Goal: Task Accomplishment & Management: Manage account settings

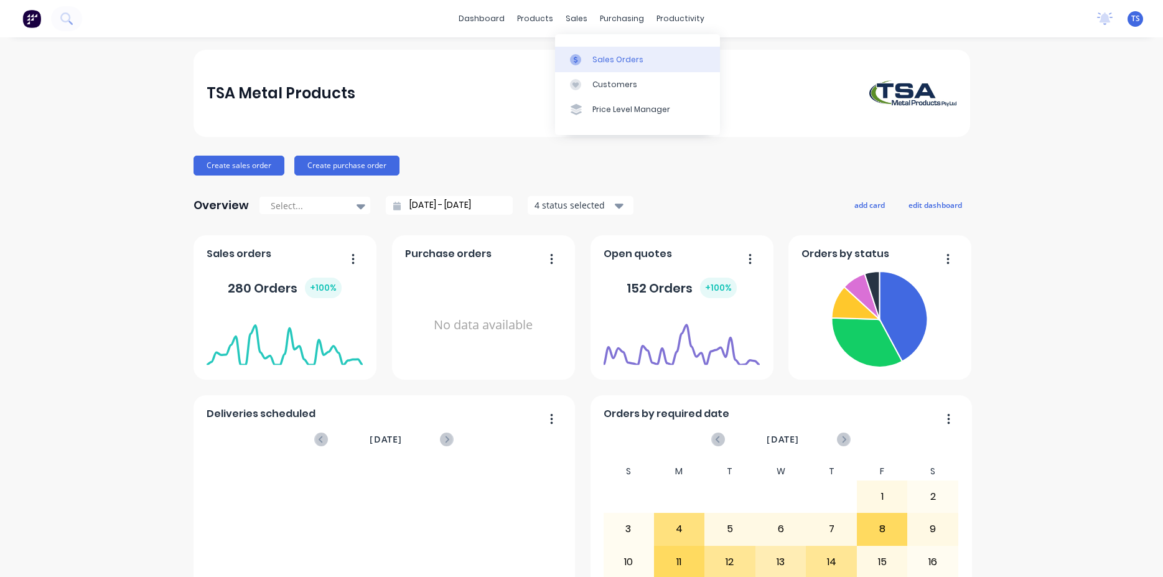
click at [619, 52] on link "Sales Orders" at bounding box center [637, 59] width 165 height 25
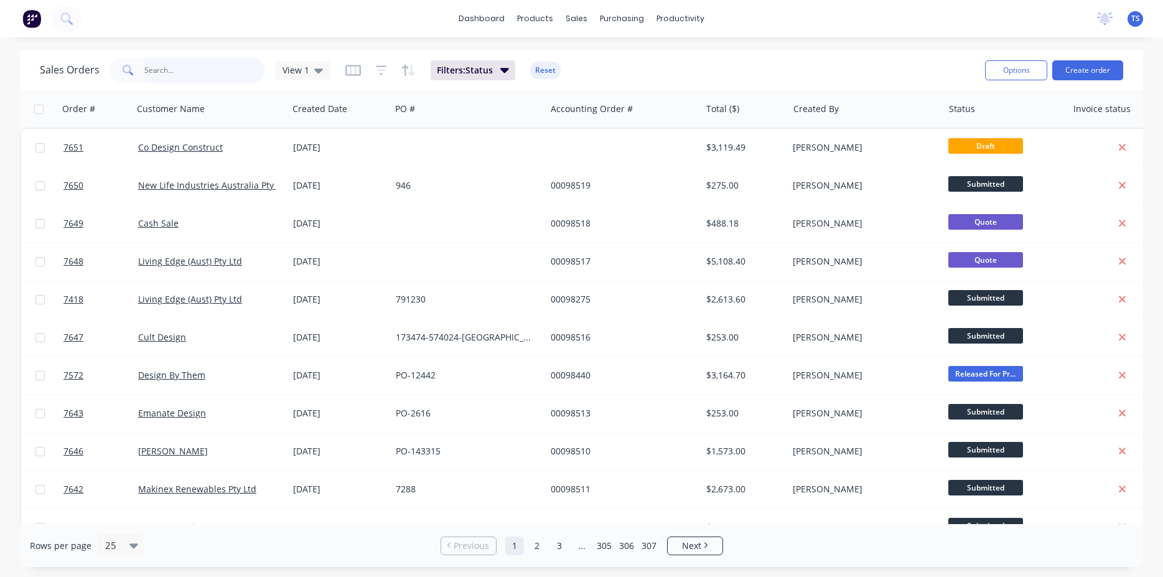
click at [179, 70] on input "text" at bounding box center [204, 70] width 121 height 25
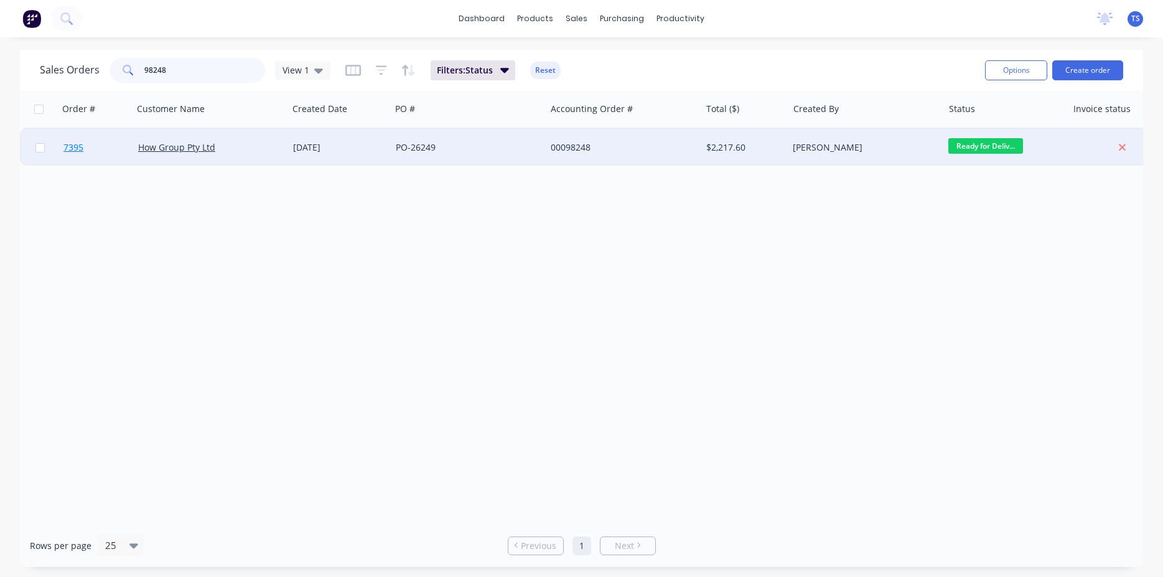
type input "98248"
click at [78, 151] on span "7395" at bounding box center [73, 147] width 20 height 12
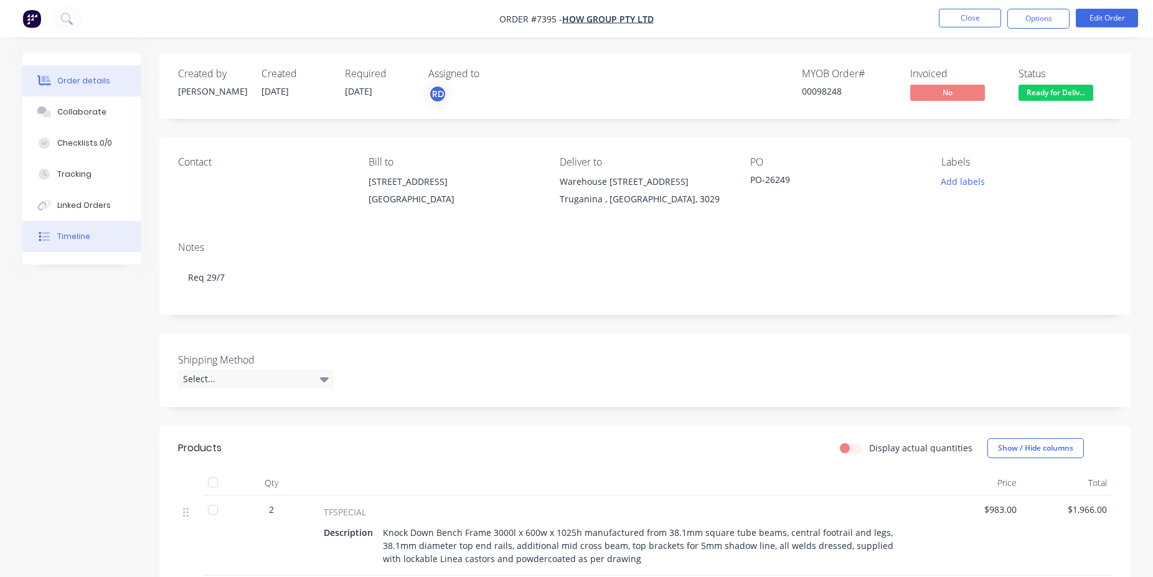
click at [98, 246] on button "Timeline" at bounding box center [81, 236] width 118 height 31
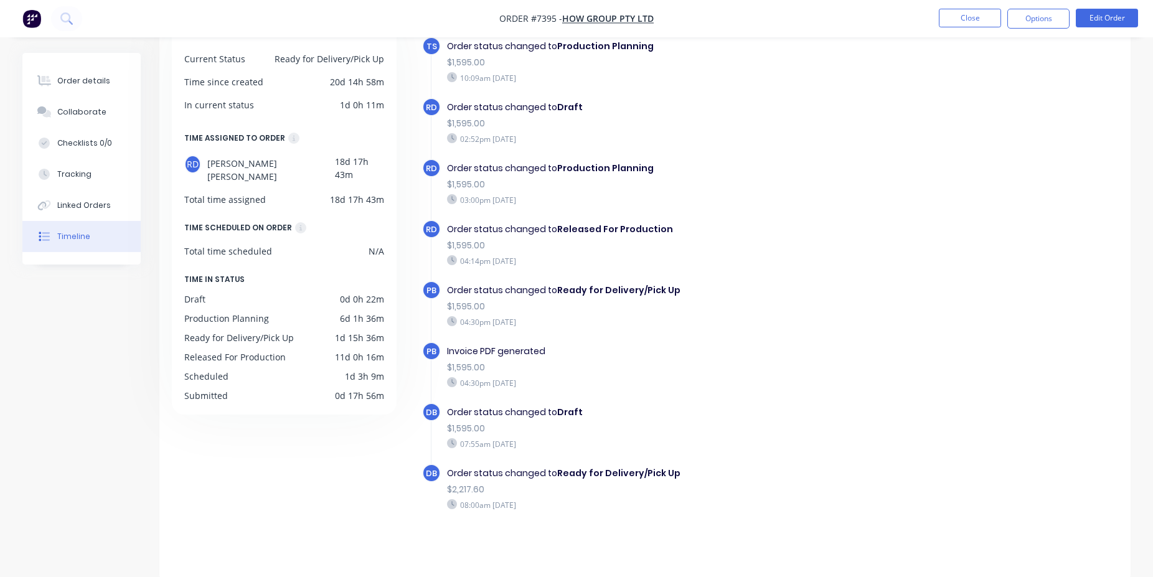
scroll to position [96, 0]
click at [87, 87] on button "Order details" at bounding box center [81, 80] width 118 height 31
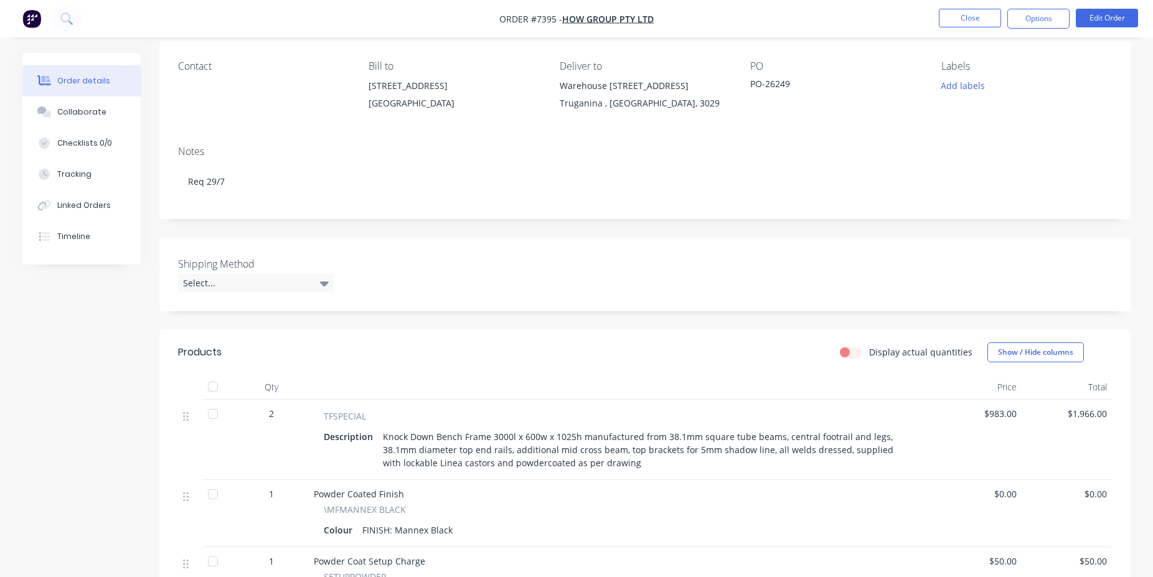
click at [977, 31] on nav "Order #7395 - How Group Pty Ltd Close Options Edit Order" at bounding box center [576, 18] width 1153 height 37
click at [975, 25] on button "Close" at bounding box center [970, 18] width 62 height 19
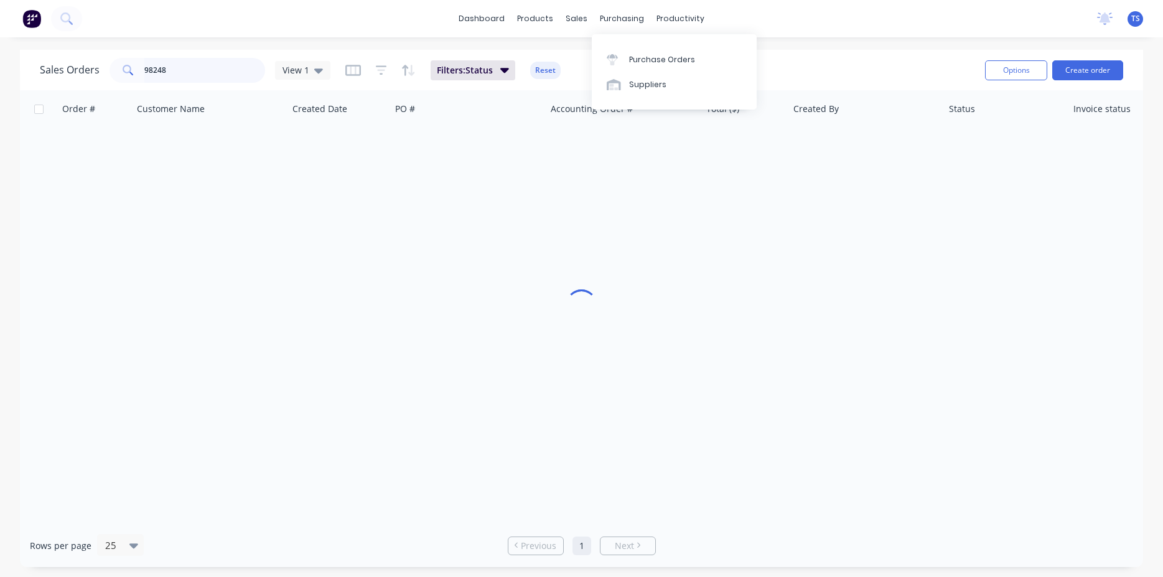
click at [194, 67] on input "98248" at bounding box center [204, 70] width 121 height 25
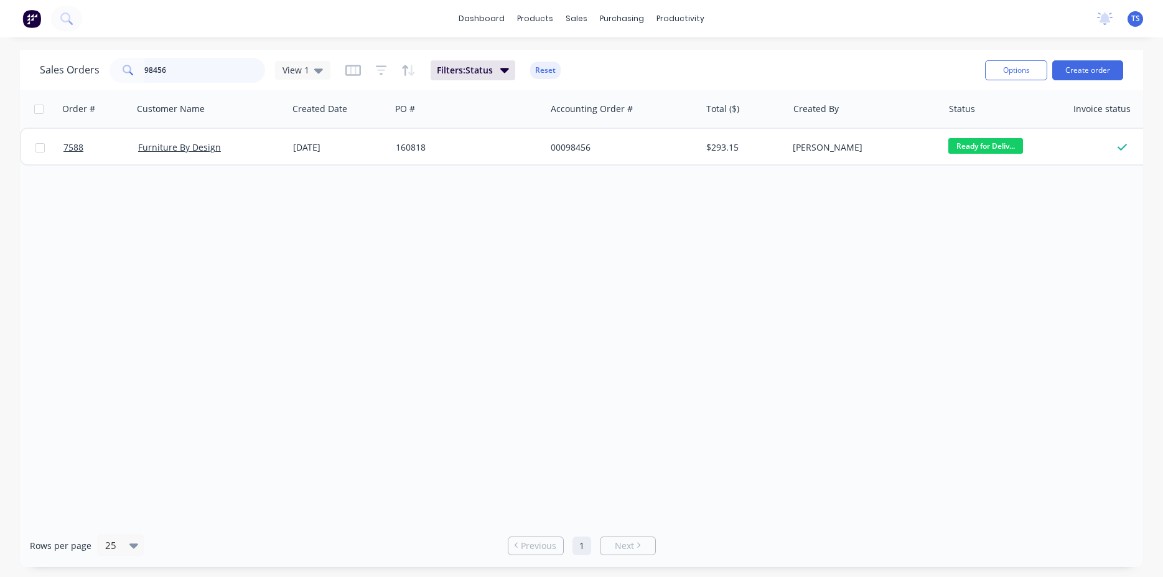
click at [179, 74] on input "98456" at bounding box center [204, 70] width 121 height 25
click at [187, 79] on input "98456" at bounding box center [204, 70] width 121 height 25
click at [189, 76] on input "98456" at bounding box center [204, 70] width 121 height 25
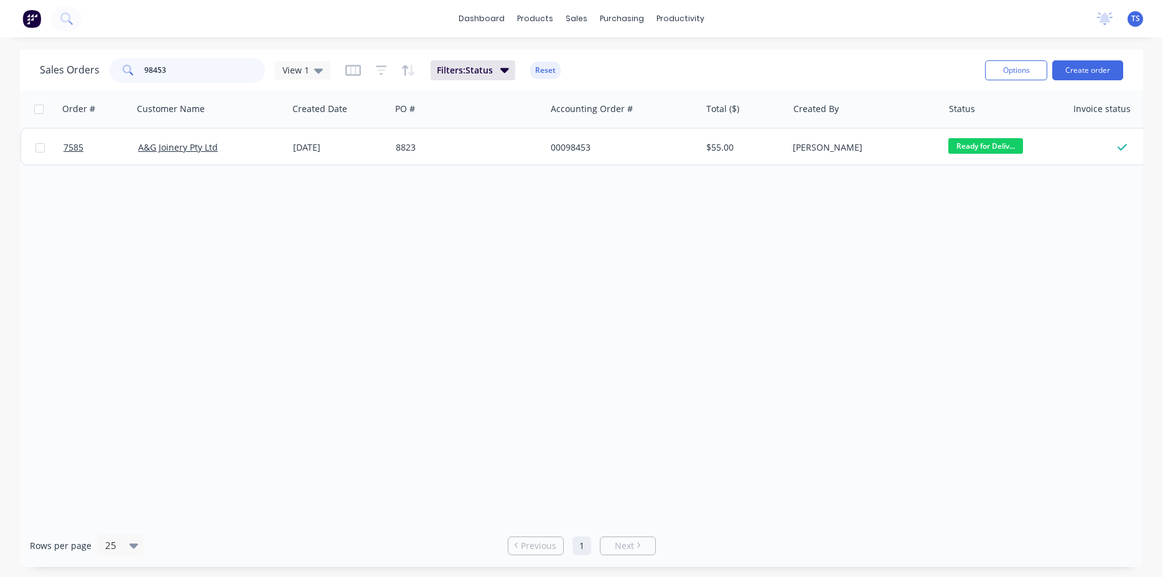
click at [196, 73] on input "98453" at bounding box center [204, 70] width 121 height 25
click at [188, 67] on input "98507" at bounding box center [204, 70] width 121 height 25
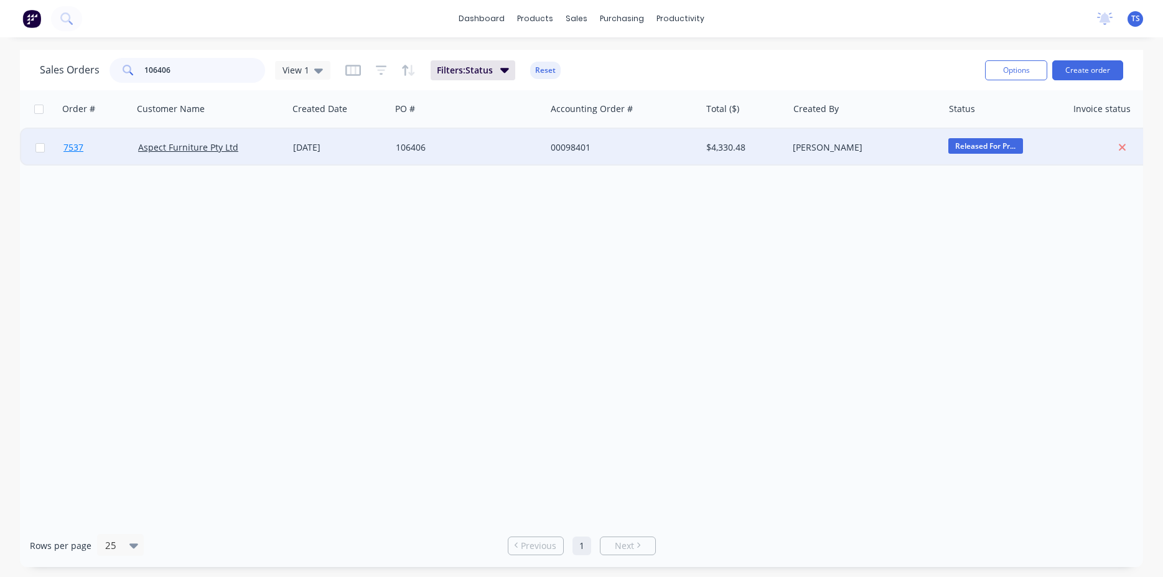
type input "106406"
click at [68, 149] on span "7537" at bounding box center [73, 147] width 20 height 12
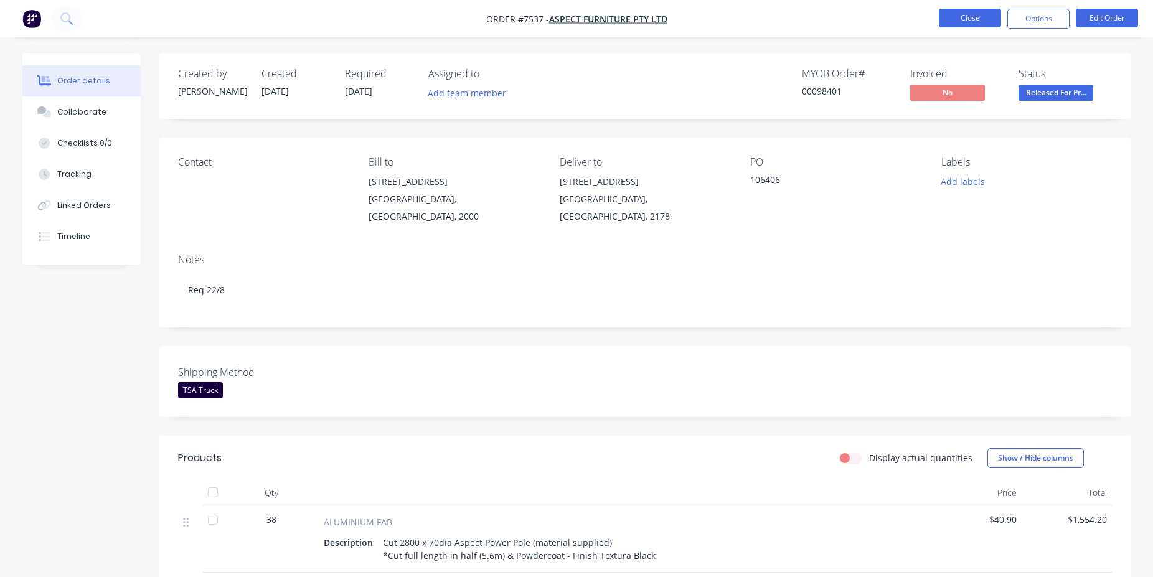
click at [988, 26] on button "Close" at bounding box center [970, 18] width 62 height 19
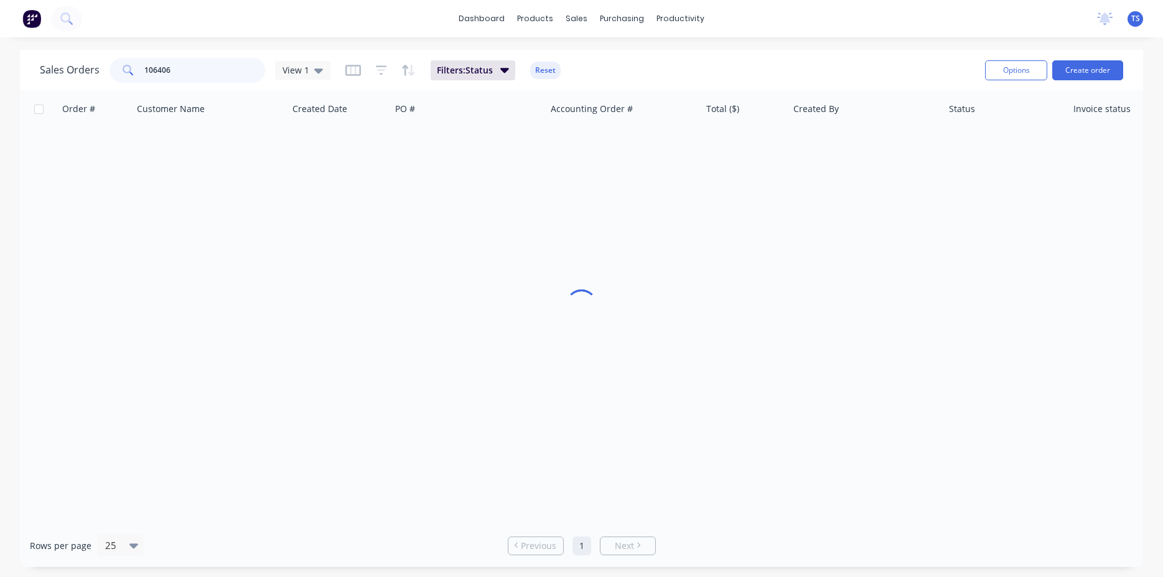
click at [207, 61] on input "106406" at bounding box center [204, 70] width 121 height 25
drag, startPoint x: 207, startPoint y: 61, endPoint x: 213, endPoint y: 82, distance: 21.5
click at [207, 62] on input "106406" at bounding box center [204, 70] width 121 height 25
type input "131720"
click at [187, 63] on input "131720" at bounding box center [204, 70] width 121 height 25
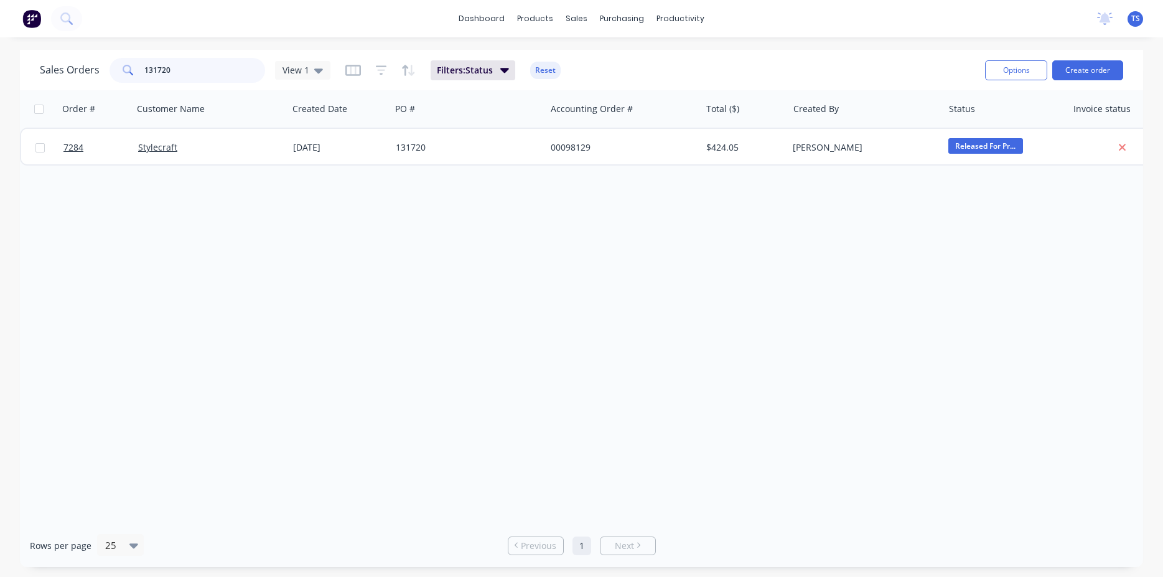
click at [187, 63] on input "131720" at bounding box center [204, 70] width 121 height 25
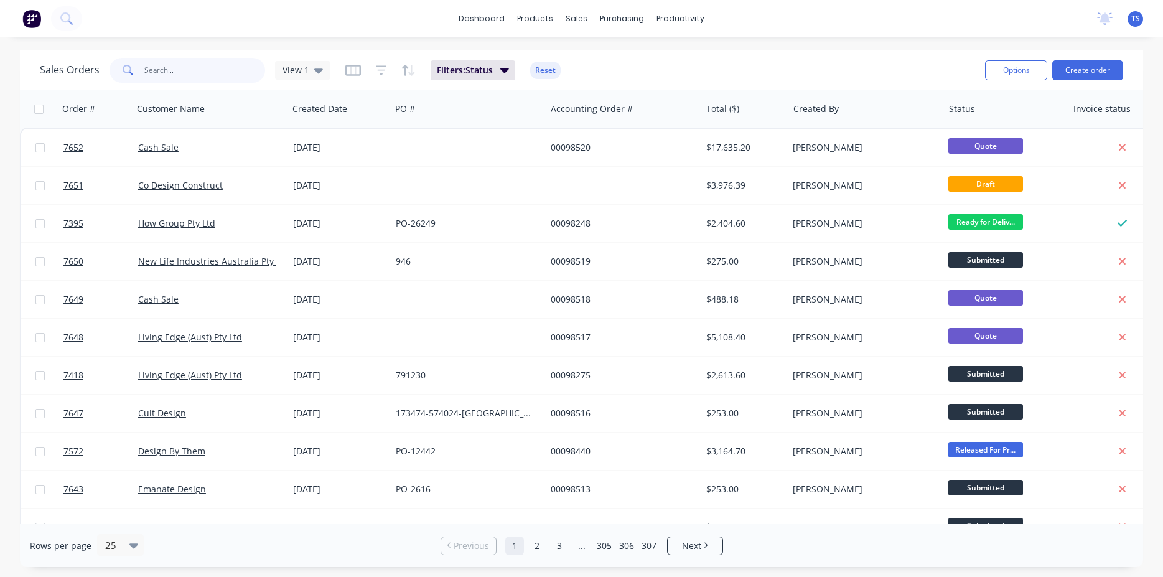
click at [185, 60] on input "text" at bounding box center [204, 70] width 121 height 25
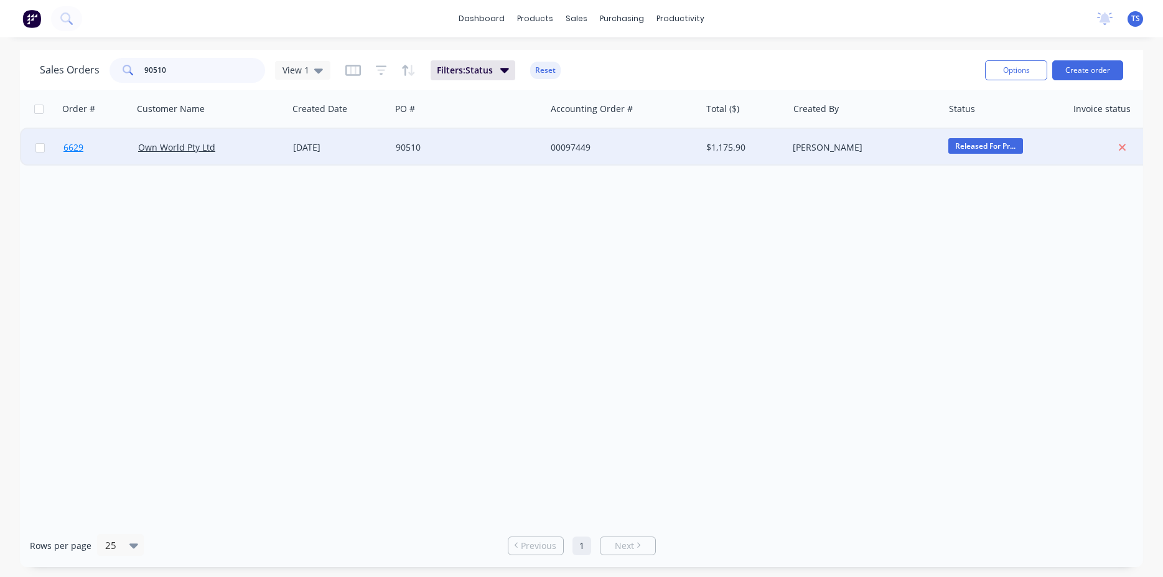
type input "90510"
click at [67, 160] on link "6629" at bounding box center [100, 147] width 75 height 37
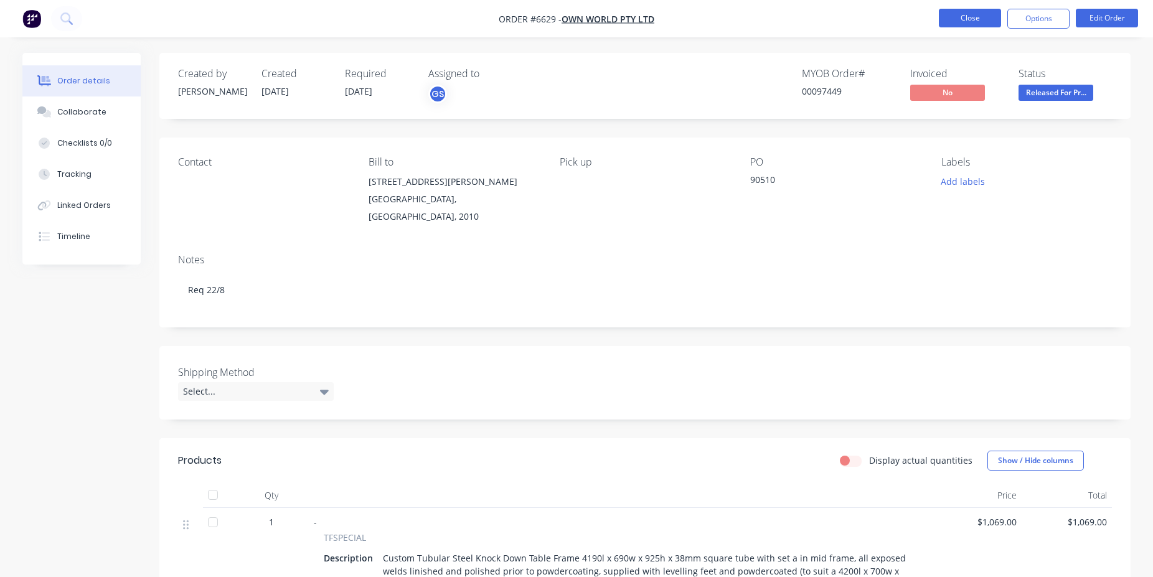
click at [975, 18] on button "Close" at bounding box center [970, 18] width 62 height 19
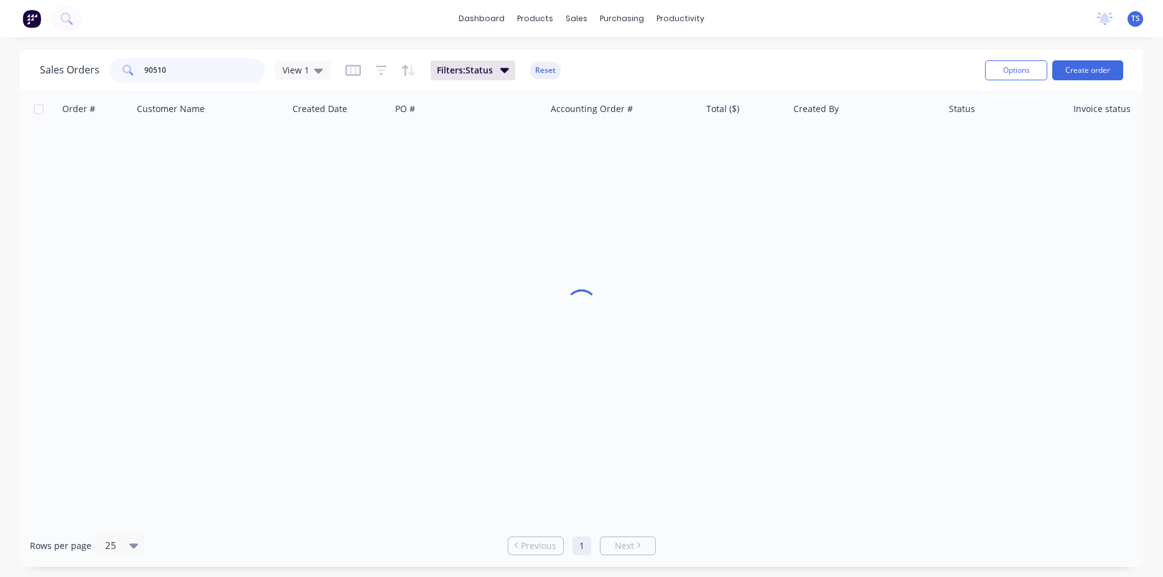
click at [224, 75] on input "90510" at bounding box center [204, 70] width 121 height 25
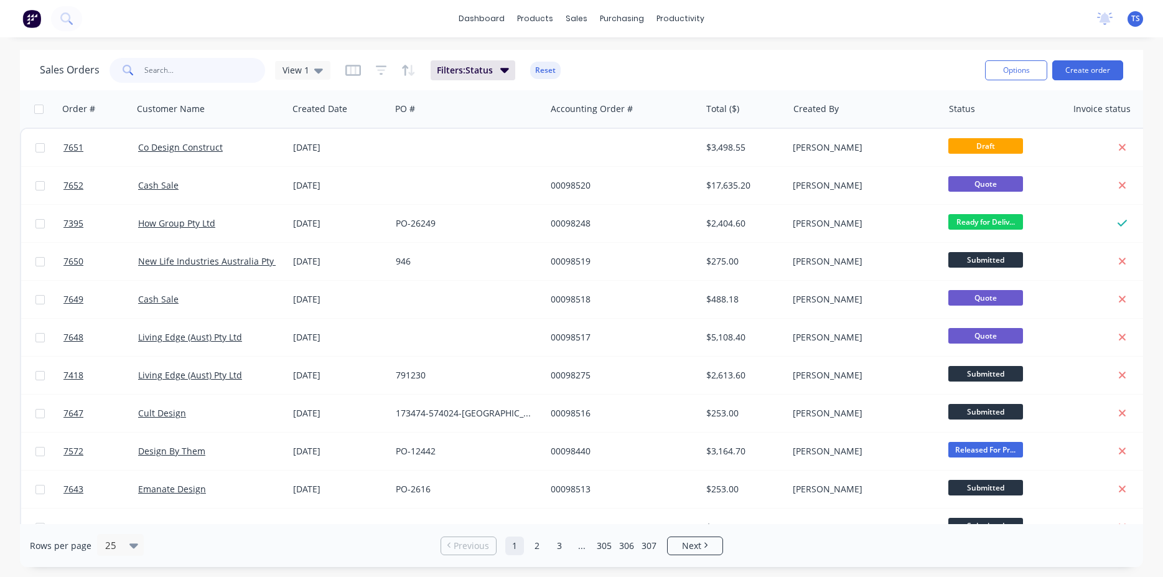
click at [184, 74] on input "text" at bounding box center [204, 70] width 121 height 25
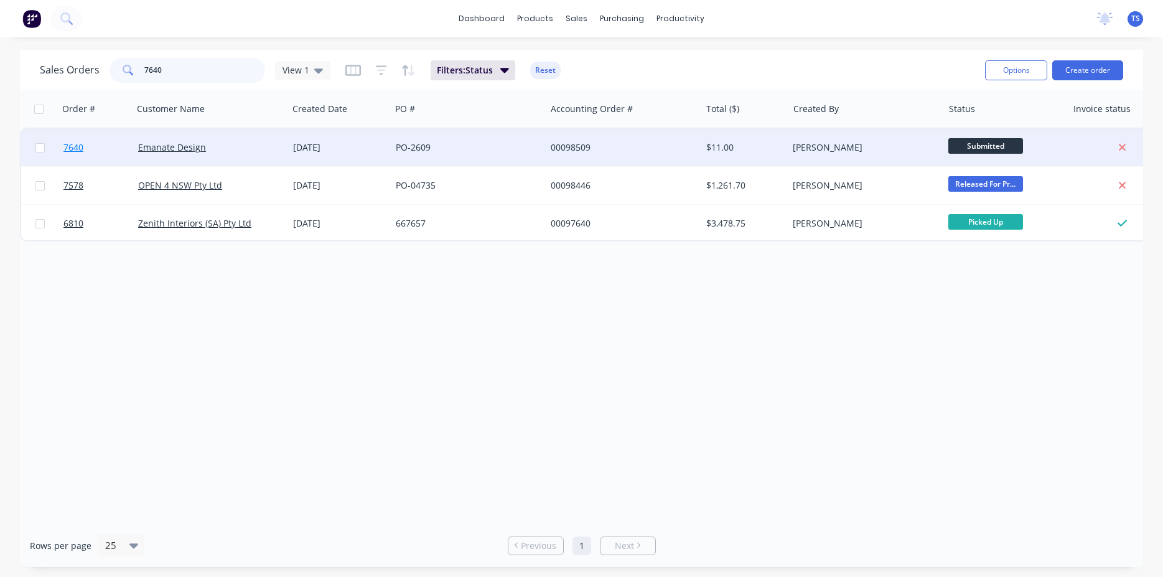
type input "7640"
click at [79, 144] on span "7640" at bounding box center [73, 147] width 20 height 12
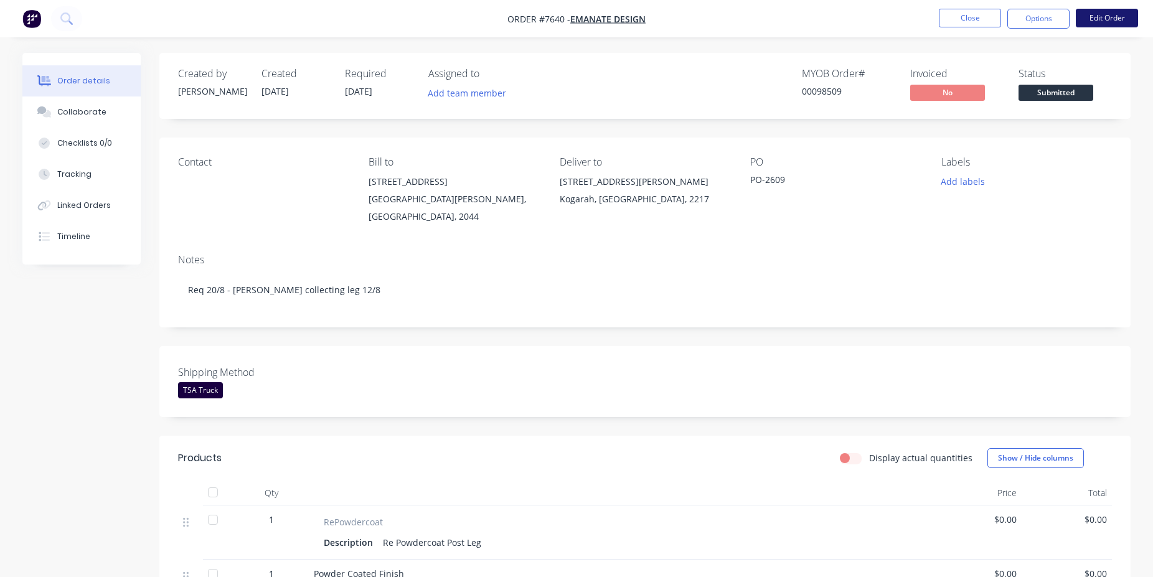
click at [1108, 22] on button "Edit Order" at bounding box center [1107, 18] width 62 height 19
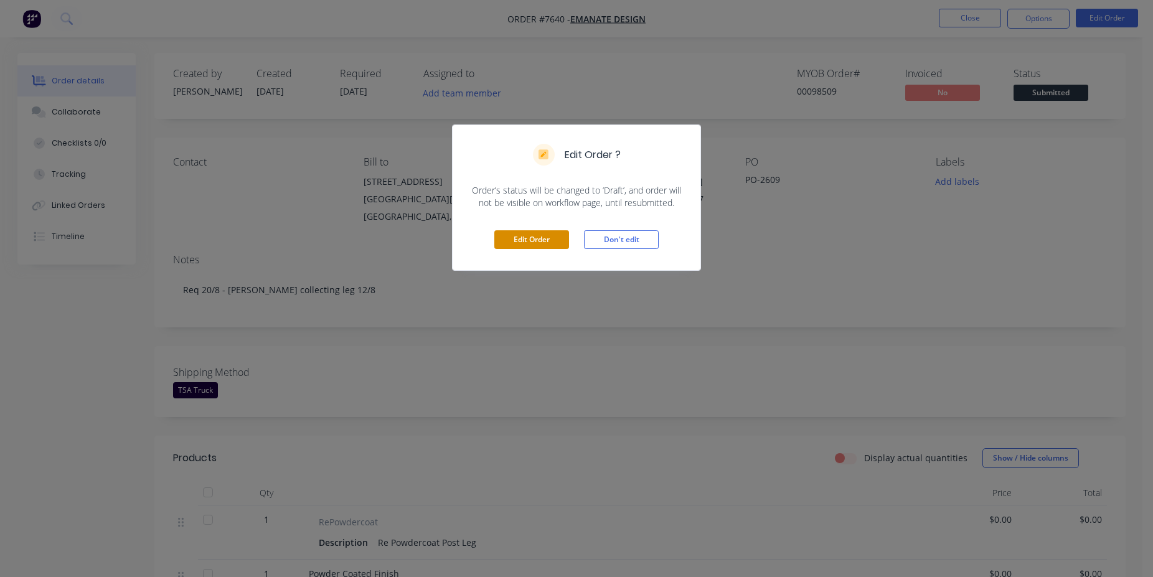
click at [537, 247] on button "Edit Order" at bounding box center [531, 239] width 75 height 19
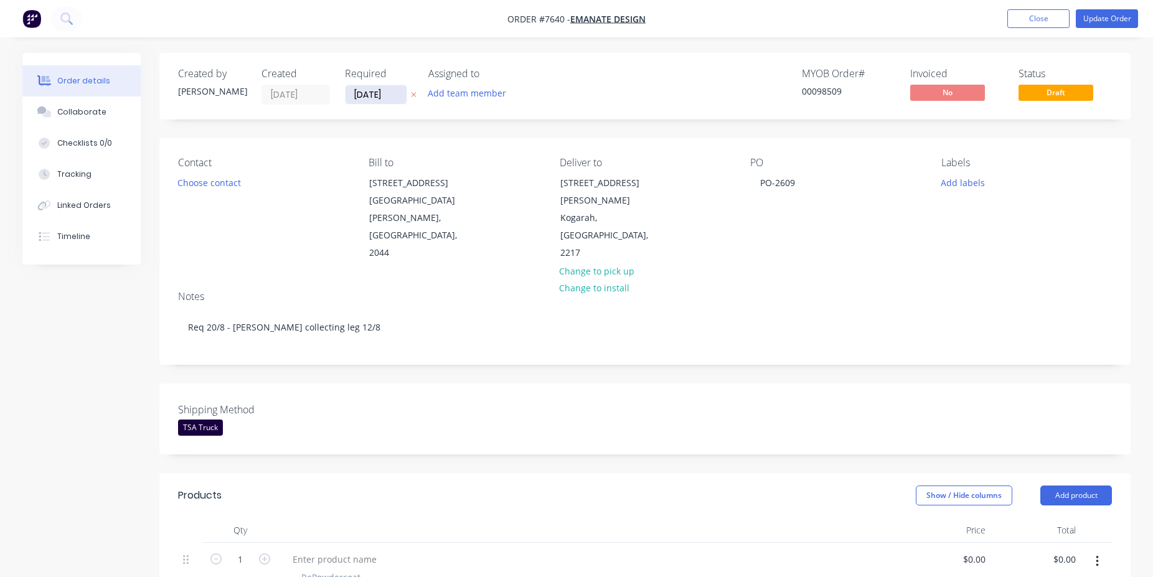
click at [382, 98] on input "[DATE]" at bounding box center [375, 94] width 61 height 19
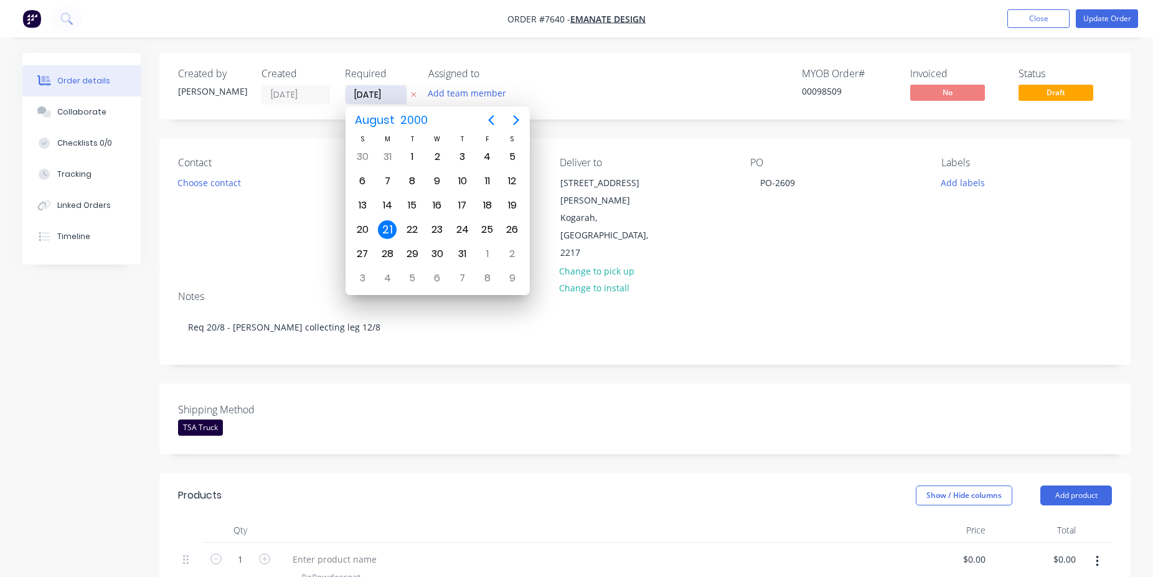
click at [393, 95] on input "[DATE]" at bounding box center [375, 94] width 61 height 19
type input "[DATE]"
click at [540, 383] on div "Shipping Method TSA Truck" at bounding box center [644, 418] width 971 height 71
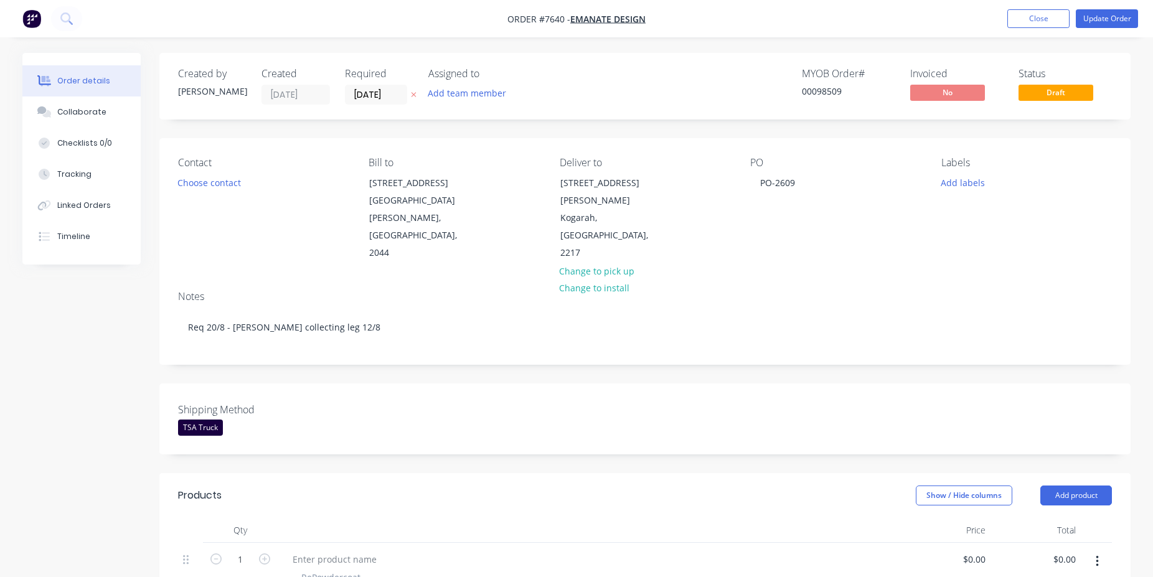
click at [1111, 32] on nav "Order #7640 - Emanate Design Add product Close Update Order" at bounding box center [576, 18] width 1153 height 37
click at [1111, 27] on button "Update Order" at bounding box center [1107, 18] width 62 height 19
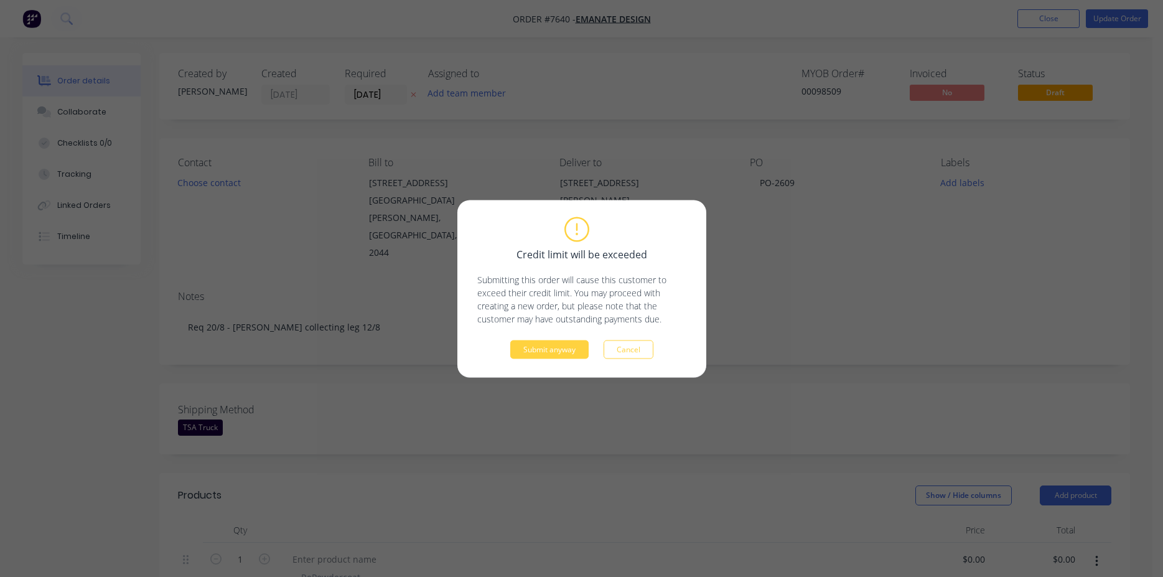
click at [593, 335] on div "Credit limit will be exceeded Submitting this order will cause this customer to…" at bounding box center [581, 288] width 209 height 140
click at [581, 349] on button "Submit anyway" at bounding box center [549, 349] width 78 height 19
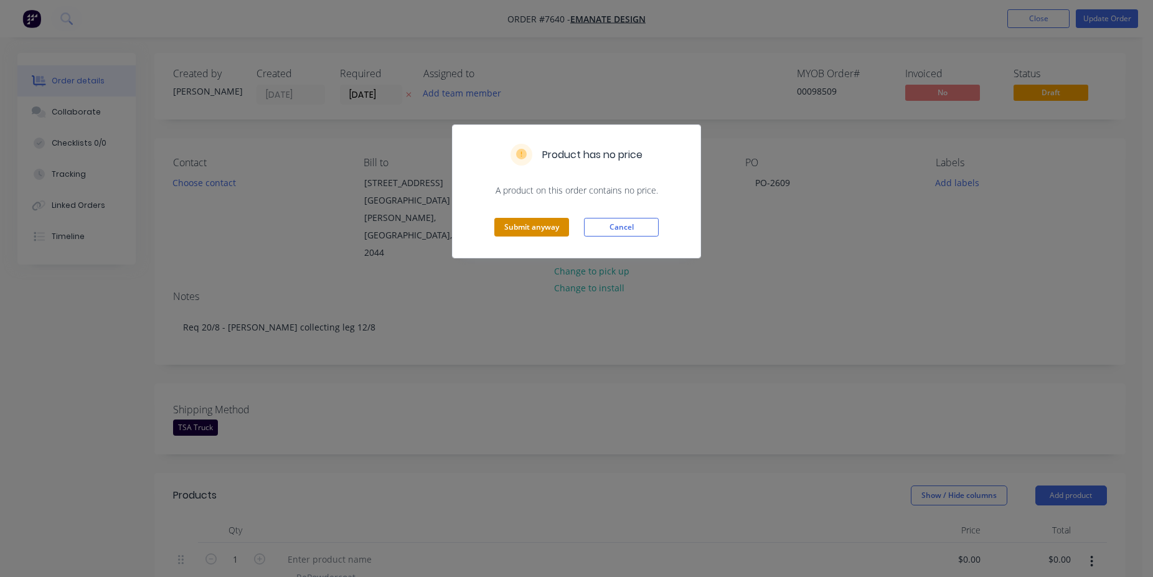
click at [527, 234] on button "Submit anyway" at bounding box center [531, 227] width 75 height 19
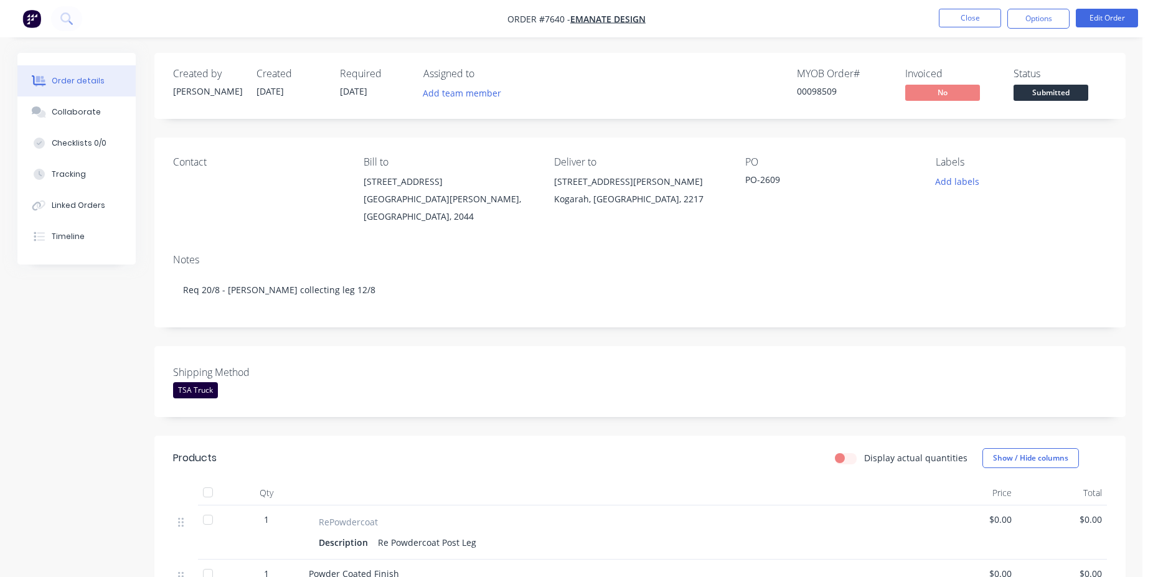
click at [756, 346] on div "Shipping Method TSA Truck" at bounding box center [639, 381] width 971 height 71
click at [1060, 102] on button "Submitted" at bounding box center [1050, 94] width 75 height 19
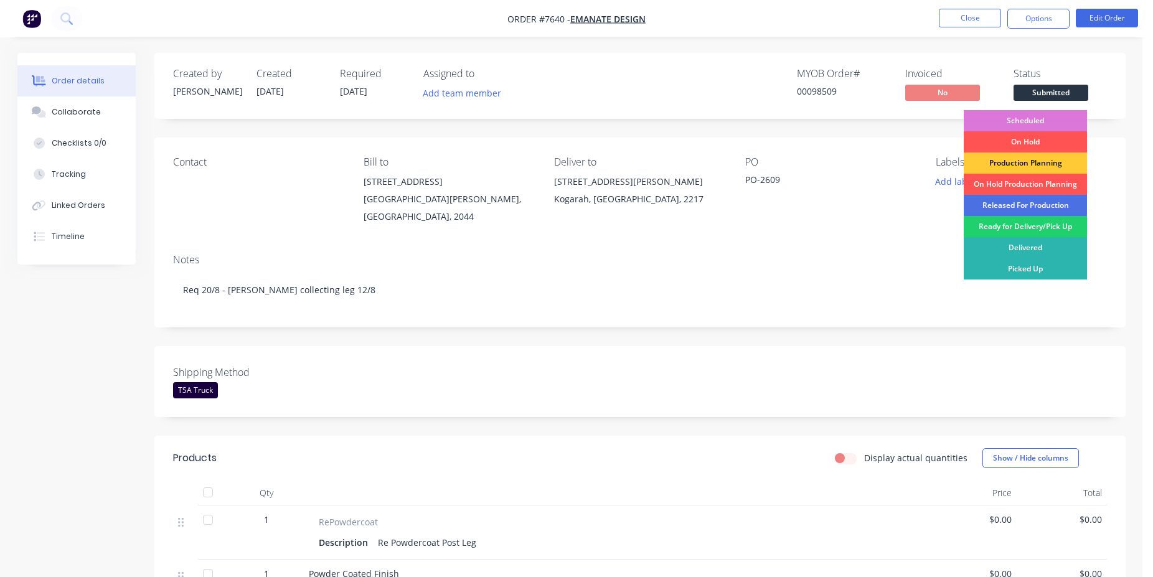
click at [1028, 199] on div "Released For Production" at bounding box center [1025, 205] width 123 height 21
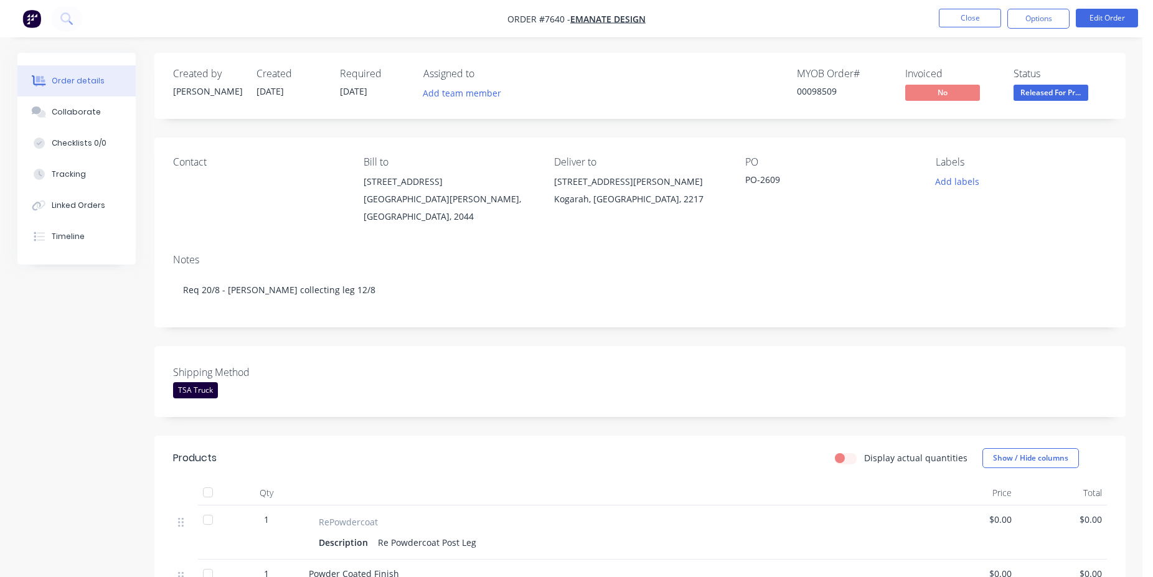
click at [827, 91] on div "00098509" at bounding box center [843, 91] width 93 height 13
click at [827, 90] on div "00098509" at bounding box center [843, 91] width 93 height 13
copy div "00098509"
click at [950, 14] on button "Close" at bounding box center [970, 18] width 62 height 19
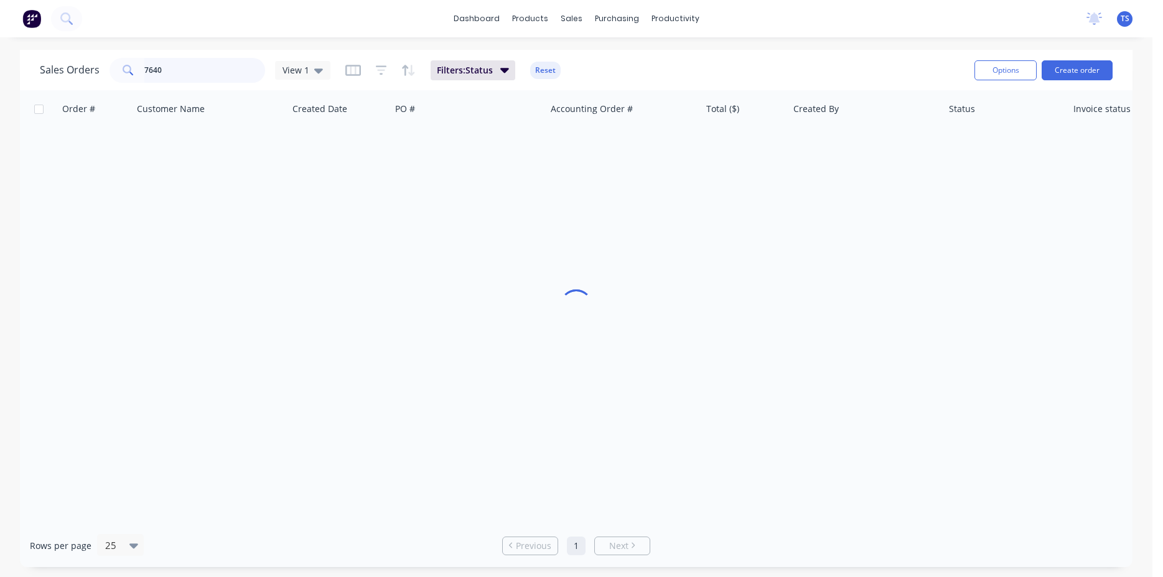
click at [192, 65] on input "7640" at bounding box center [204, 70] width 121 height 25
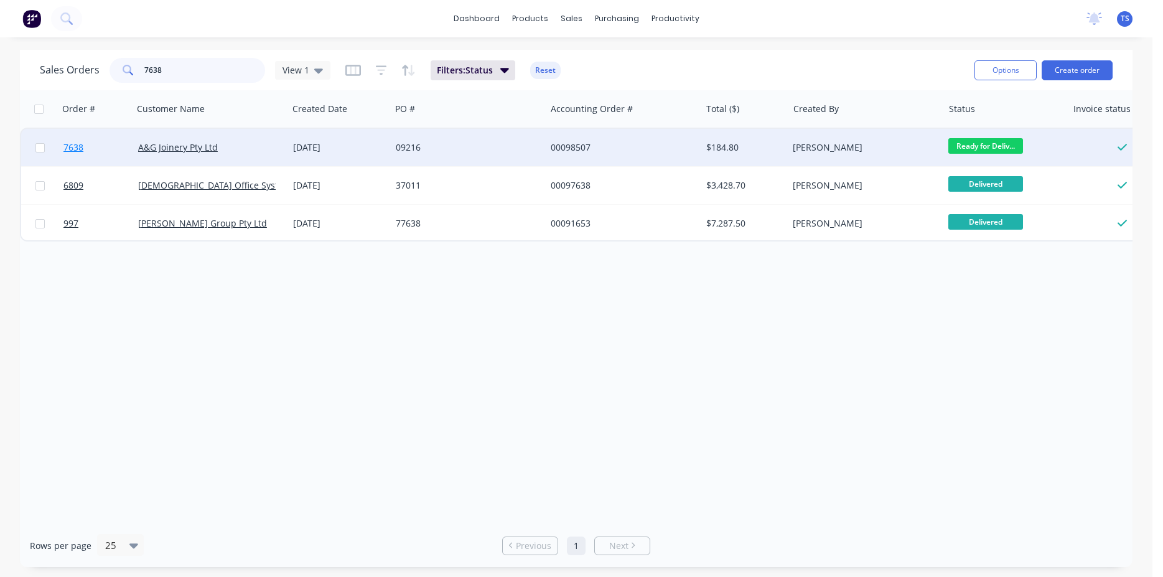
type input "7638"
click at [93, 160] on link "7638" at bounding box center [100, 147] width 75 height 37
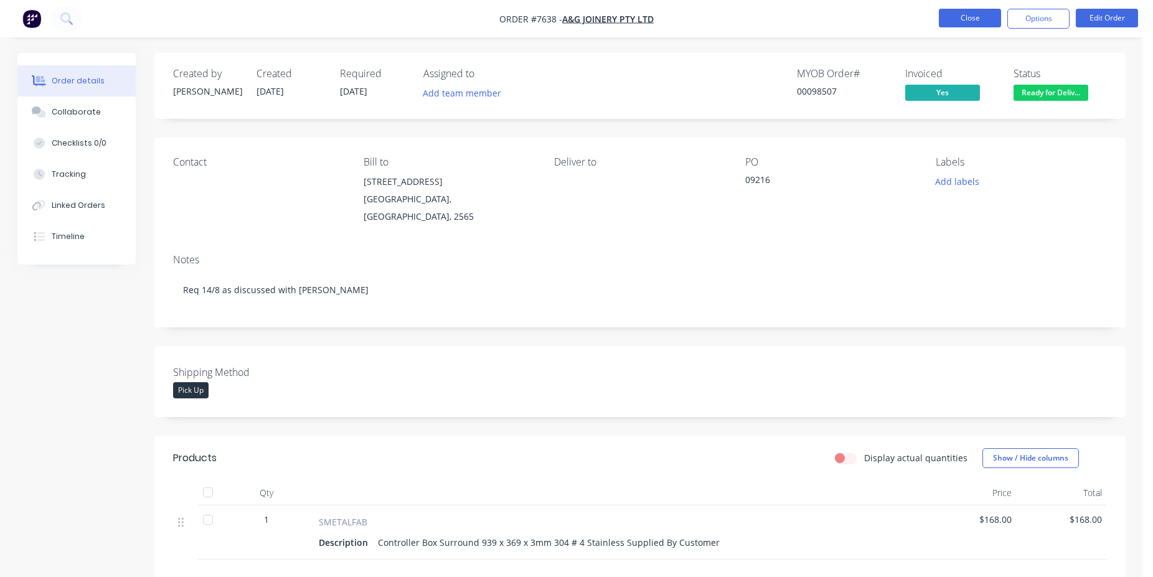
click at [981, 26] on button "Close" at bounding box center [970, 18] width 62 height 19
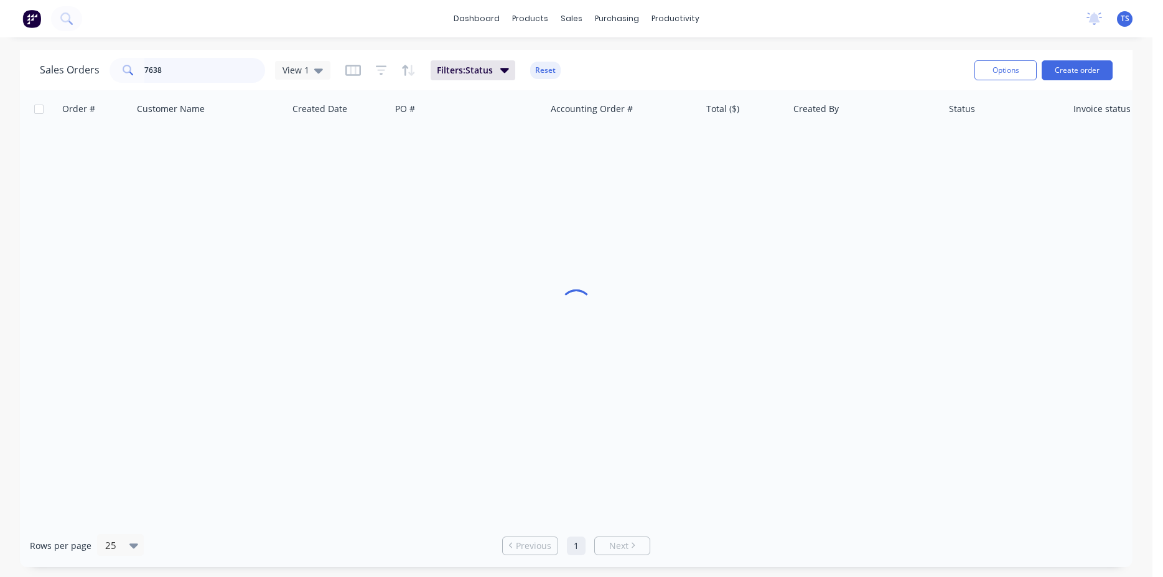
click at [197, 75] on input "7638" at bounding box center [204, 70] width 121 height 25
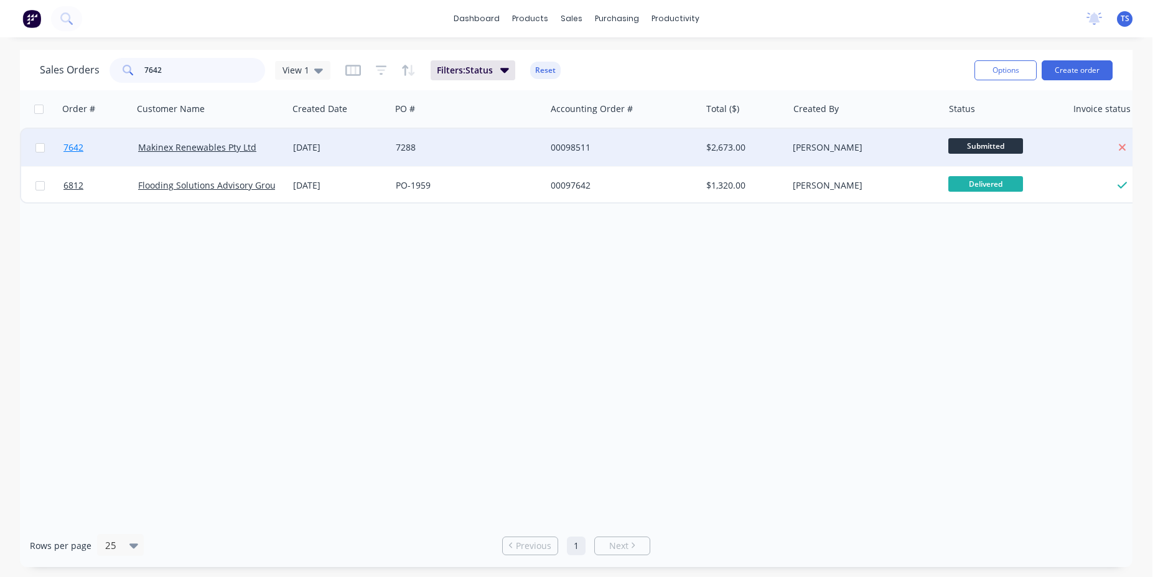
type input "7642"
click at [86, 151] on link "7642" at bounding box center [100, 147] width 75 height 37
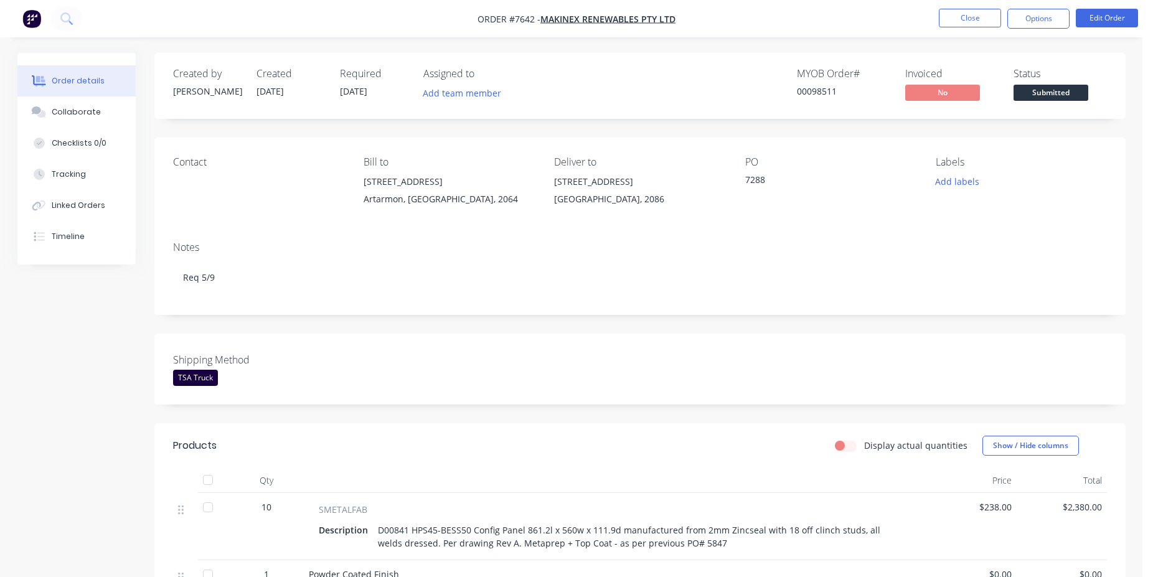
click at [1033, 94] on span "Submitted" at bounding box center [1050, 93] width 75 height 16
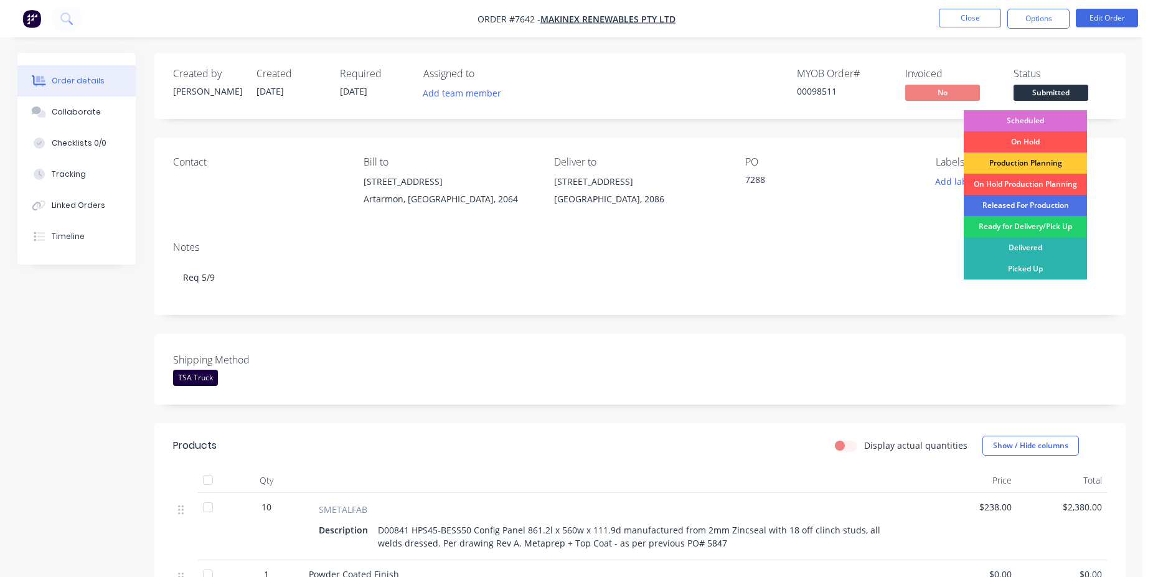
click at [1037, 118] on div "Scheduled" at bounding box center [1025, 120] width 123 height 21
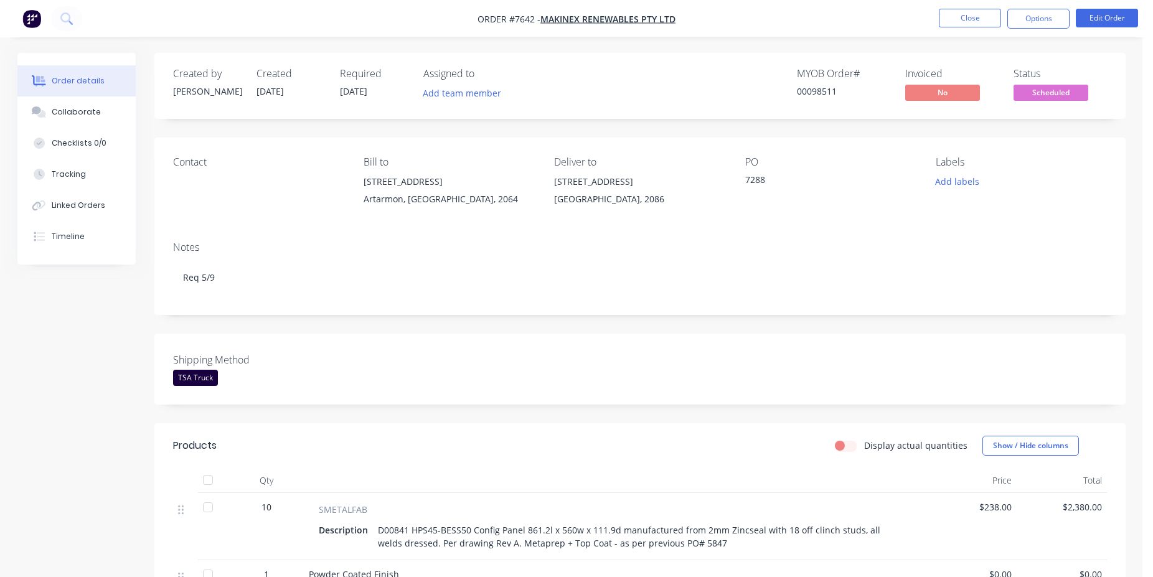
click at [810, 91] on div "00098511" at bounding box center [843, 91] width 93 height 13
copy div "00098511"
click at [978, 14] on button "Close" at bounding box center [970, 18] width 62 height 19
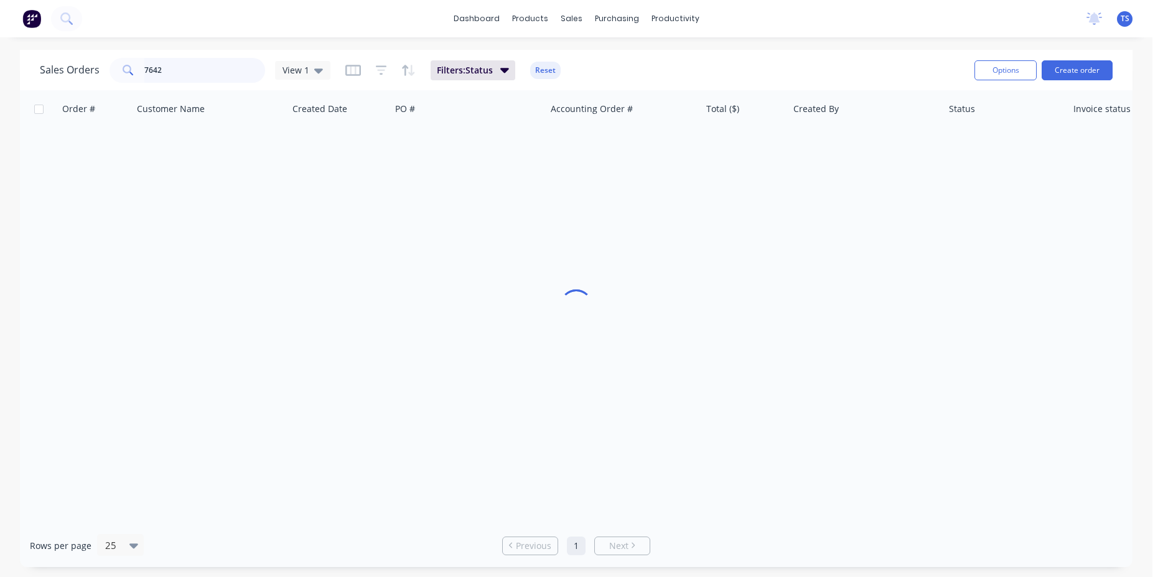
click at [232, 71] on input "7642" at bounding box center [204, 70] width 121 height 25
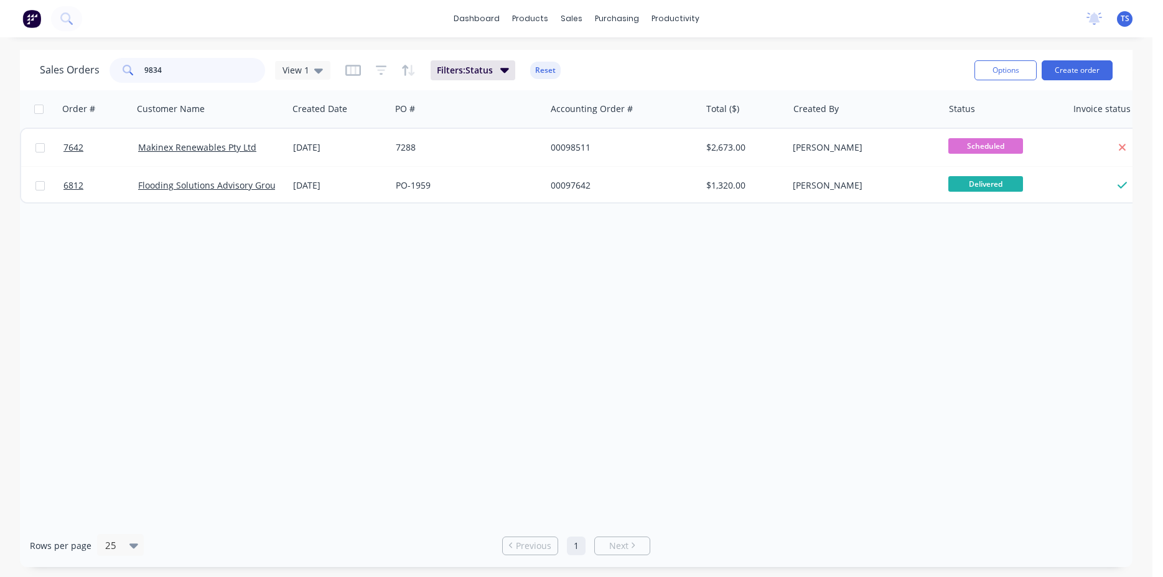
type input "98344"
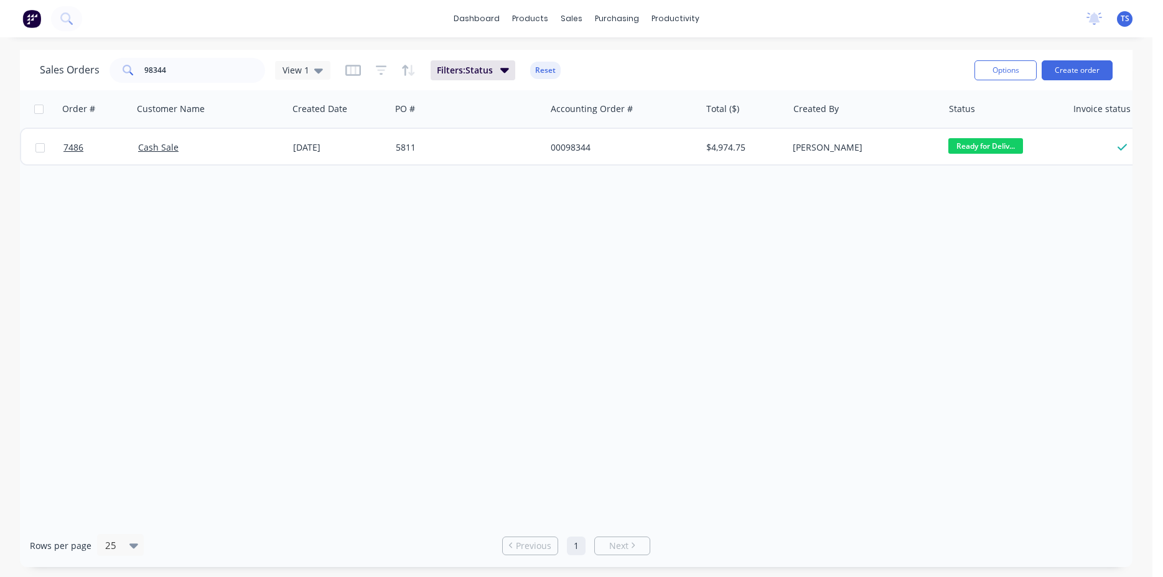
click at [80, 161] on link "7486" at bounding box center [100, 147] width 75 height 37
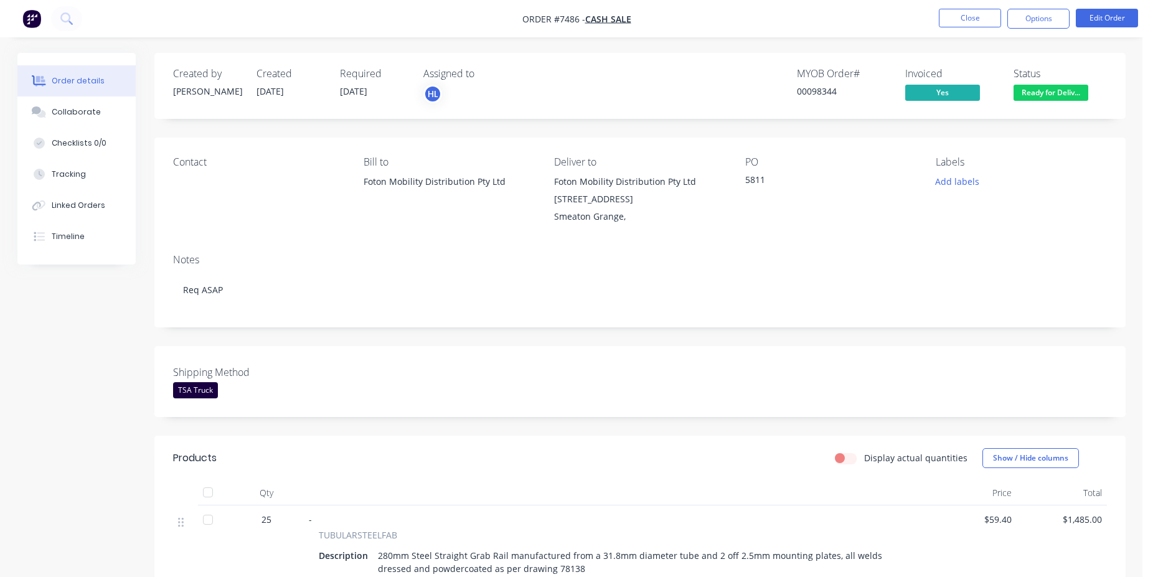
scroll to position [190, 0]
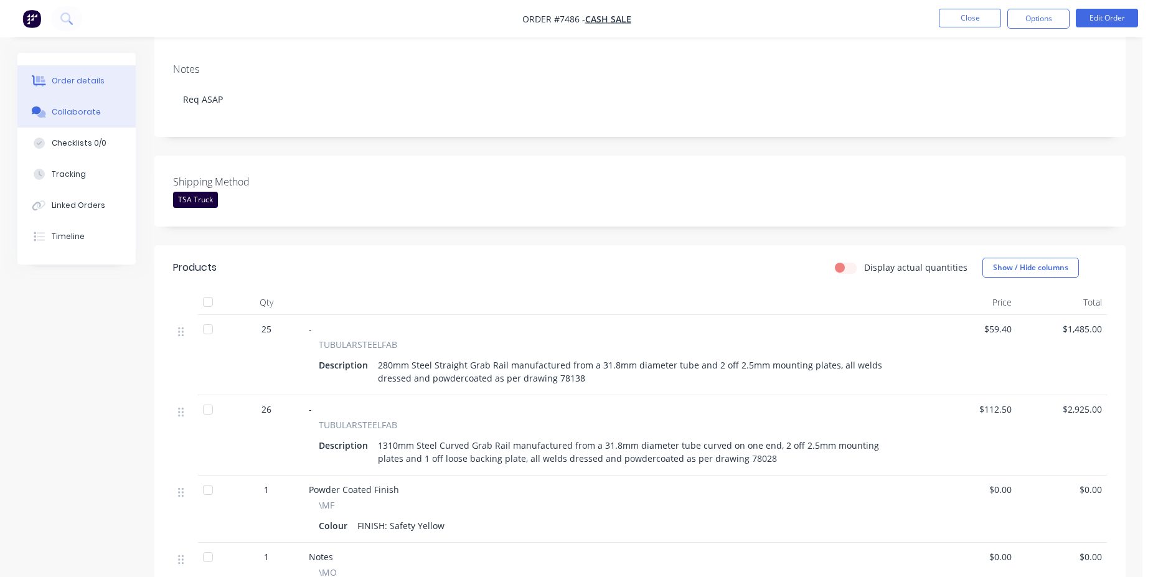
click at [104, 119] on button "Collaborate" at bounding box center [76, 111] width 118 height 31
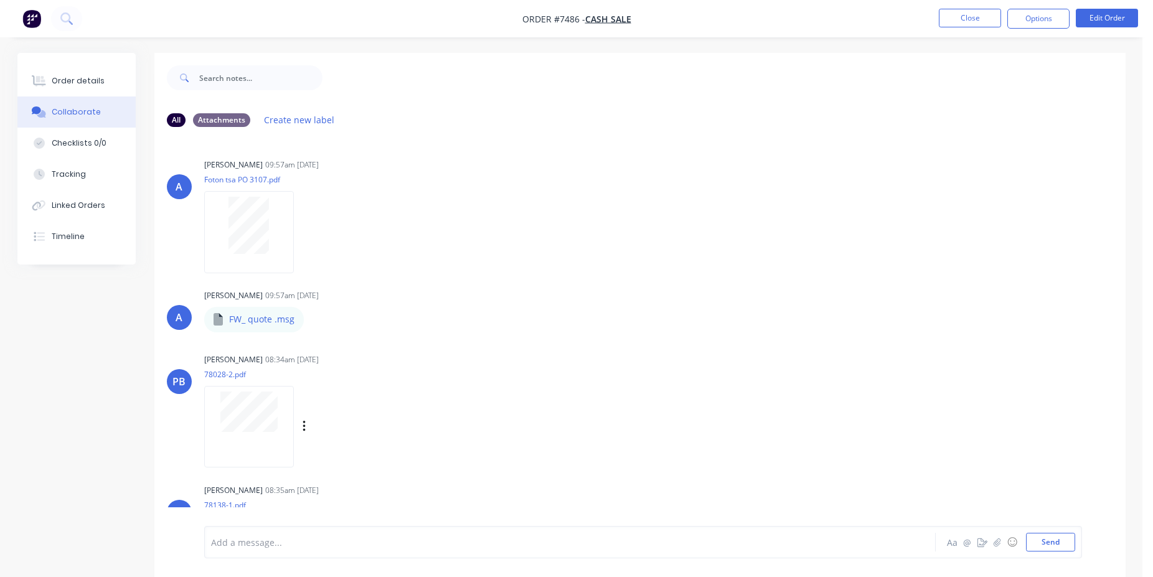
scroll to position [78, 0]
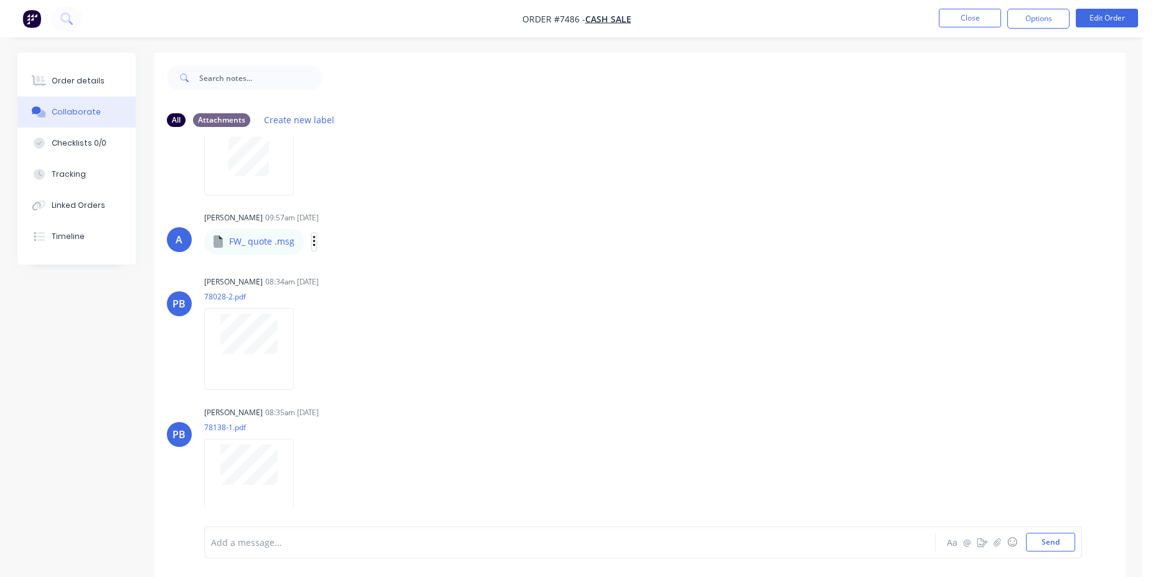
click at [314, 241] on icon "button" at bounding box center [314, 242] width 4 height 14
click at [368, 270] on button "Download" at bounding box center [396, 275] width 140 height 28
click at [114, 87] on button "Order details" at bounding box center [76, 80] width 118 height 31
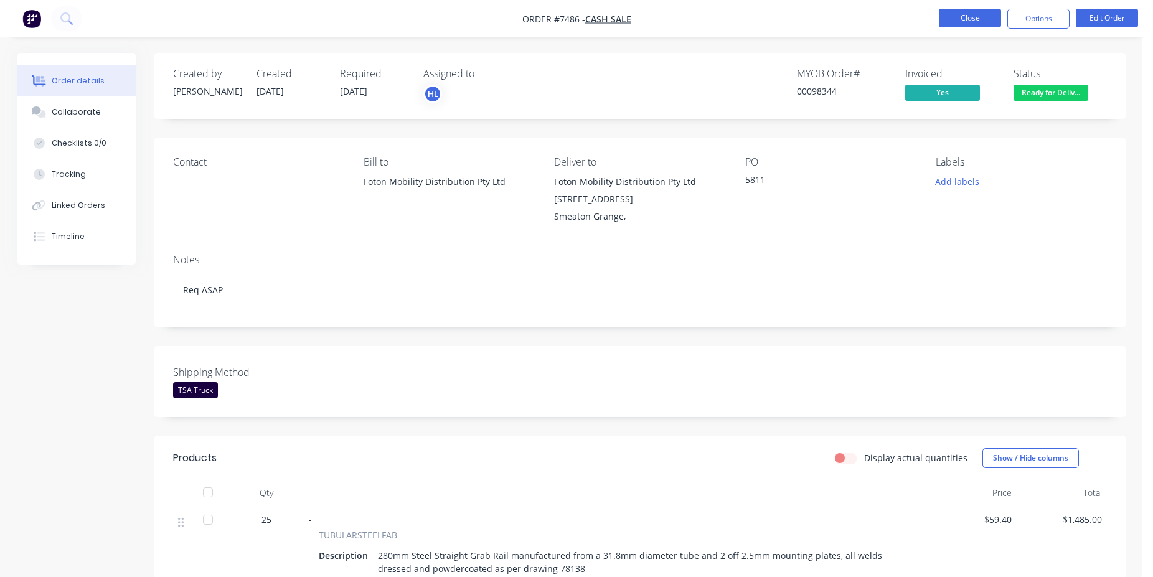
click at [952, 20] on button "Close" at bounding box center [970, 18] width 62 height 19
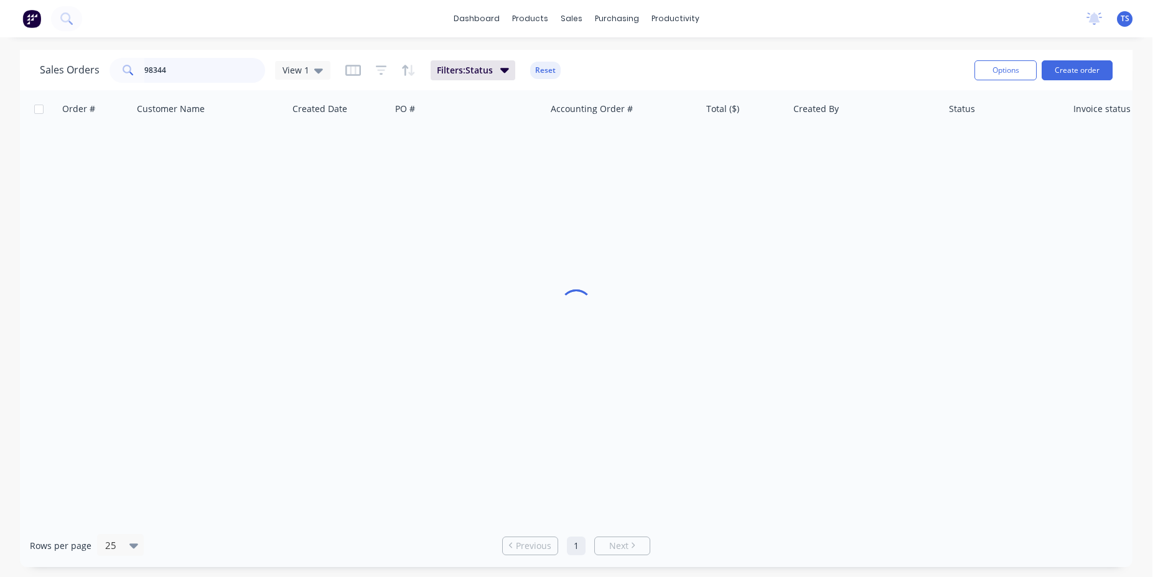
click at [209, 73] on input "98344" at bounding box center [204, 70] width 121 height 25
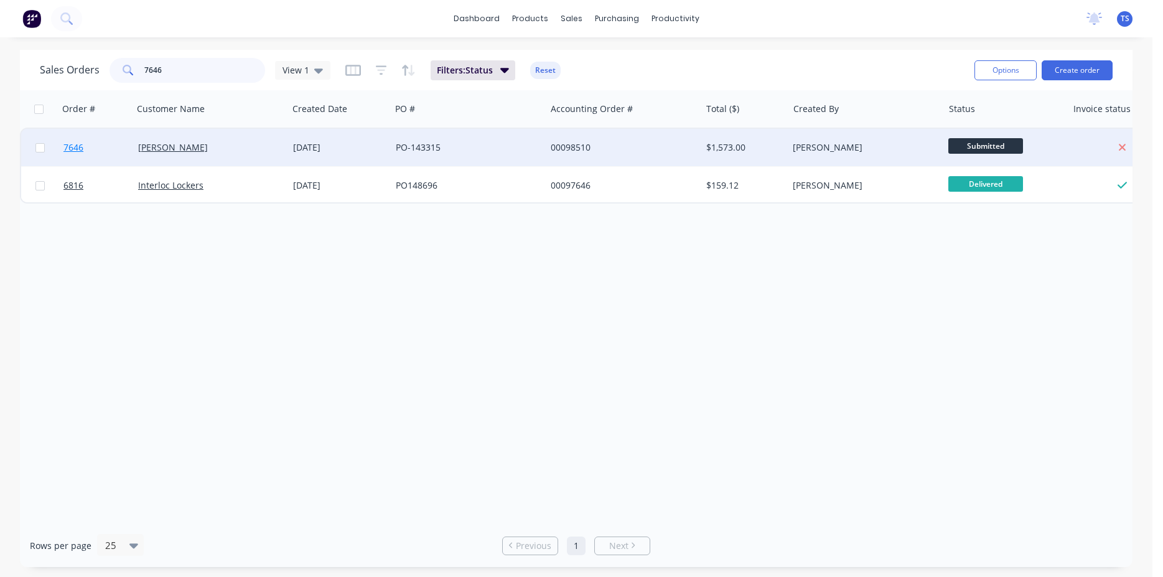
type input "7646"
click at [70, 159] on link "7646" at bounding box center [100, 147] width 75 height 37
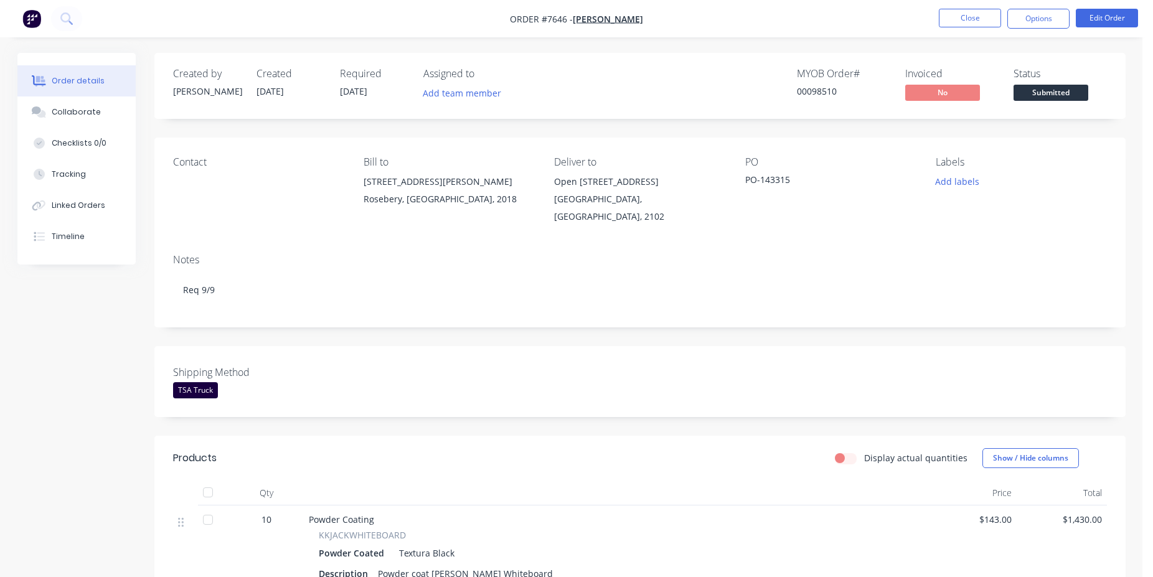
click at [1051, 94] on span "Submitted" at bounding box center [1050, 93] width 75 height 16
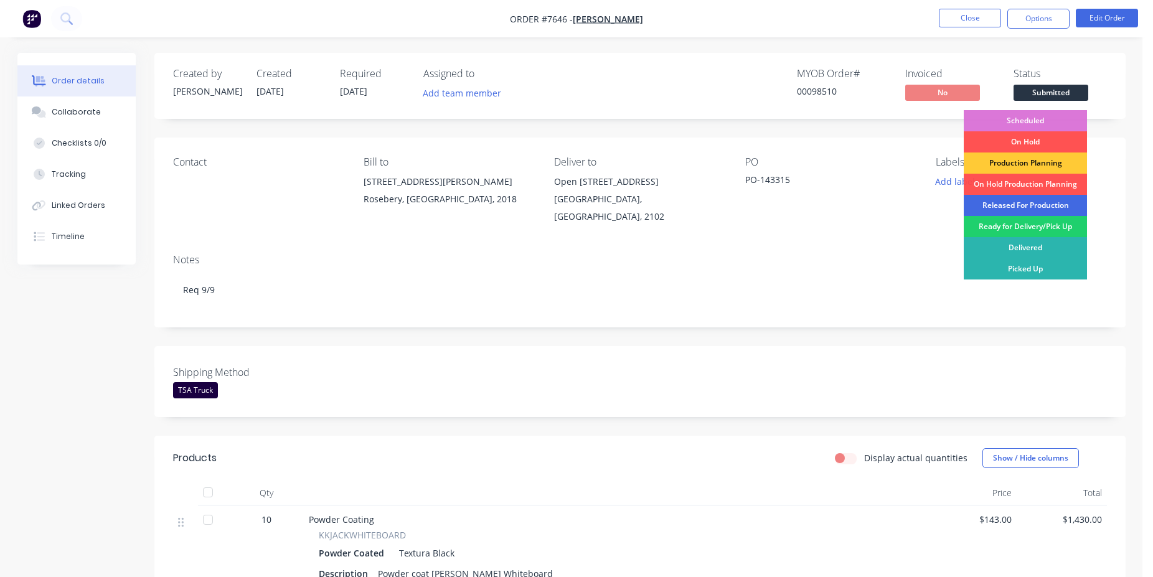
click at [1034, 205] on div "Released For Production" at bounding box center [1025, 205] width 123 height 21
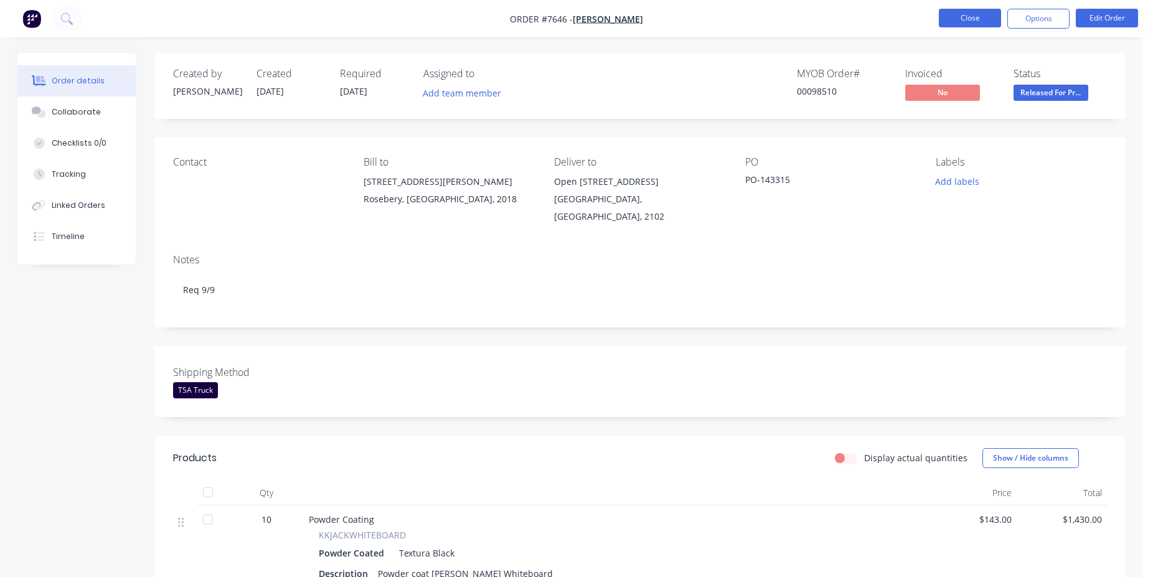
click at [953, 16] on button "Close" at bounding box center [970, 18] width 62 height 19
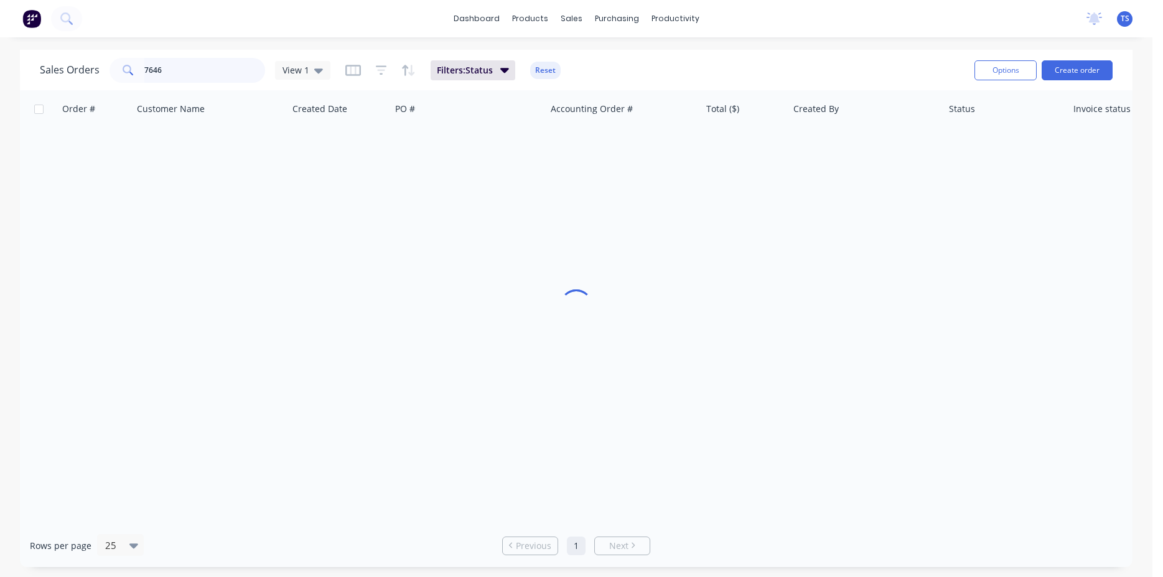
click at [210, 74] on input "7646" at bounding box center [204, 70] width 121 height 25
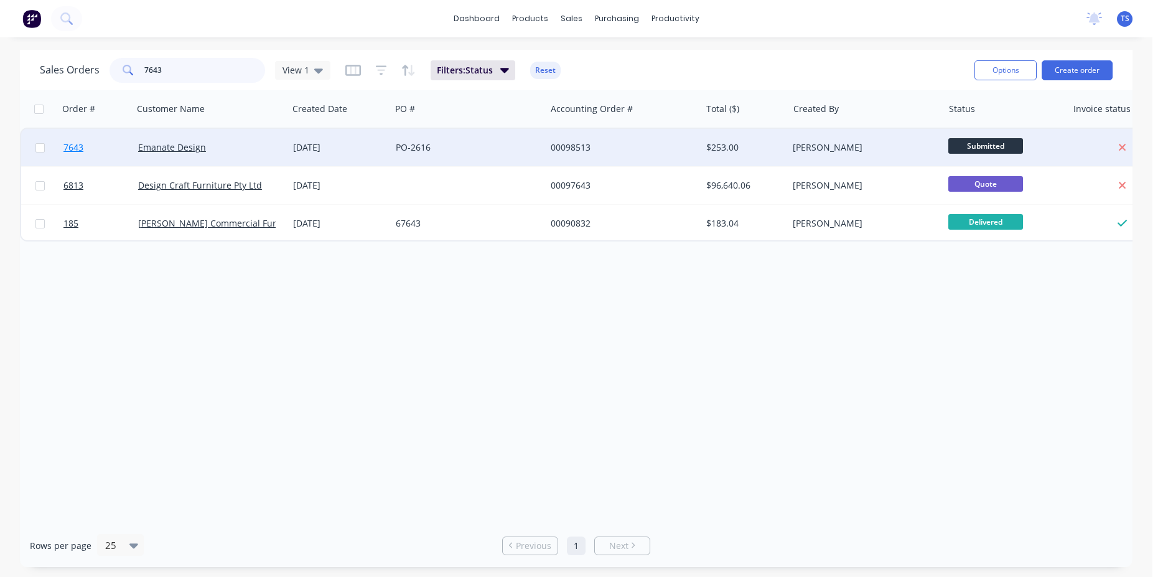
type input "7643"
click at [75, 160] on link "7643" at bounding box center [100, 147] width 75 height 37
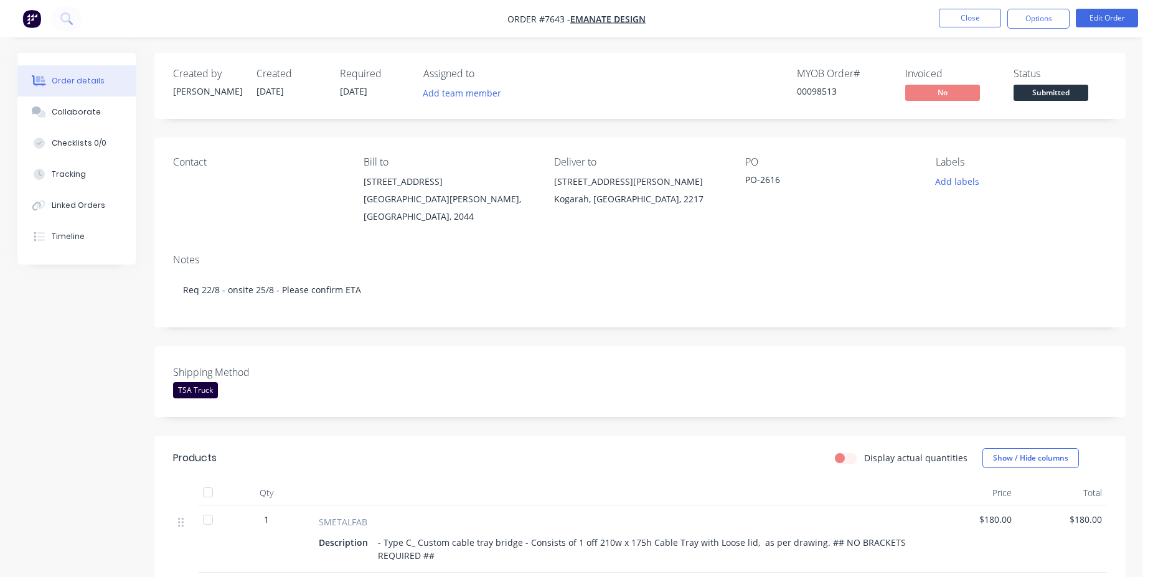
click at [1077, 96] on span "Submitted" at bounding box center [1050, 93] width 75 height 16
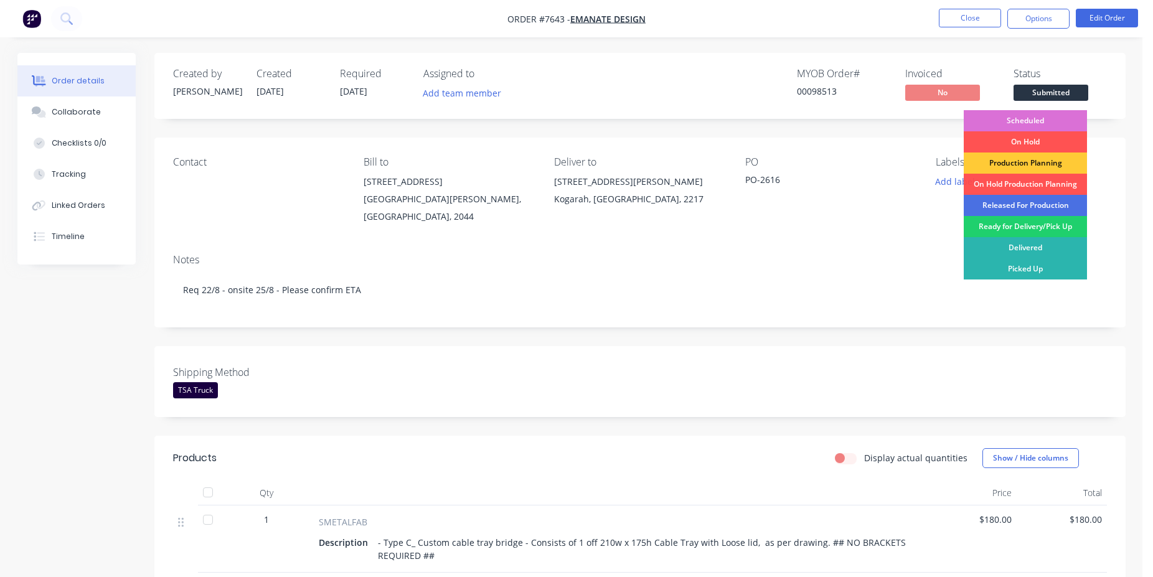
click at [1035, 115] on div "Scheduled" at bounding box center [1025, 120] width 123 height 21
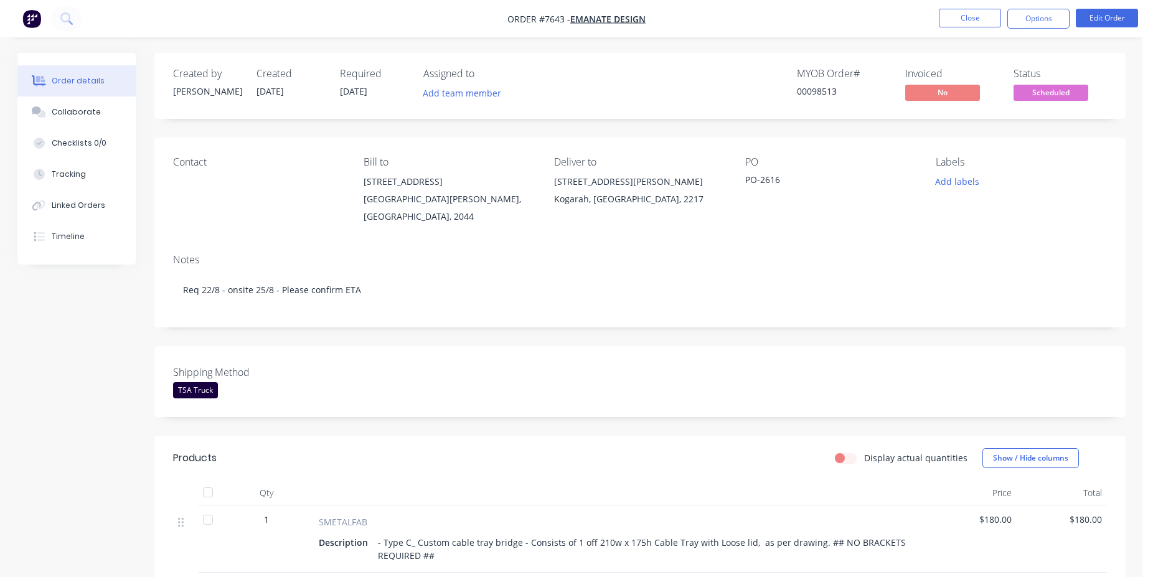
click at [810, 96] on div "00098513" at bounding box center [843, 91] width 93 height 13
copy div "00098513"
click at [973, 18] on button "Close" at bounding box center [970, 18] width 62 height 19
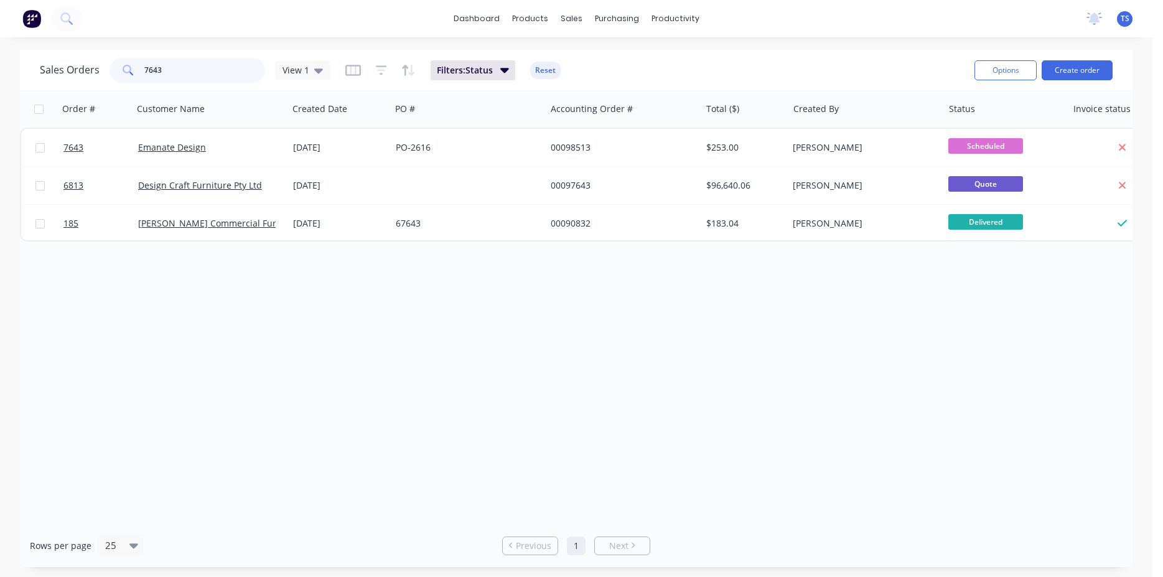
click at [200, 68] on input "7643" at bounding box center [204, 70] width 121 height 25
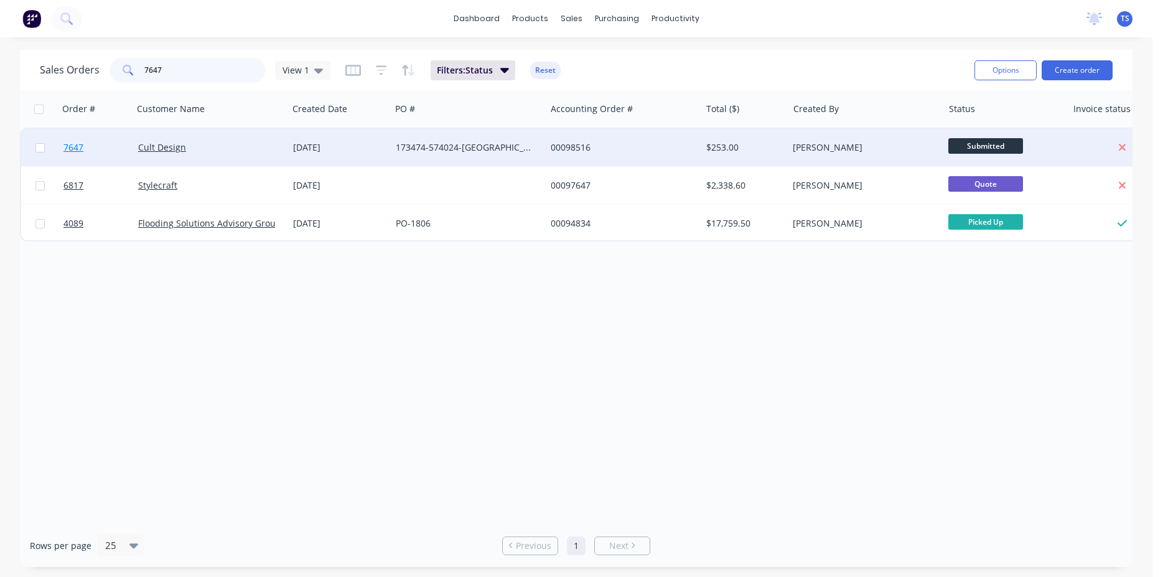
type input "7647"
click at [93, 152] on link "7647" at bounding box center [100, 147] width 75 height 37
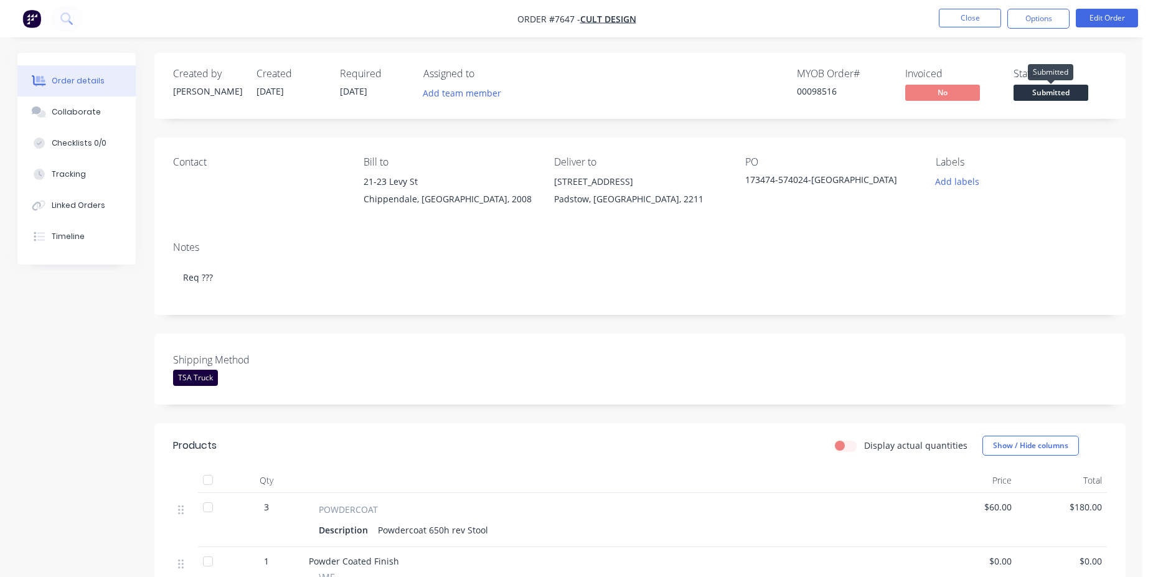
click at [1074, 97] on span "Submitted" at bounding box center [1050, 93] width 75 height 16
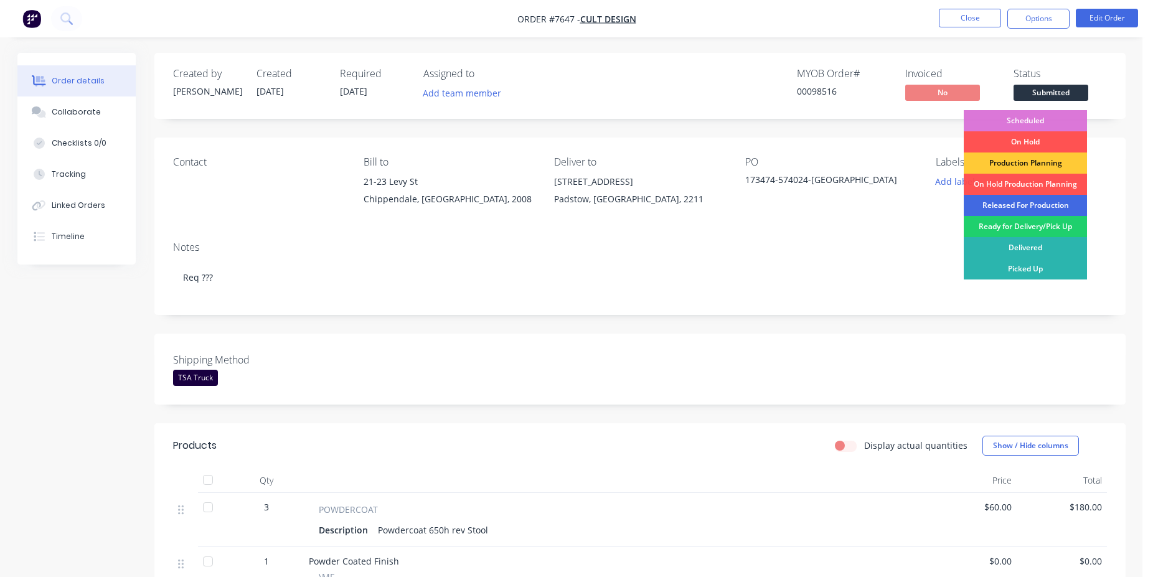
click at [1040, 204] on div "Released For Production" at bounding box center [1025, 205] width 123 height 21
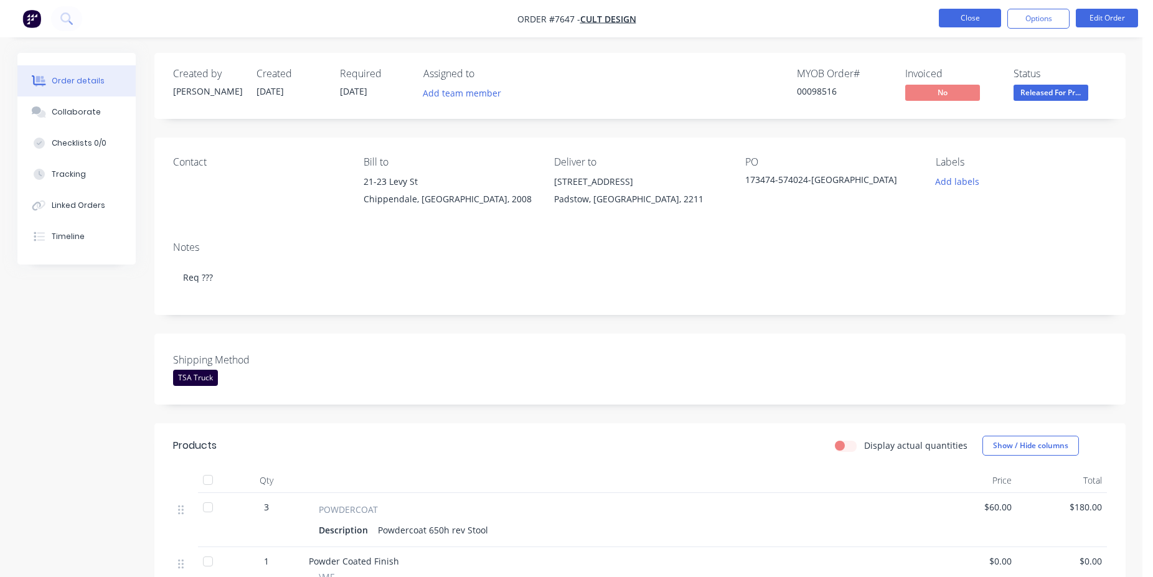
click at [955, 22] on button "Close" at bounding box center [970, 18] width 62 height 19
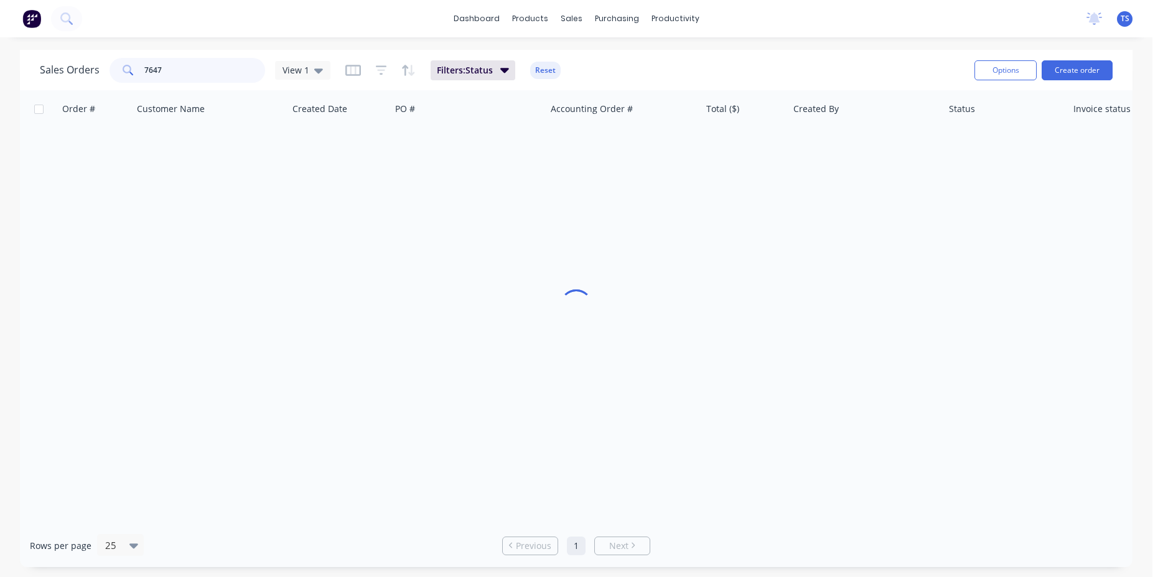
click at [204, 71] on input "7647" at bounding box center [204, 70] width 121 height 25
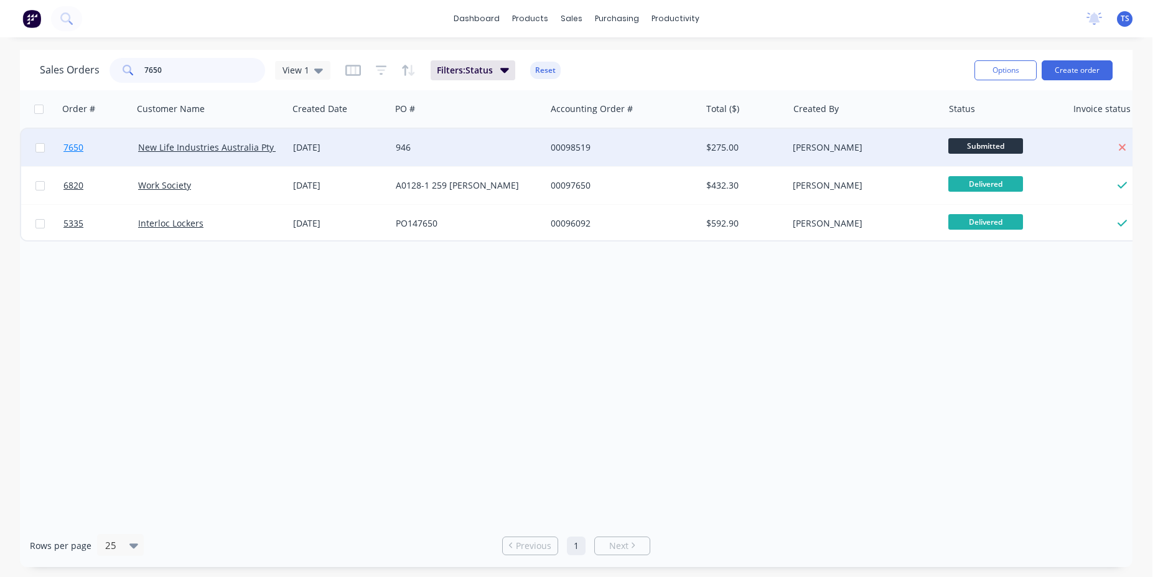
type input "7650"
click at [81, 160] on link "7650" at bounding box center [100, 147] width 75 height 37
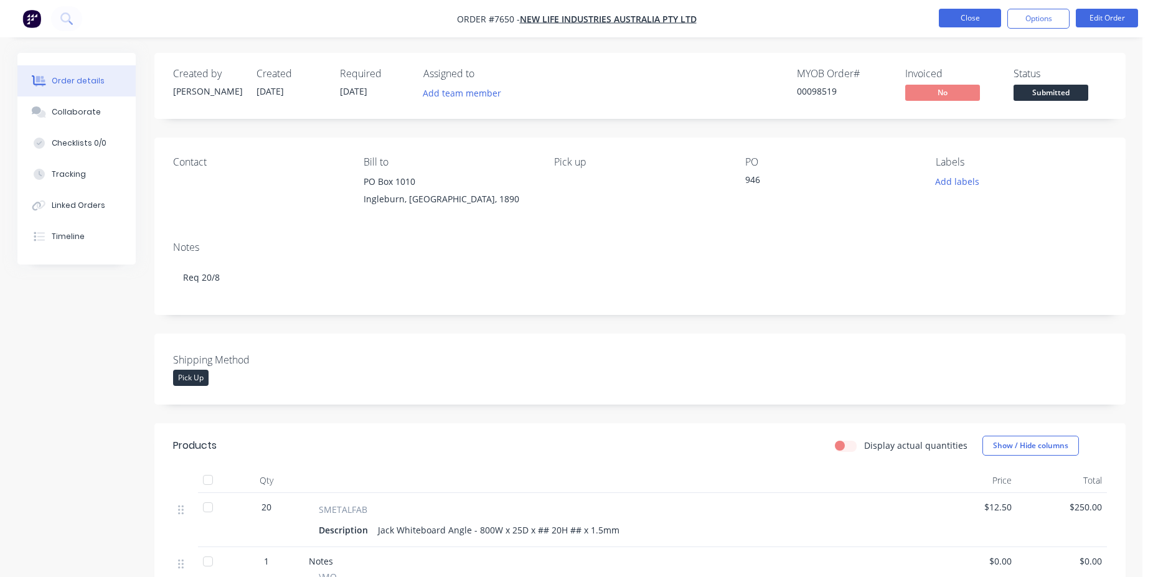
click at [950, 24] on button "Close" at bounding box center [970, 18] width 62 height 19
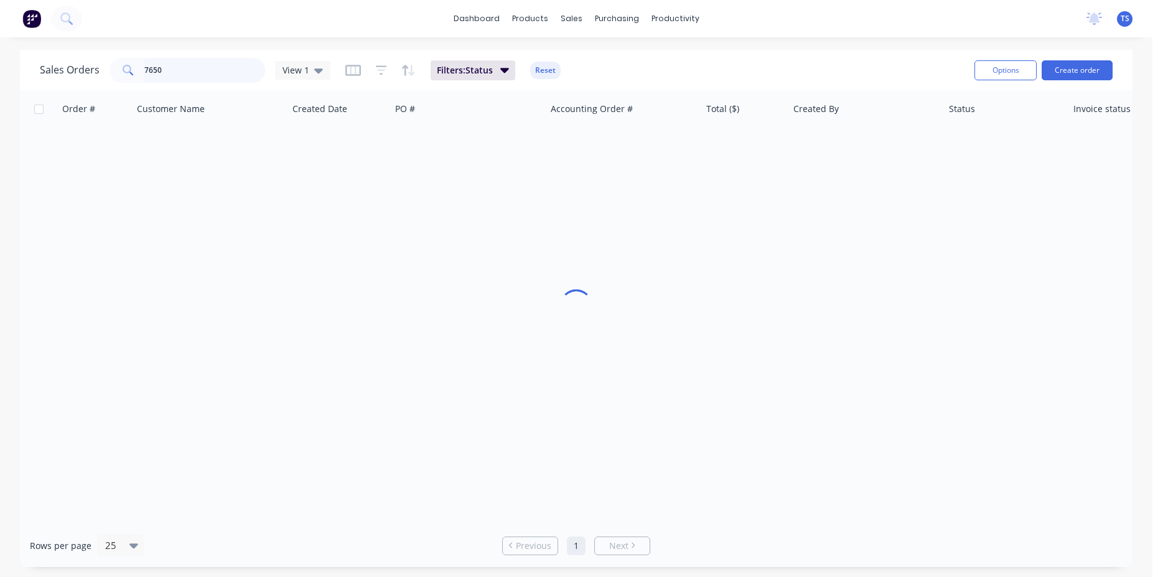
click at [189, 75] on input "7650" at bounding box center [204, 70] width 121 height 25
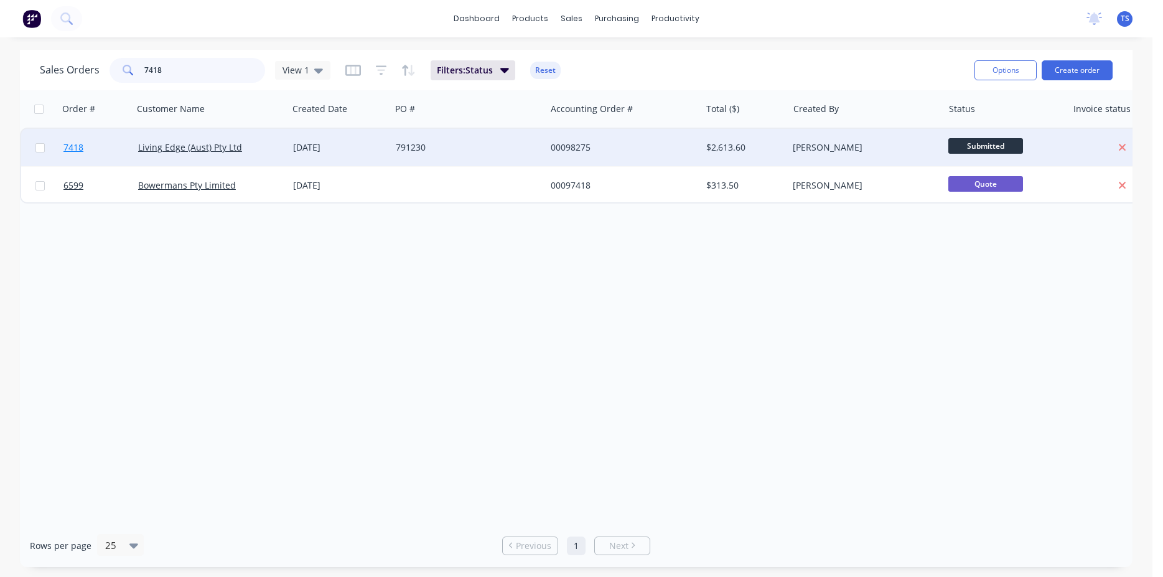
type input "7418"
click at [73, 156] on link "7418" at bounding box center [100, 147] width 75 height 37
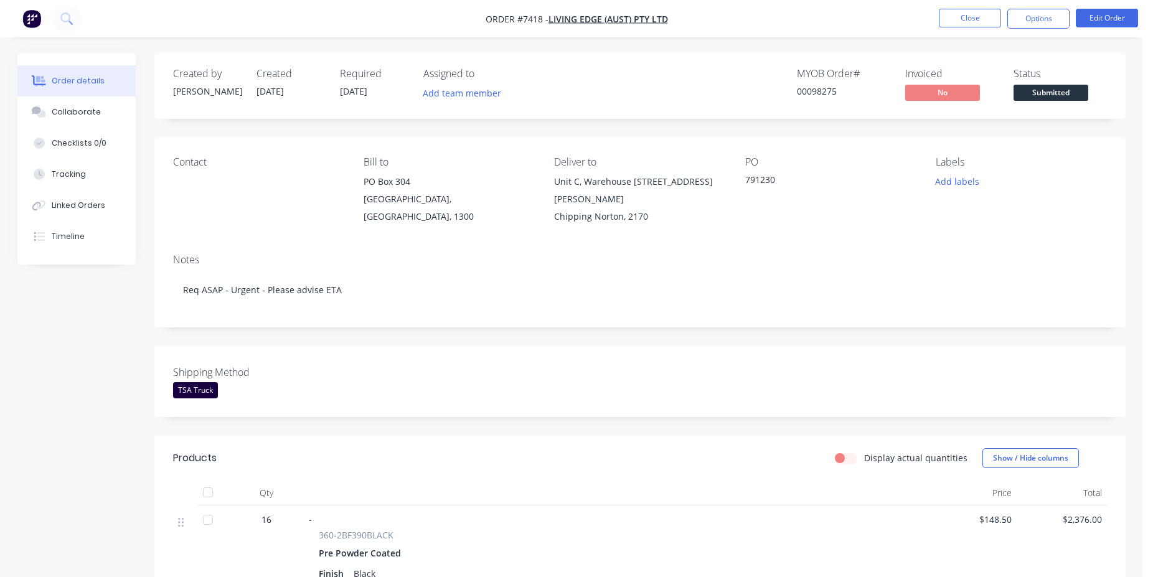
click at [1049, 90] on span "Submitted" at bounding box center [1050, 93] width 75 height 16
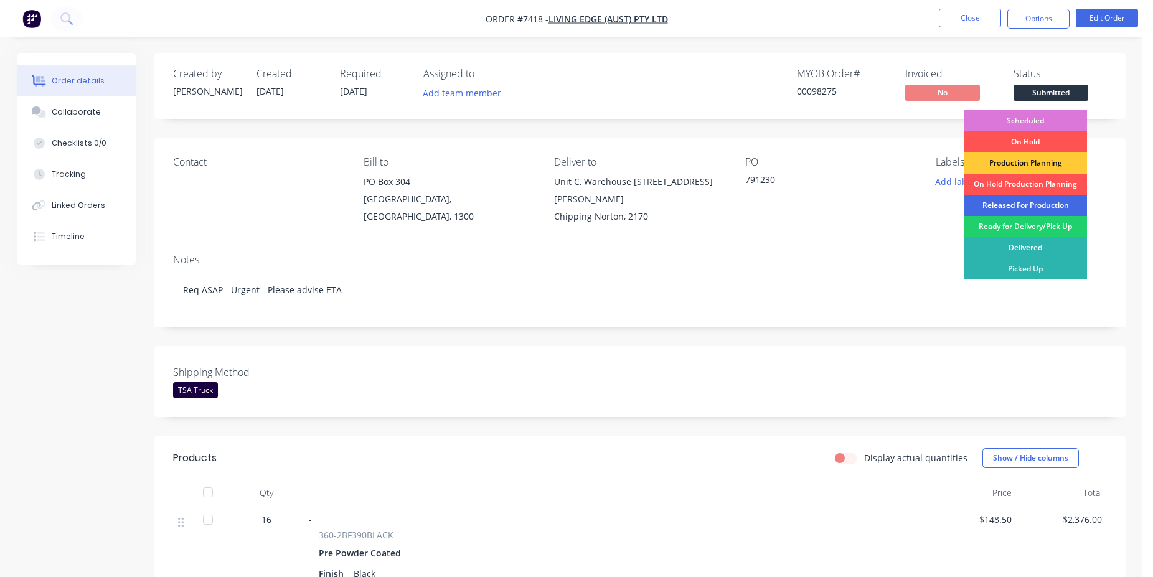
click at [1035, 209] on div "Released For Production" at bounding box center [1025, 205] width 123 height 21
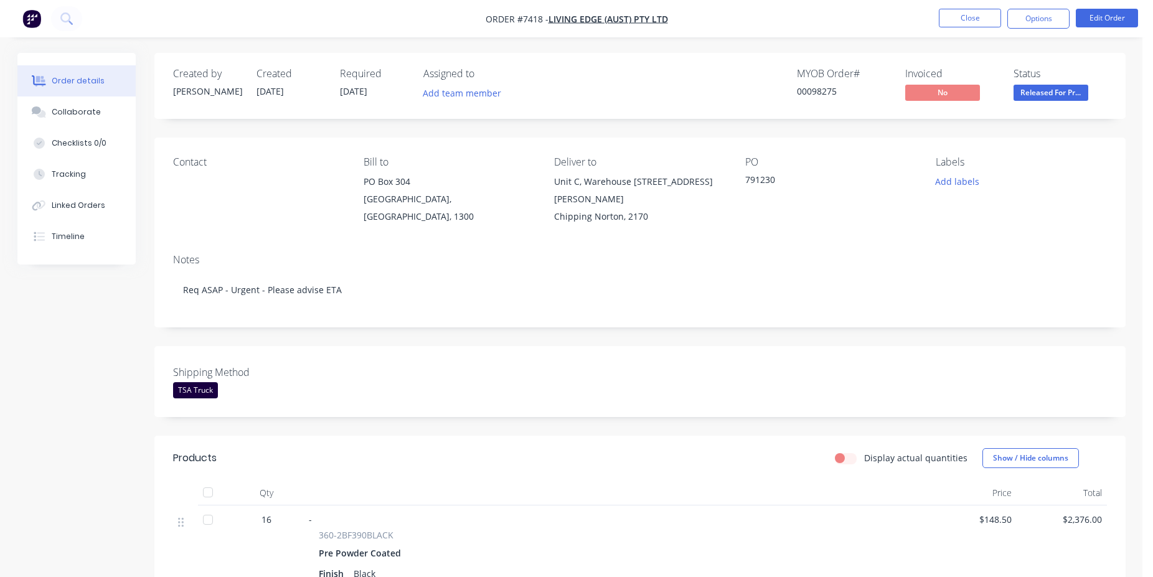
click at [817, 91] on div "00098275" at bounding box center [843, 91] width 93 height 13
copy div "00098275"
click at [960, 19] on button "Close" at bounding box center [970, 18] width 62 height 19
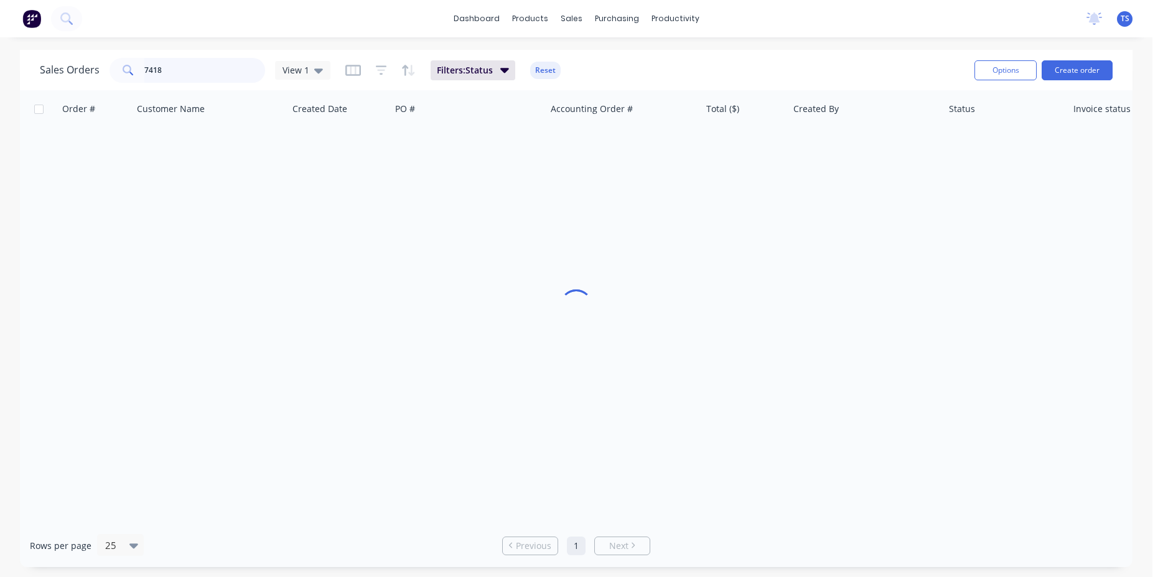
click at [190, 64] on input "7418" at bounding box center [204, 70] width 121 height 25
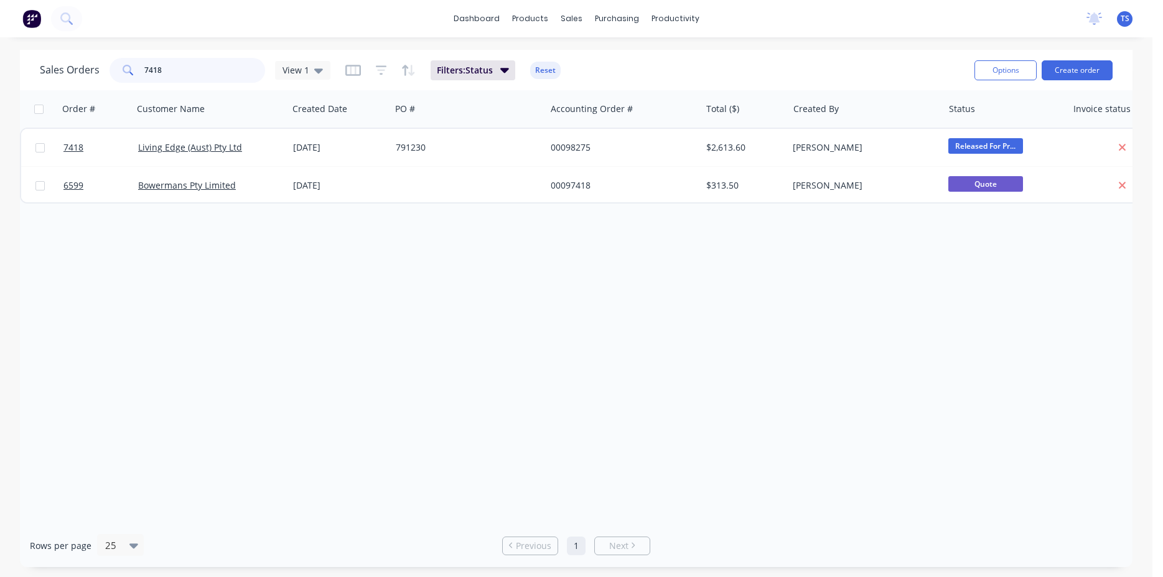
paste input "106284"
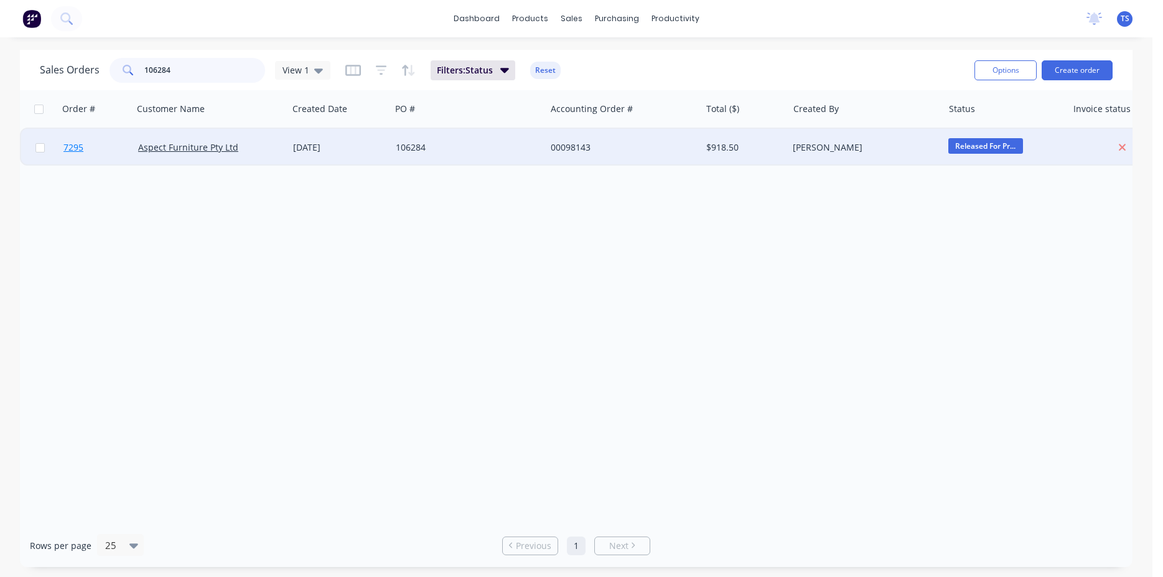
type input "106284"
click at [78, 159] on link "7295" at bounding box center [100, 147] width 75 height 37
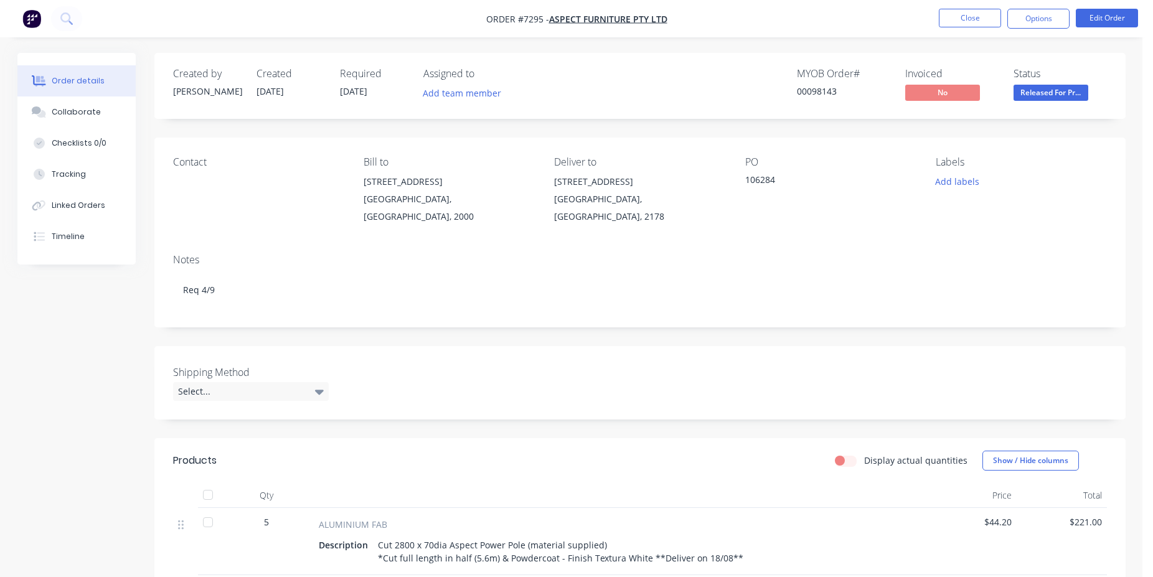
click at [814, 88] on div "00098143" at bounding box center [843, 91] width 93 height 13
copy div "00098143"
click at [970, 13] on button "Close" at bounding box center [970, 18] width 62 height 19
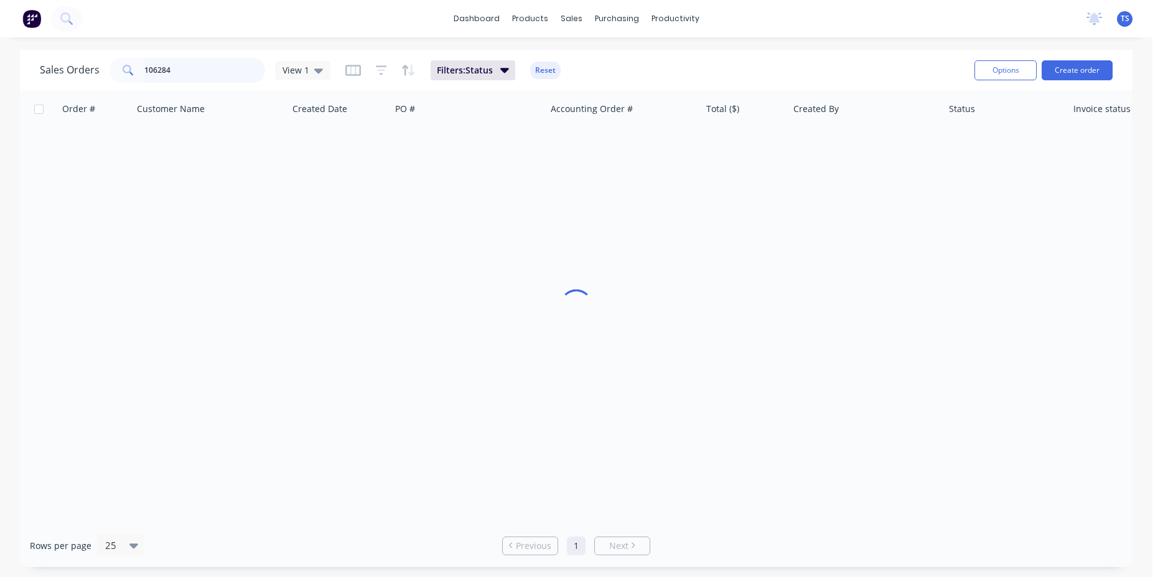
click at [179, 75] on input "106284" at bounding box center [204, 70] width 121 height 25
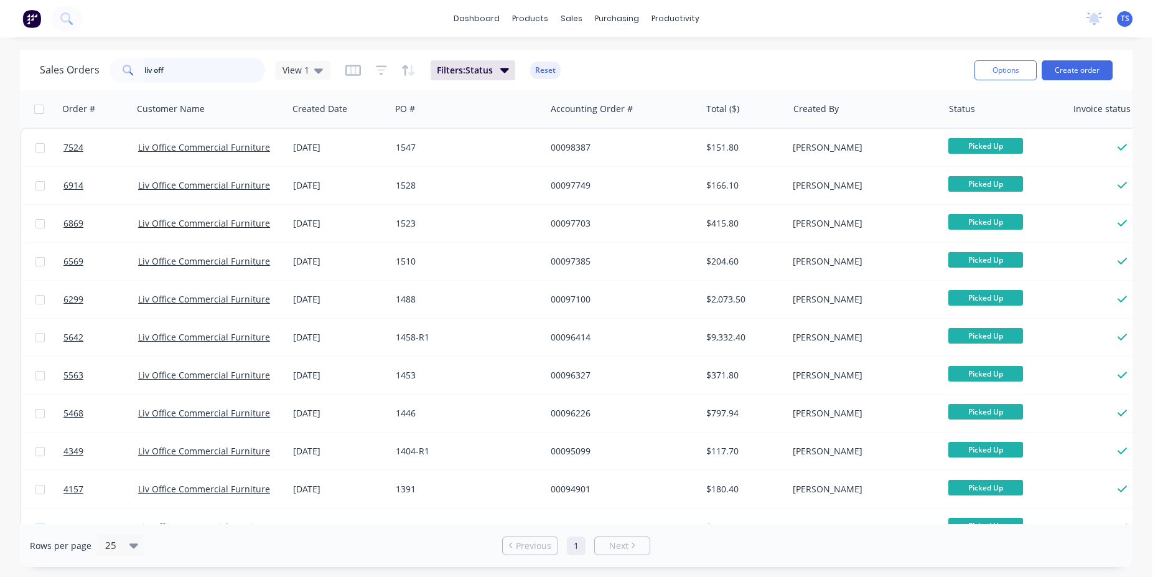
drag, startPoint x: 156, startPoint y: 67, endPoint x: 245, endPoint y: 80, distance: 90.1
click at [160, 67] on input "liv off" at bounding box center [204, 70] width 121 height 25
click at [245, 80] on input "liv off" at bounding box center [204, 70] width 121 height 25
click at [234, 78] on input "liv off" at bounding box center [204, 70] width 121 height 25
click at [232, 78] on input "liv off" at bounding box center [204, 70] width 121 height 25
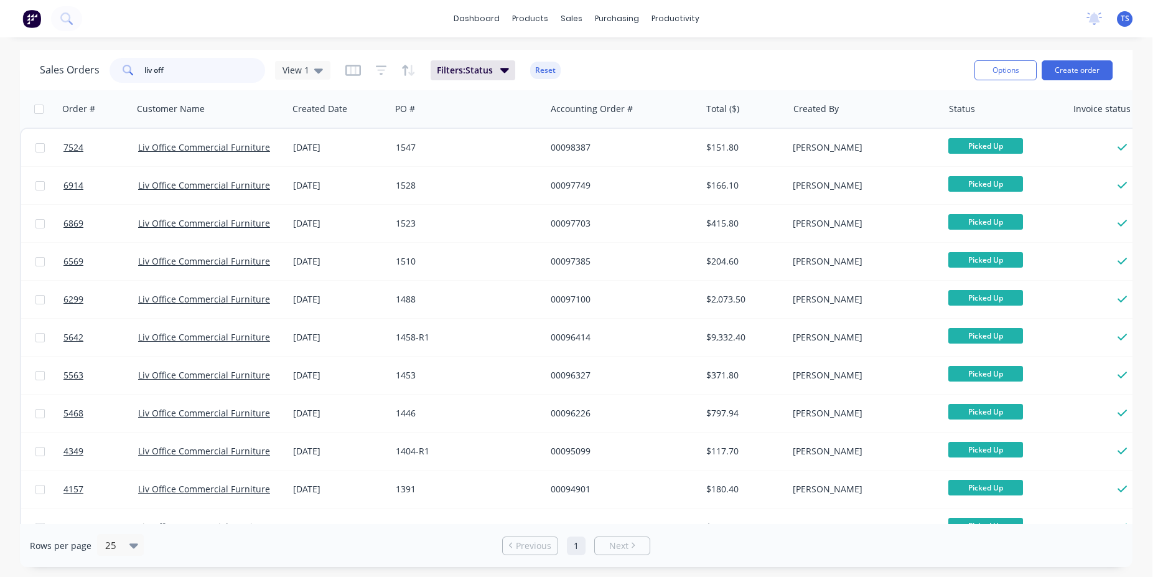
click at [232, 78] on input "liv off" at bounding box center [204, 70] width 121 height 25
type input "l"
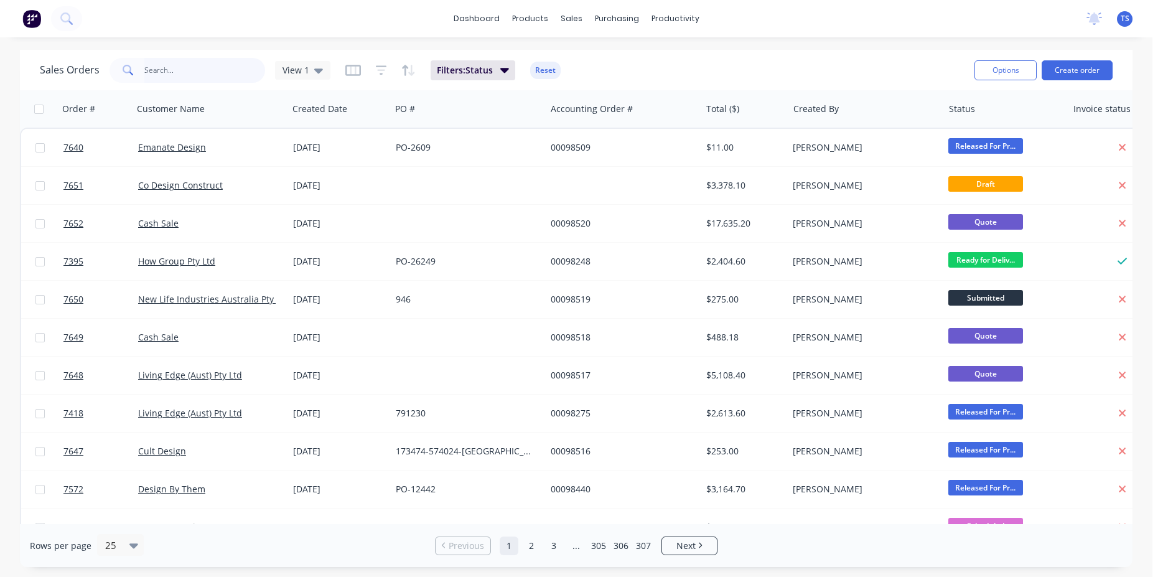
click at [160, 63] on input "text" at bounding box center [204, 70] width 121 height 25
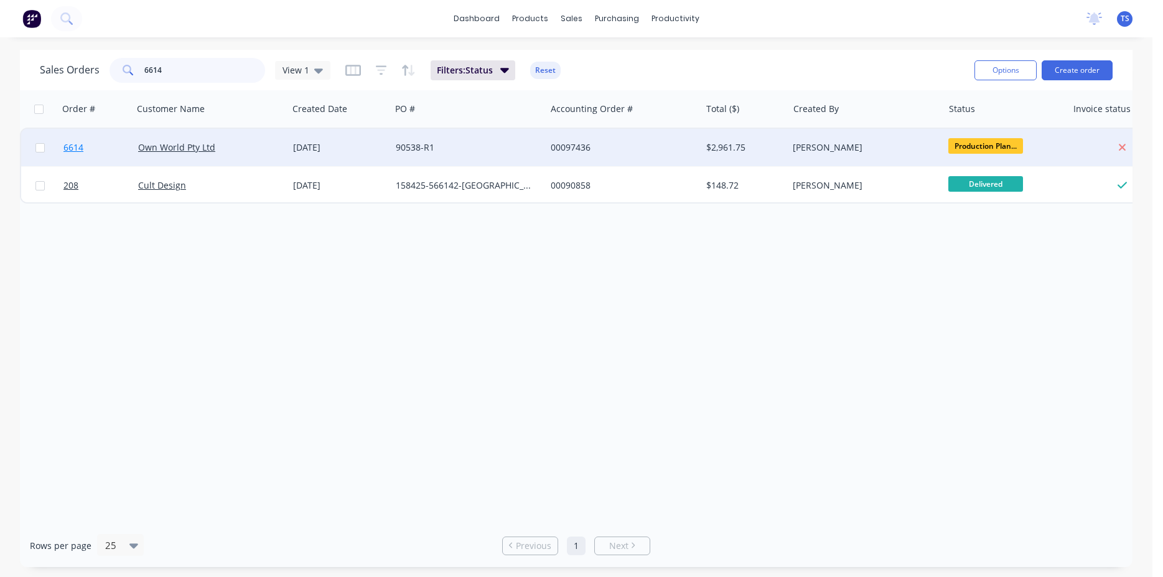
type input "6614"
click at [83, 148] on link "6614" at bounding box center [100, 147] width 75 height 37
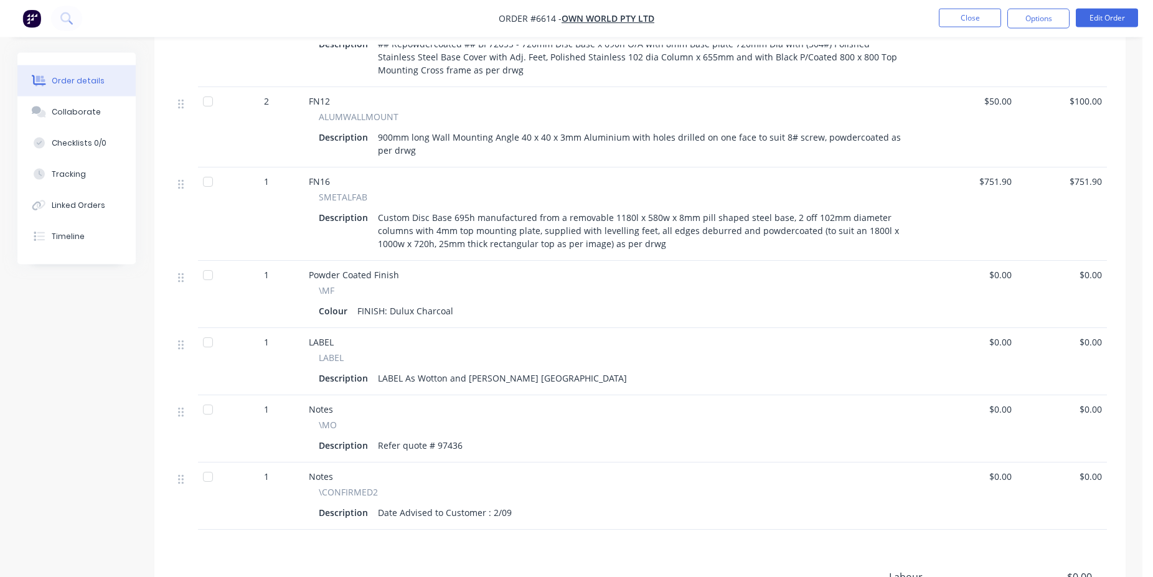
scroll to position [762, 0]
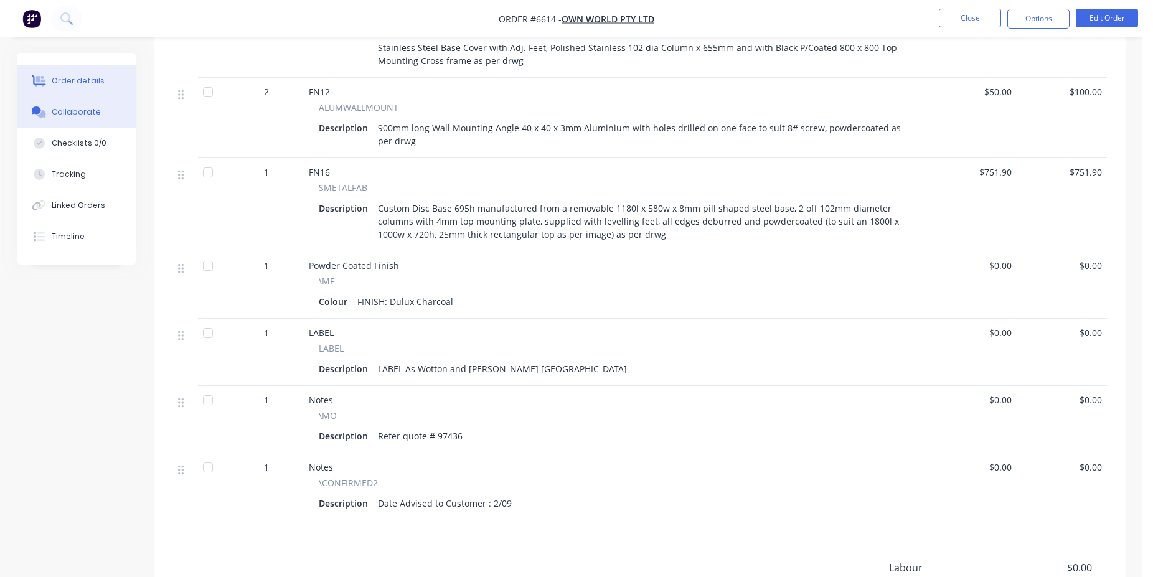
click at [115, 107] on button "Collaborate" at bounding box center [76, 111] width 118 height 31
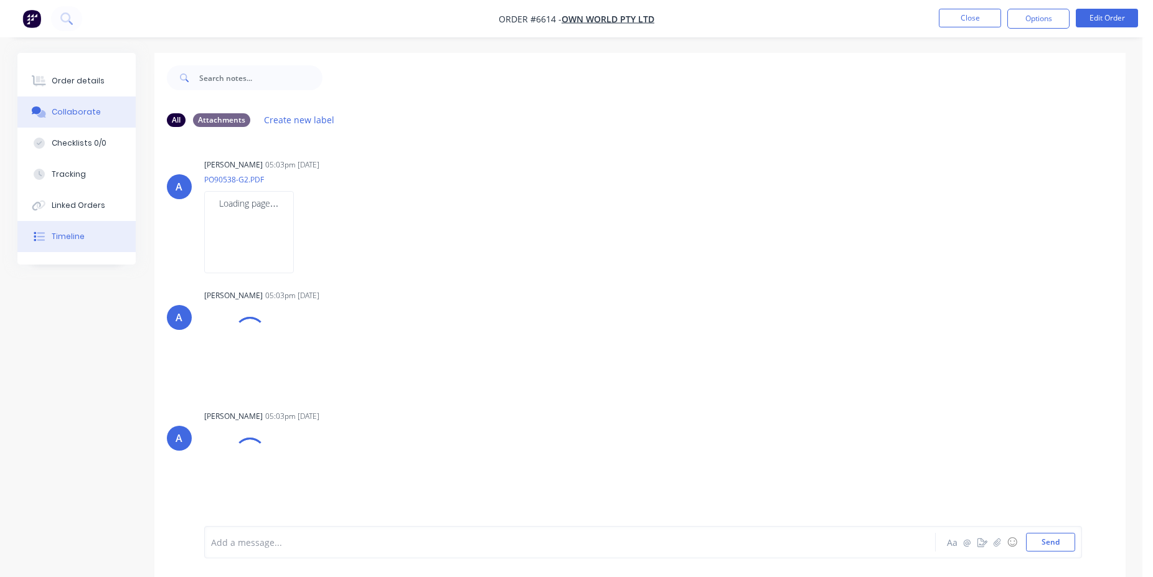
click at [115, 235] on button "Timeline" at bounding box center [76, 236] width 118 height 31
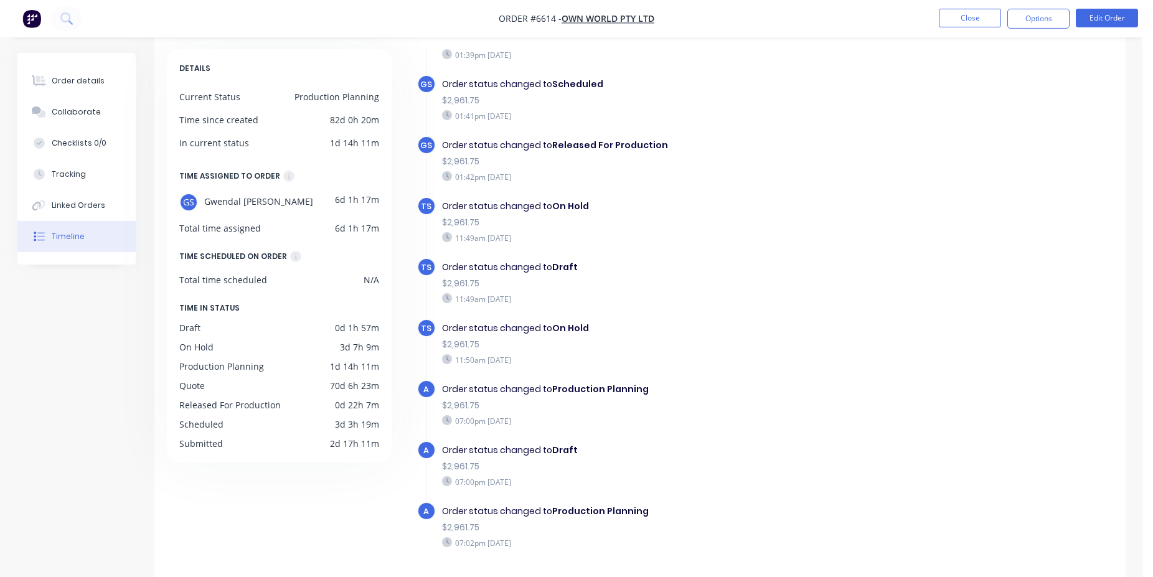
scroll to position [96, 0]
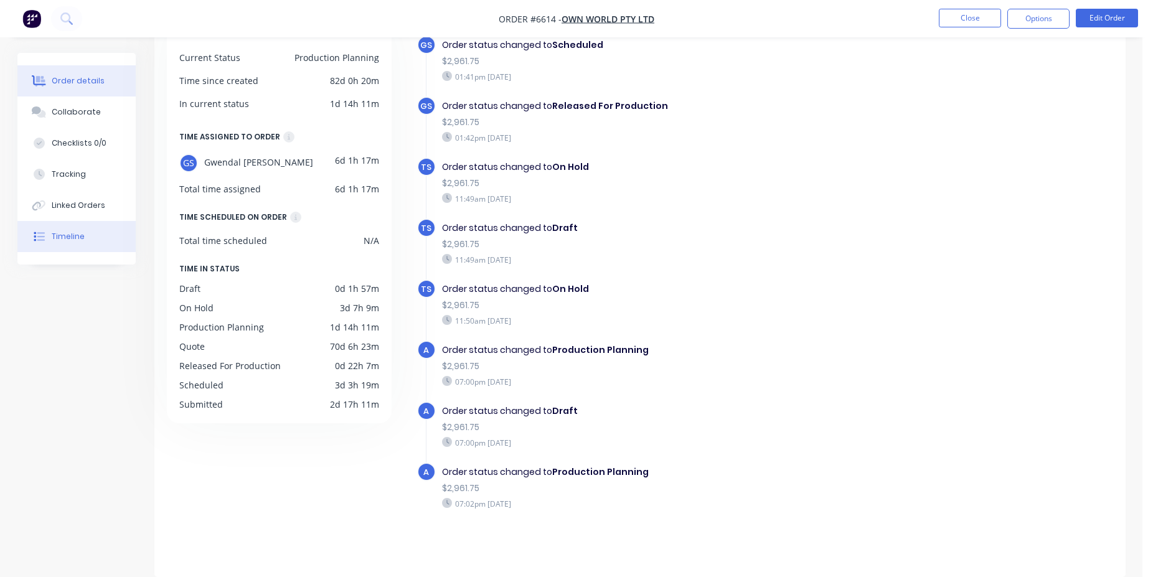
click at [66, 79] on div "Order details" at bounding box center [78, 80] width 53 height 11
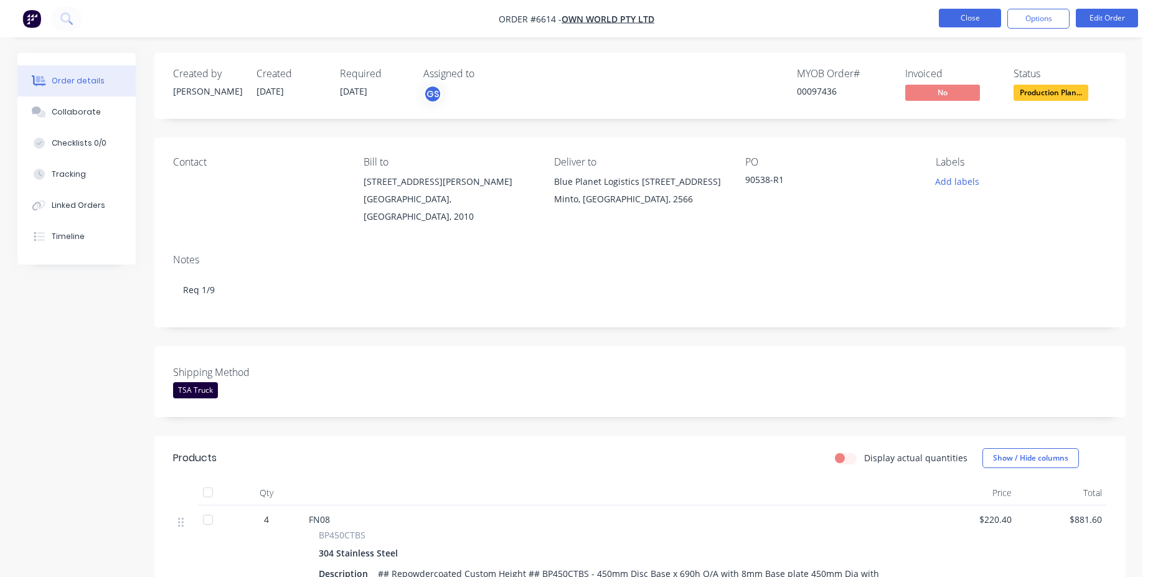
click at [954, 17] on button "Close" at bounding box center [970, 18] width 62 height 19
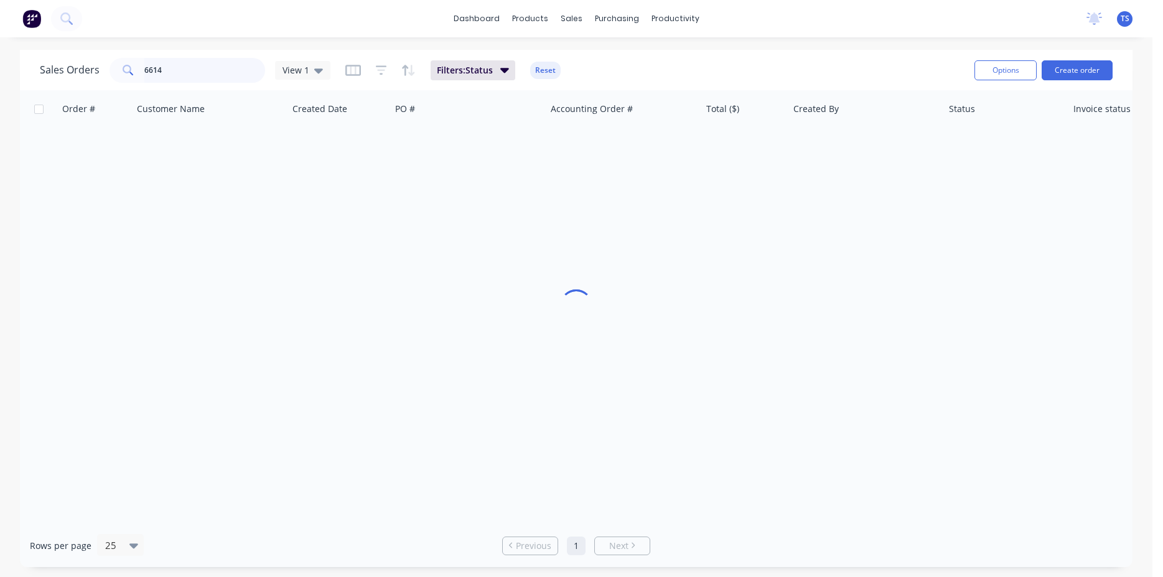
click at [202, 67] on input "6614" at bounding box center [204, 70] width 121 height 25
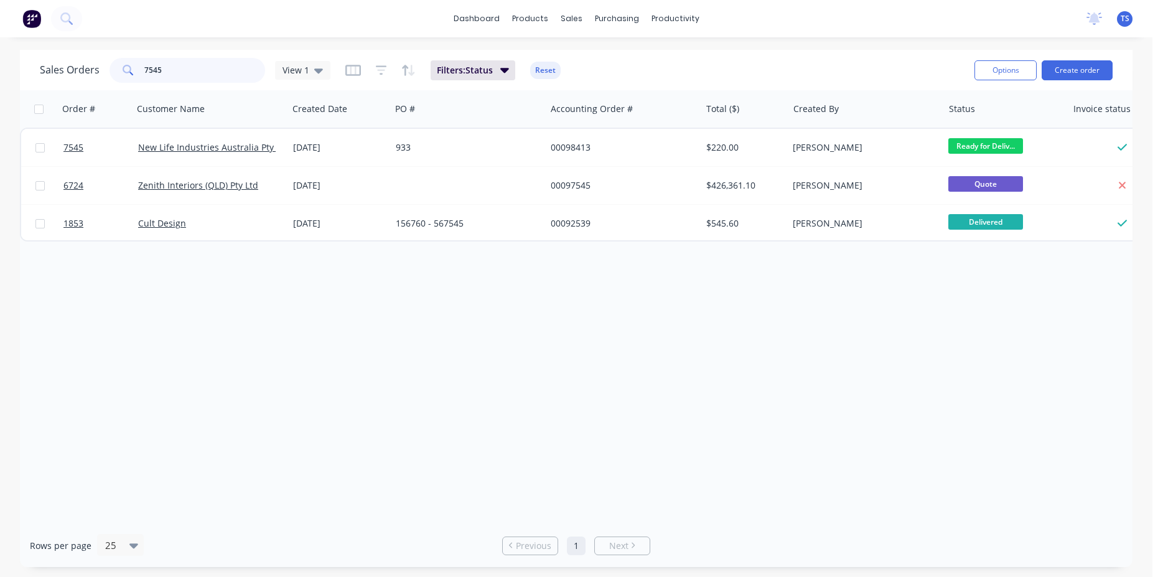
click at [204, 67] on input "7545" at bounding box center [204, 70] width 121 height 25
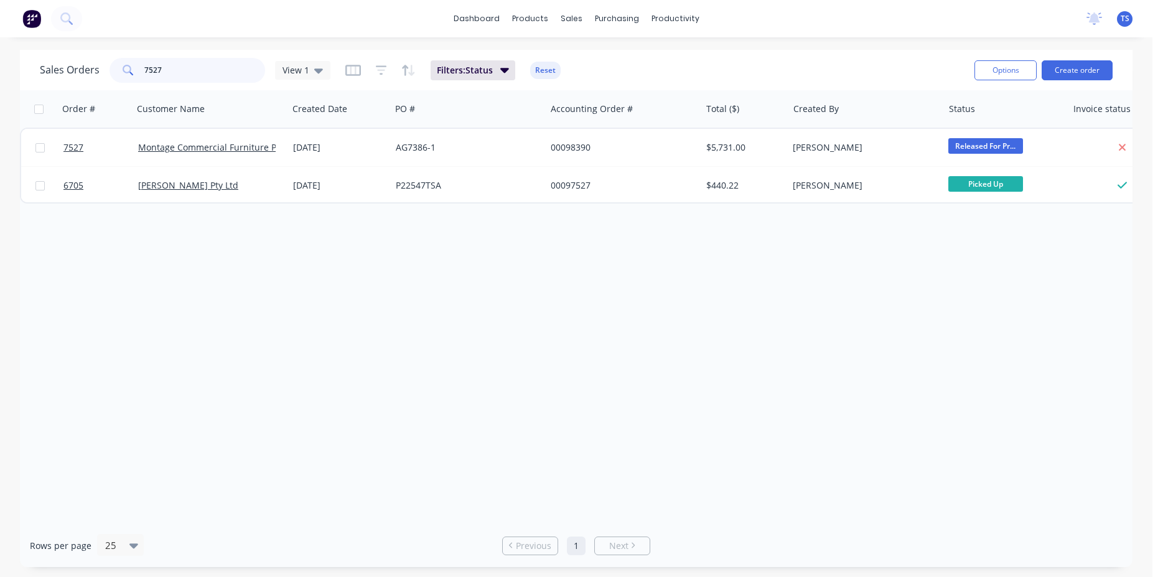
click at [181, 67] on input "7527" at bounding box center [204, 70] width 121 height 25
click at [185, 72] on input "7508" at bounding box center [204, 70] width 121 height 25
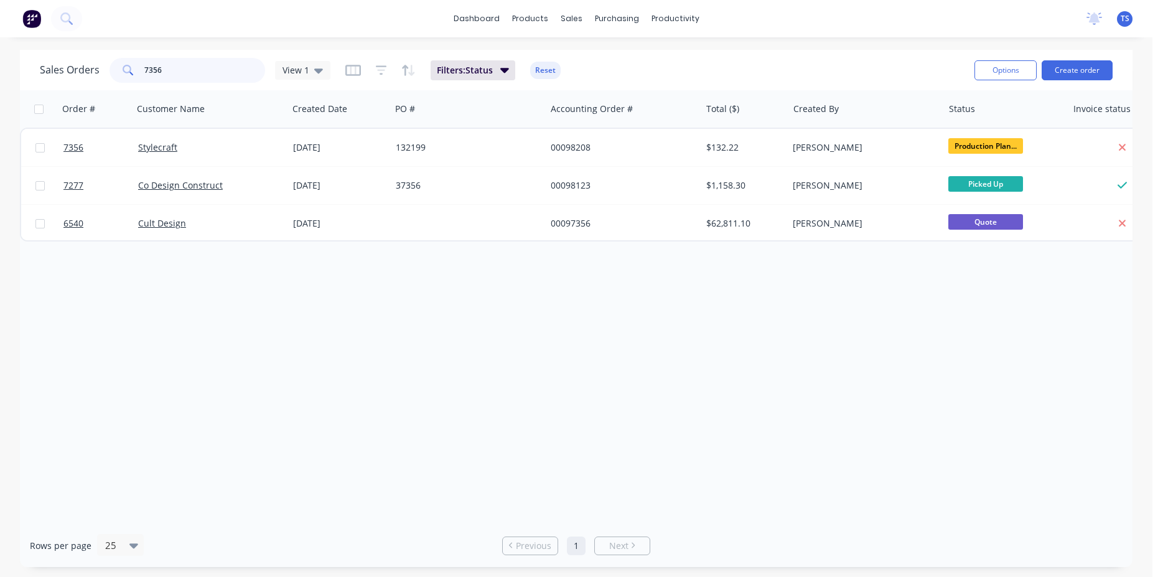
click at [176, 76] on input "7356" at bounding box center [204, 70] width 121 height 25
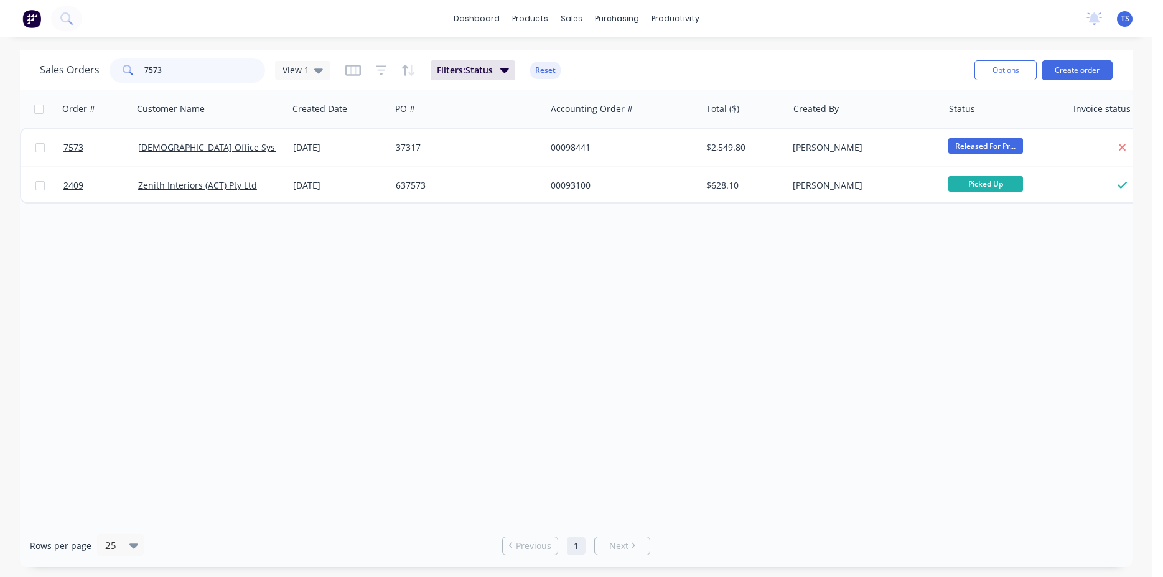
click at [176, 76] on input "7573" at bounding box center [204, 70] width 121 height 25
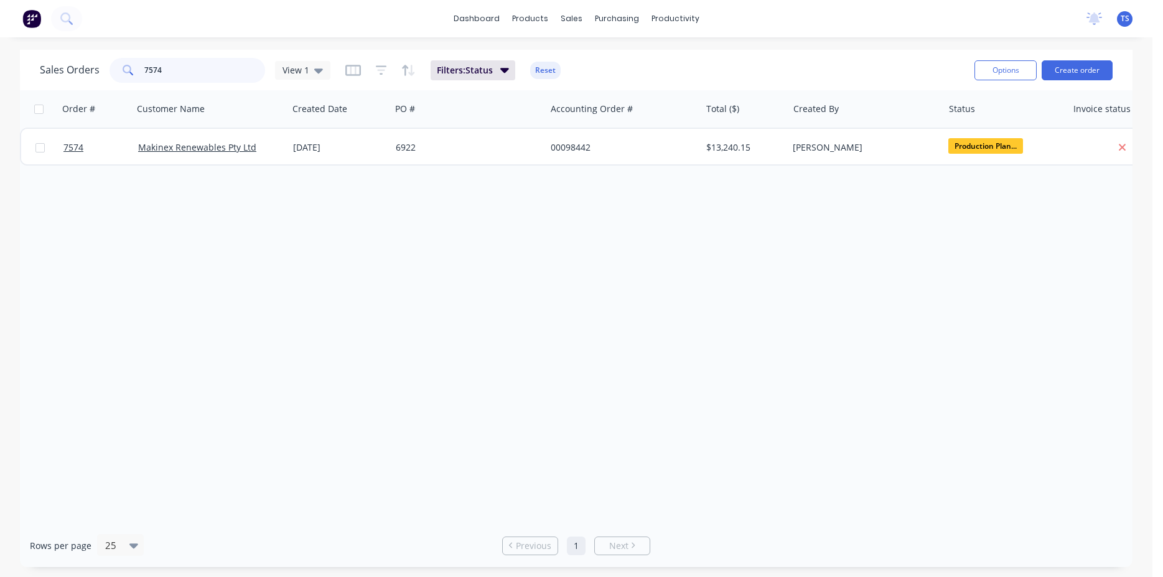
click at [176, 76] on input "7574" at bounding box center [204, 70] width 121 height 25
click at [176, 76] on input "563" at bounding box center [204, 70] width 121 height 25
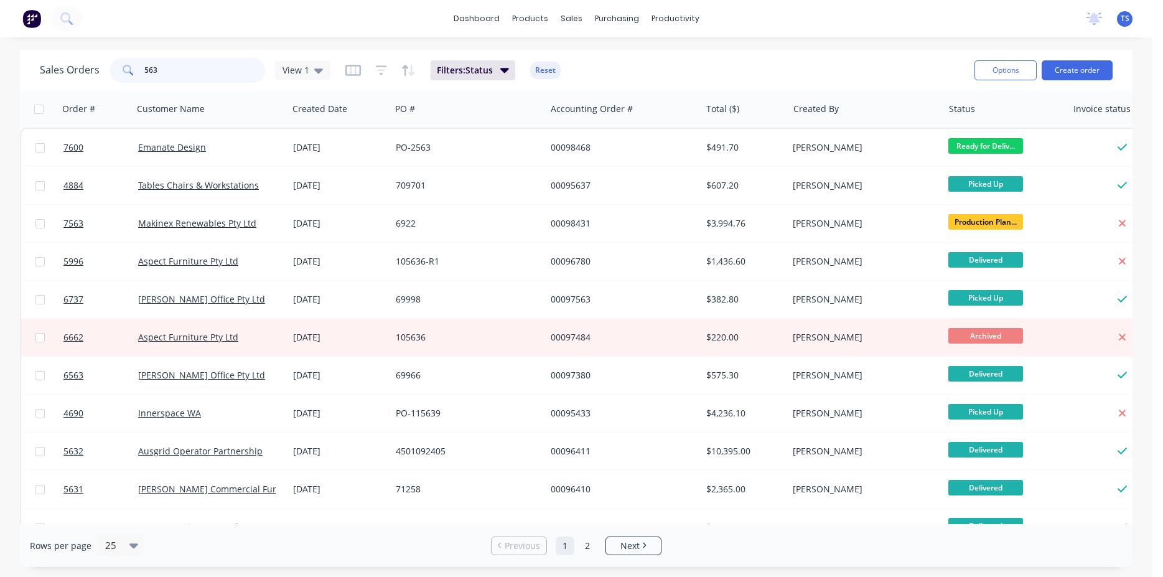
type input "5"
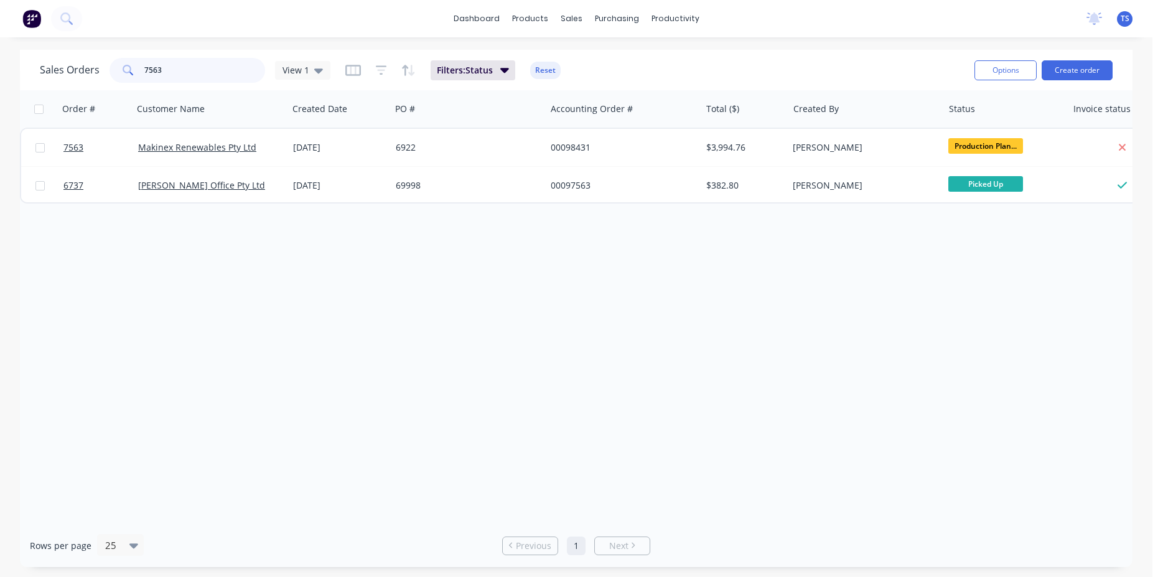
click at [176, 76] on input "7563" at bounding box center [204, 70] width 121 height 25
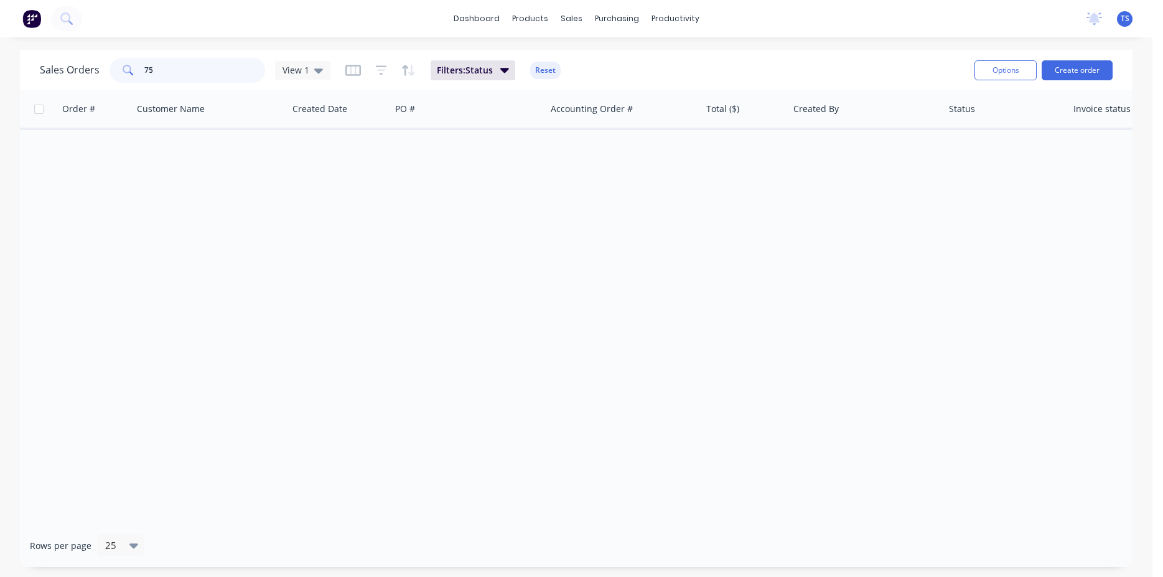
type input "7"
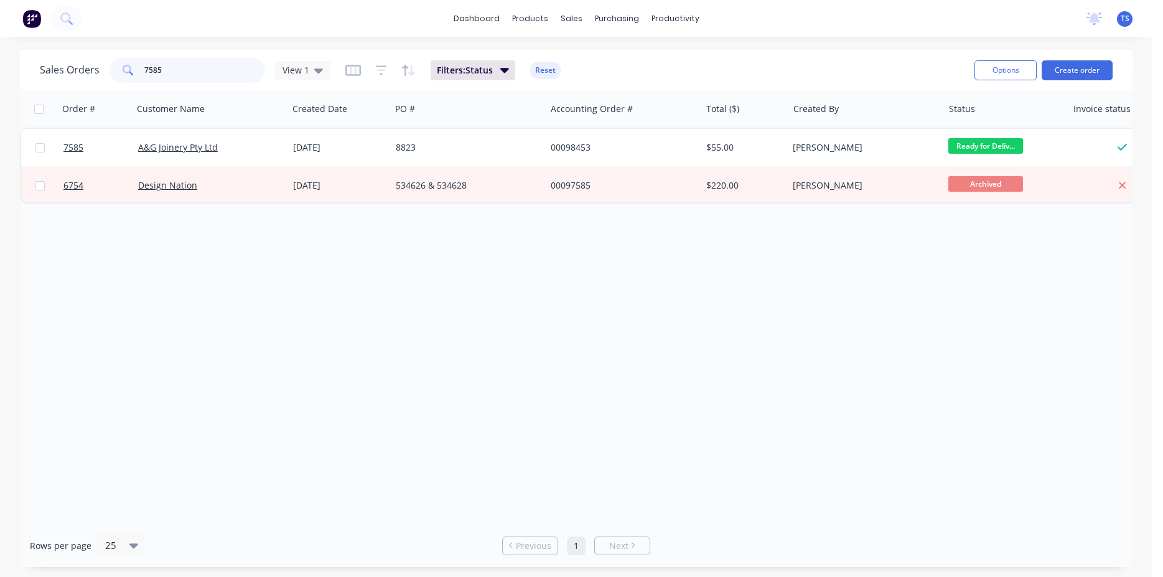
click at [199, 66] on input "7585" at bounding box center [204, 70] width 121 height 25
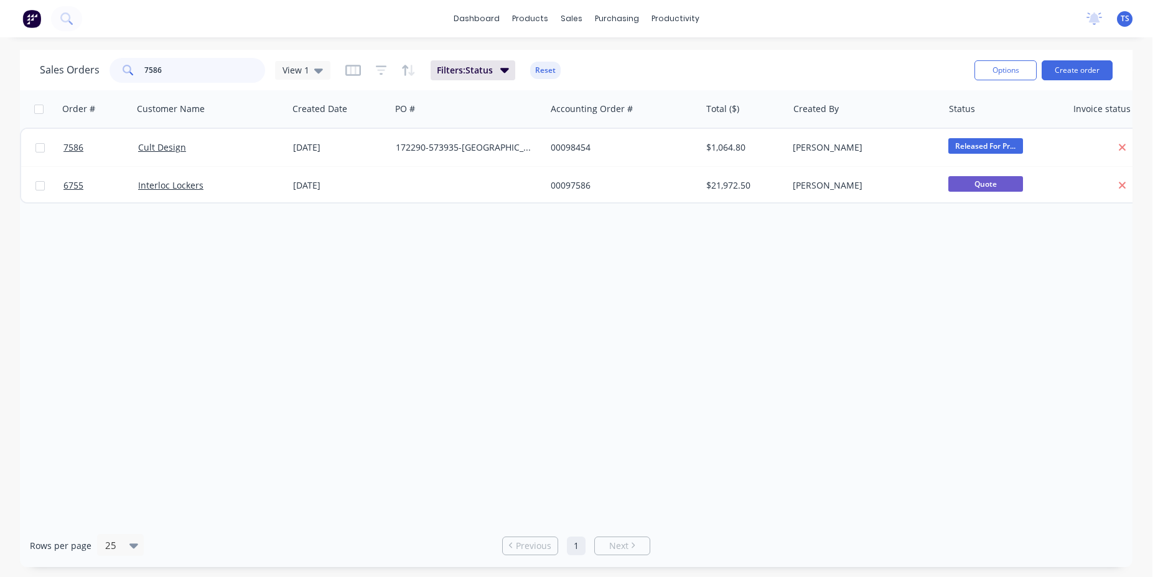
click at [199, 66] on input "7586" at bounding box center [204, 70] width 121 height 25
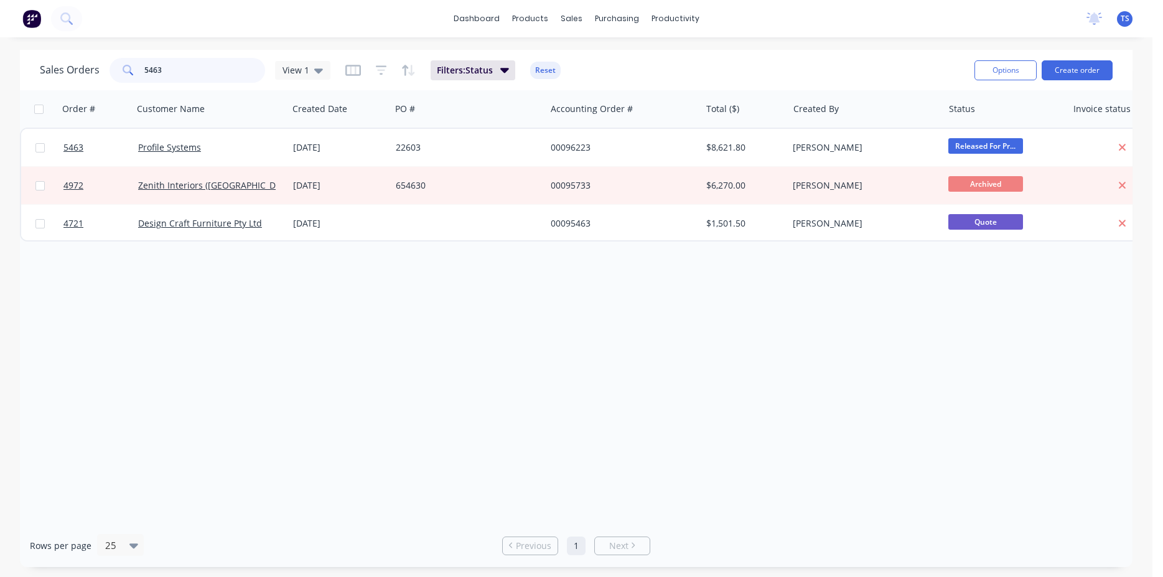
click at [167, 68] on input "5463" at bounding box center [204, 70] width 121 height 25
click at [167, 70] on input "5463" at bounding box center [204, 70] width 121 height 25
click at [243, 75] on input "7548" at bounding box center [204, 70] width 121 height 25
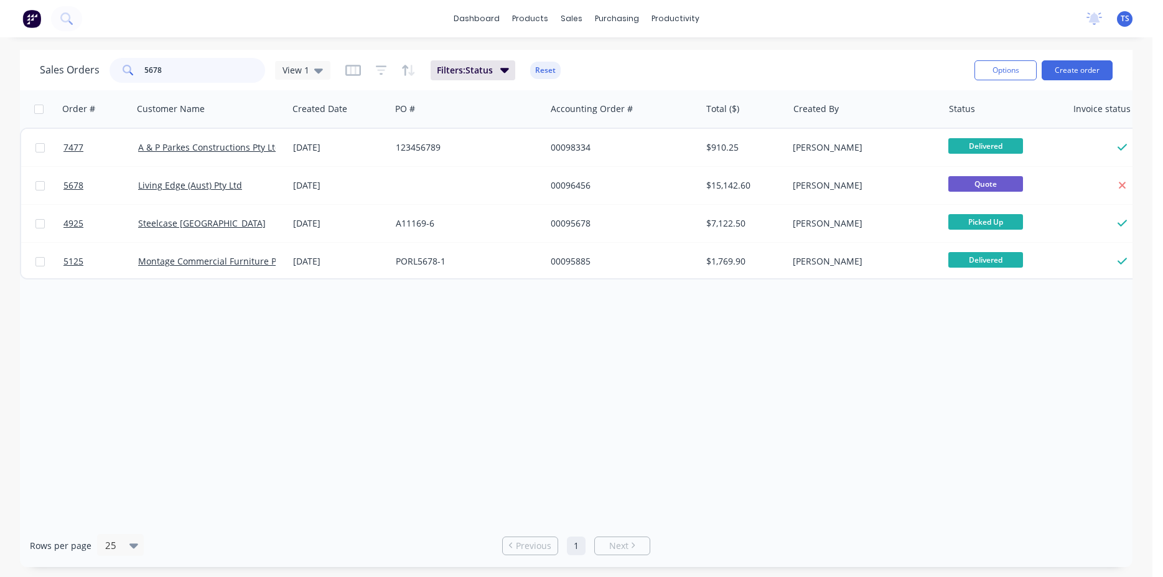
click at [188, 75] on input "5678" at bounding box center [204, 70] width 121 height 25
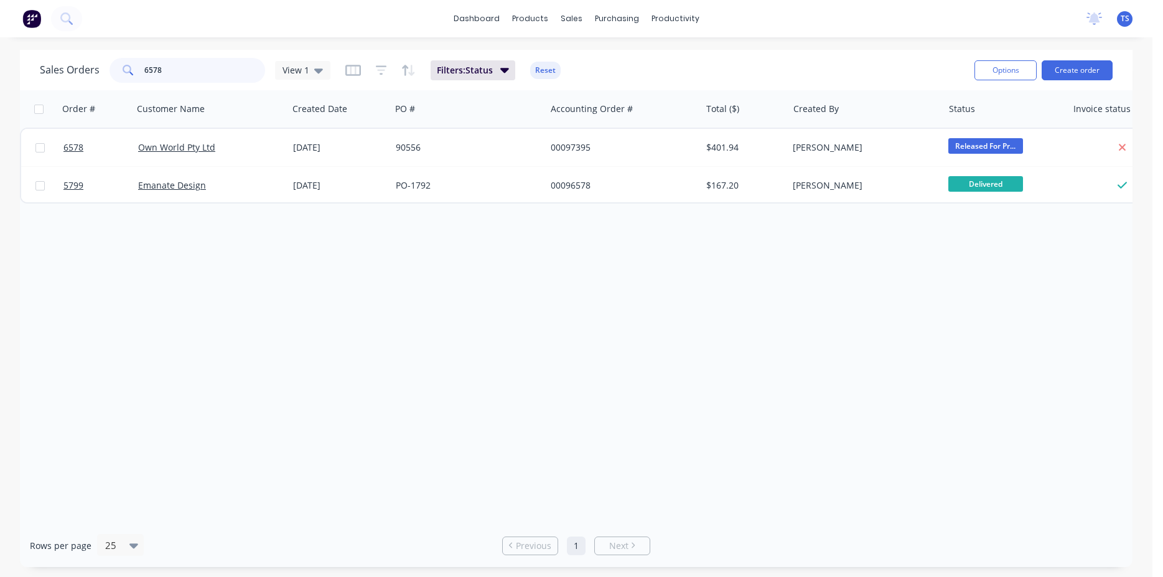
click at [185, 81] on input "6578" at bounding box center [204, 70] width 121 height 25
click at [185, 81] on input "7571" at bounding box center [204, 70] width 121 height 25
click at [185, 83] on div "Sales Orders 7570 View 1 Filters: Status Reset" at bounding box center [502, 70] width 925 height 30
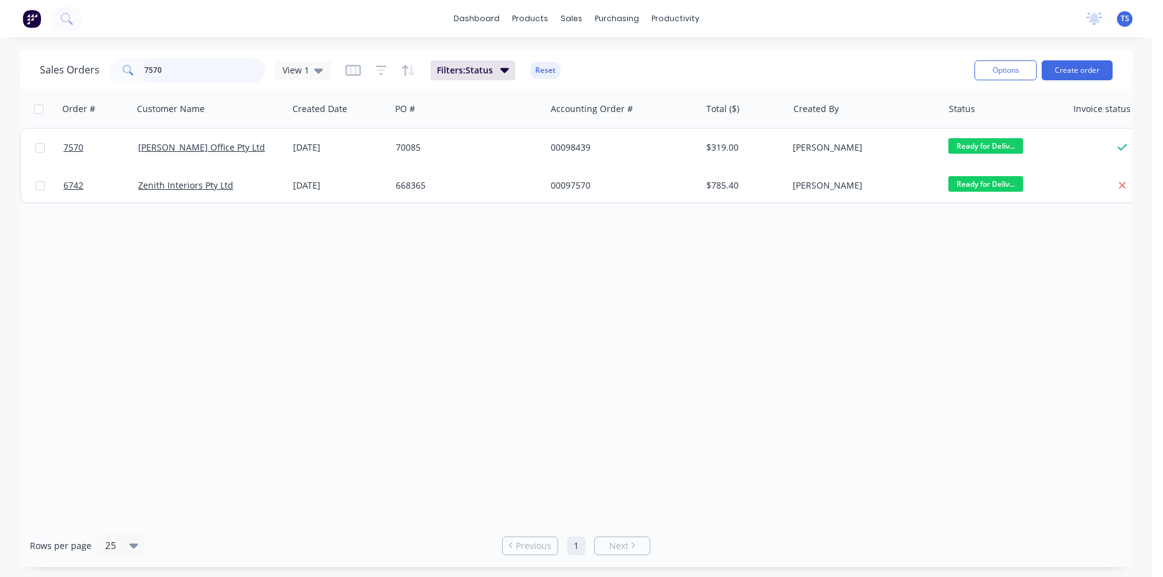
click at [176, 72] on input "7570" at bounding box center [204, 70] width 121 height 25
click at [196, 76] on input "7572" at bounding box center [204, 70] width 121 height 25
click at [196, 76] on input "7600" at bounding box center [204, 70] width 121 height 25
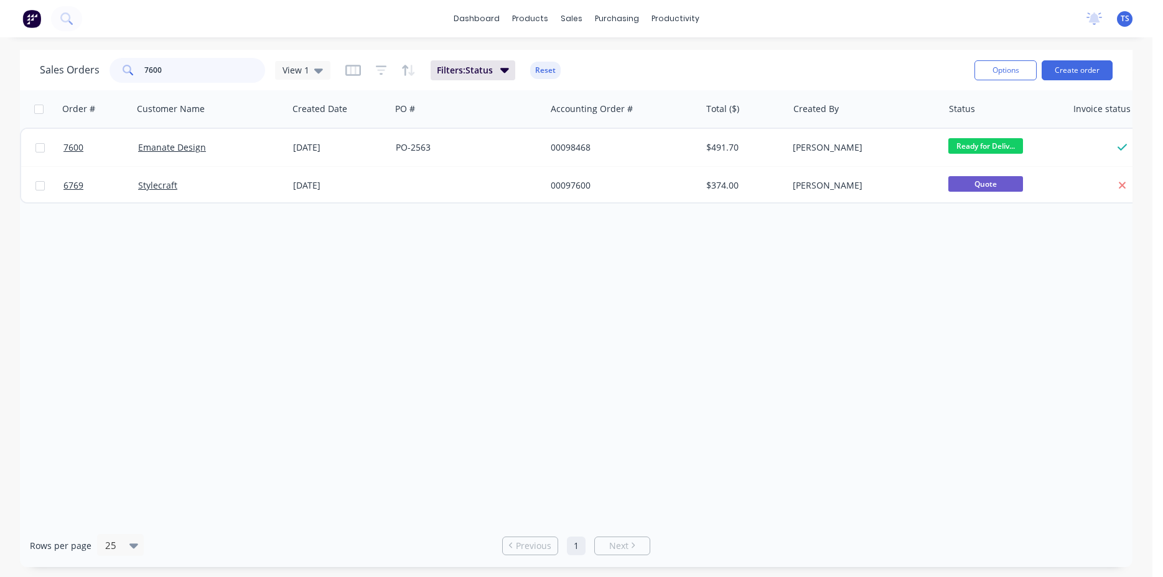
click at [196, 76] on input "7600" at bounding box center [204, 70] width 121 height 25
click at [228, 59] on input "7601" at bounding box center [204, 70] width 121 height 25
paste input "98279"
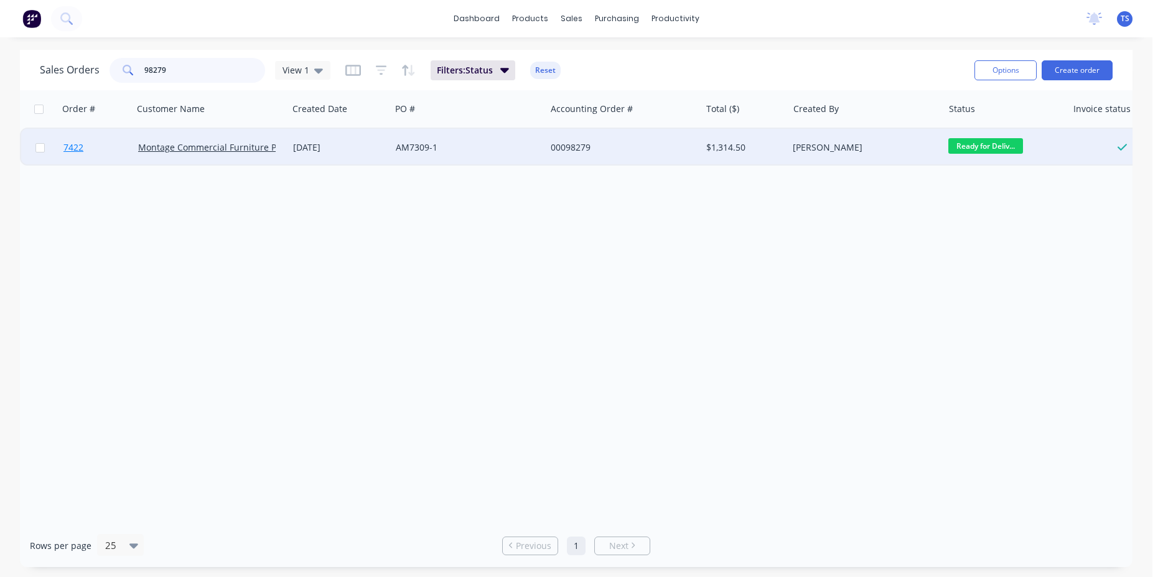
type input "98279"
click at [79, 149] on span "7422" at bounding box center [73, 147] width 20 height 12
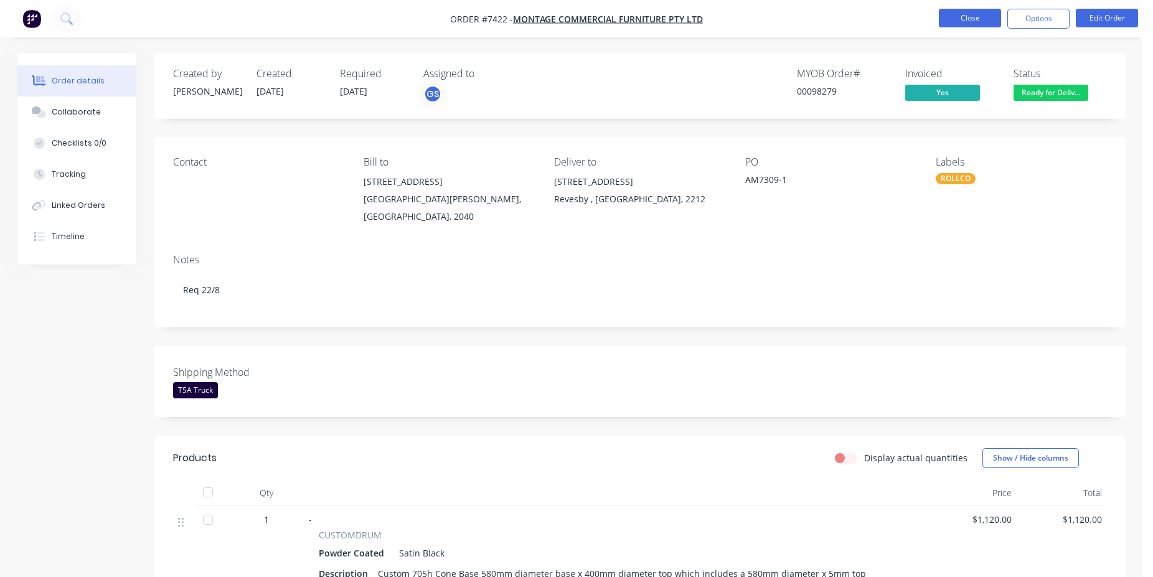
click at [979, 20] on button "Close" at bounding box center [970, 18] width 62 height 19
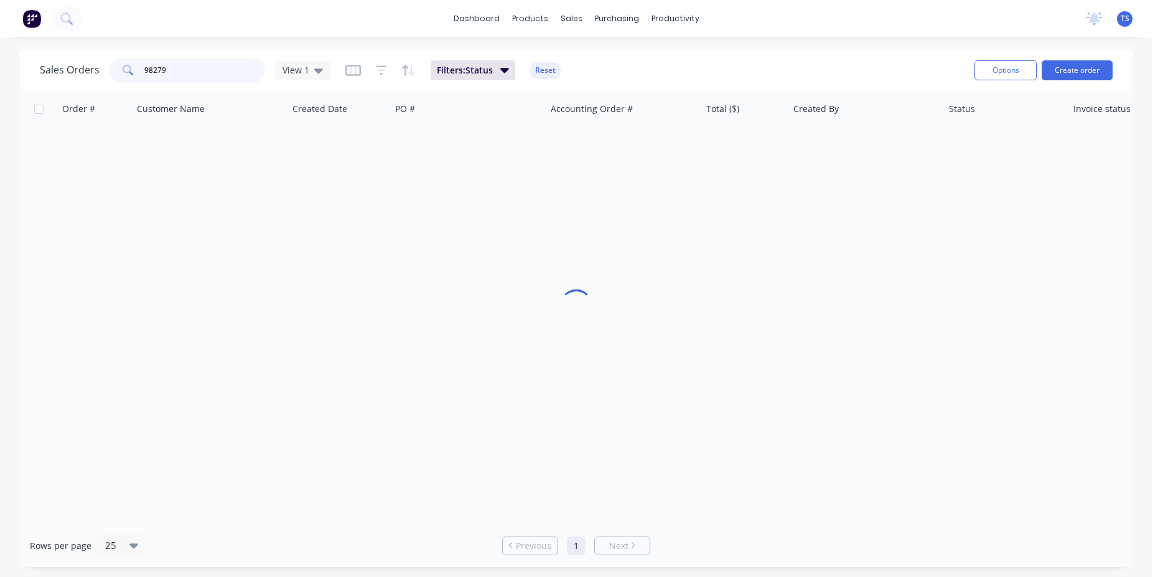
click at [220, 77] on input "98279" at bounding box center [204, 70] width 121 height 25
click at [220, 76] on input "98279" at bounding box center [204, 70] width 121 height 25
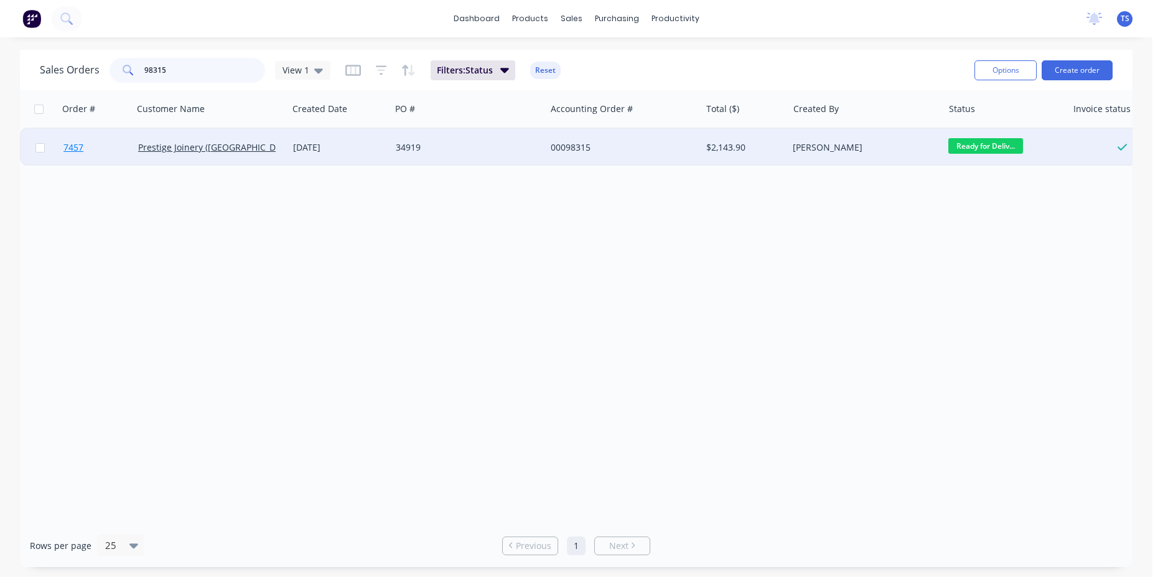
type input "98315"
click at [72, 162] on link "7457" at bounding box center [100, 147] width 75 height 37
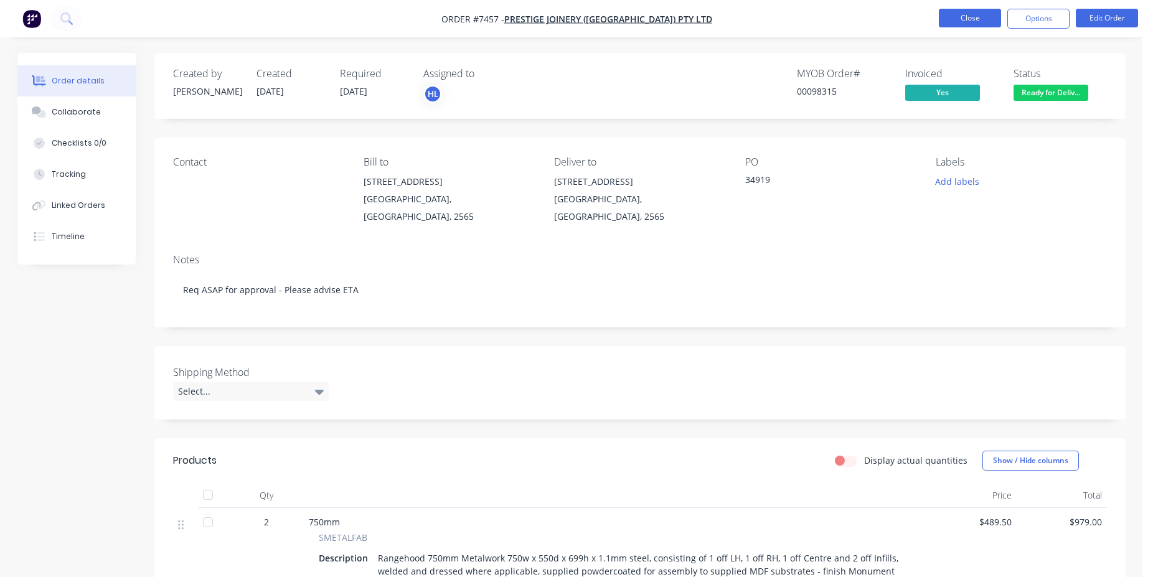
click at [953, 17] on button "Close" at bounding box center [970, 18] width 62 height 19
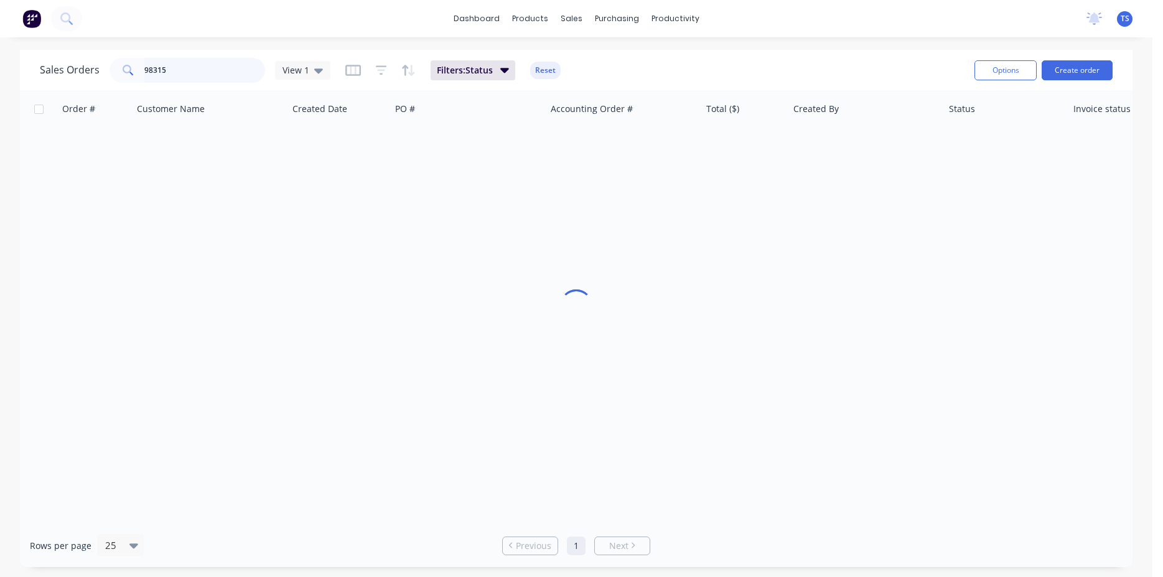
click at [202, 69] on input "98315" at bounding box center [204, 70] width 121 height 25
click at [202, 68] on input "98315" at bounding box center [204, 70] width 121 height 25
click at [222, 74] on input "98315" at bounding box center [204, 70] width 121 height 25
paste input "0545"
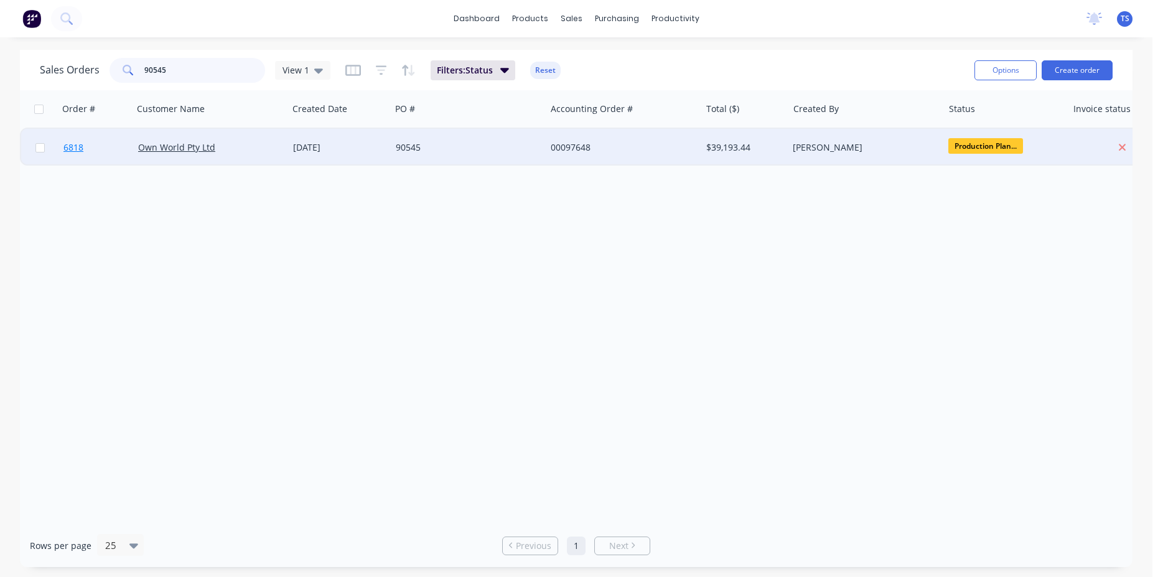
type input "90545"
click at [92, 156] on link "6818" at bounding box center [100, 147] width 75 height 37
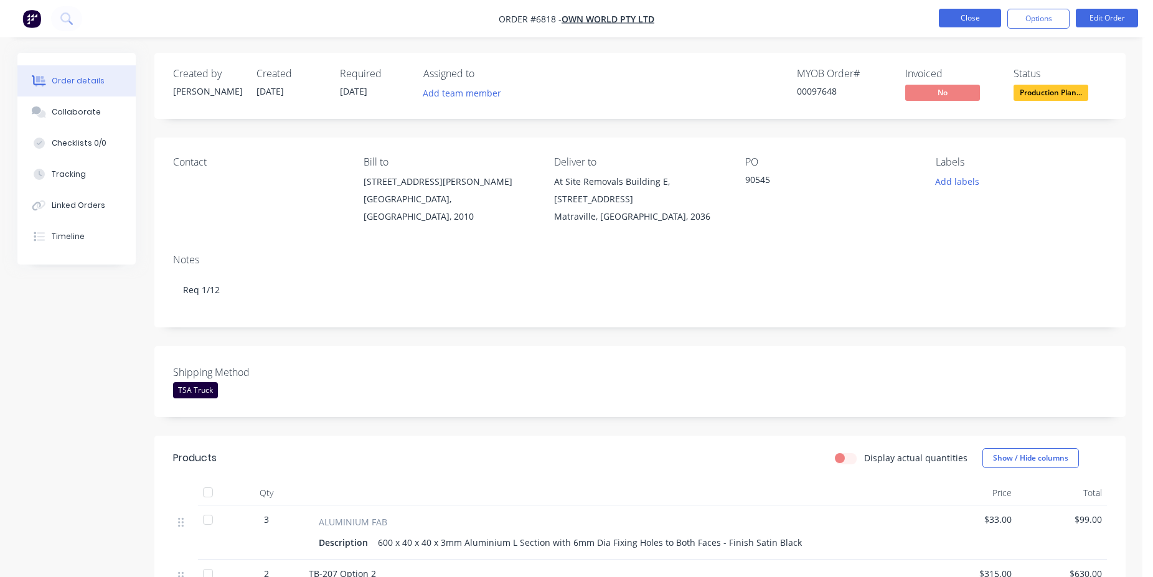
click at [967, 22] on button "Close" at bounding box center [970, 18] width 62 height 19
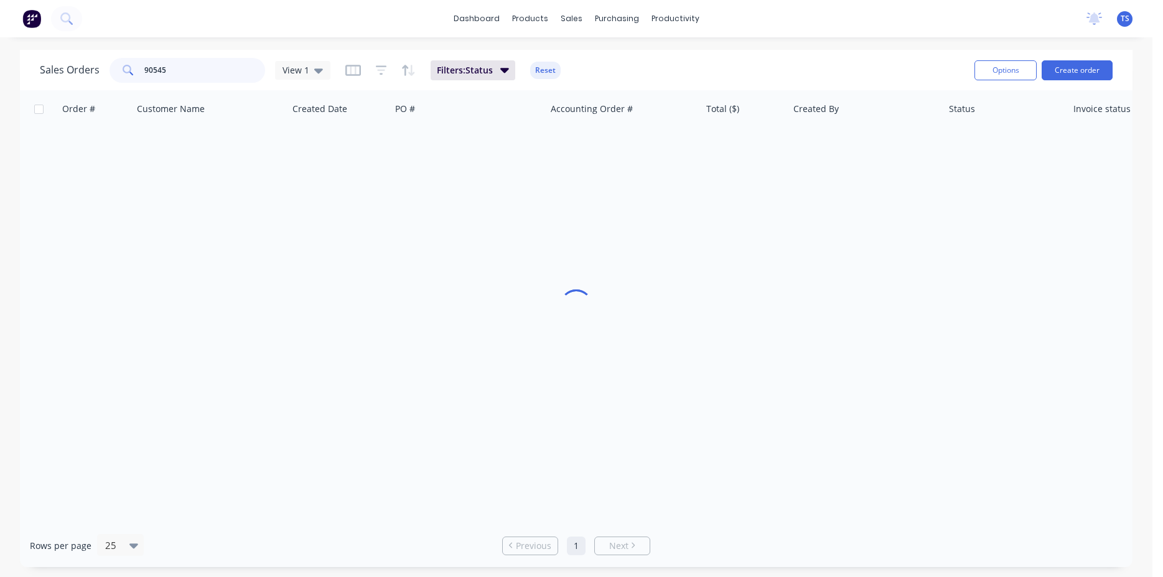
click at [199, 70] on input "90545" at bounding box center [204, 70] width 121 height 25
click at [197, 71] on input "90545" at bounding box center [204, 70] width 121 height 25
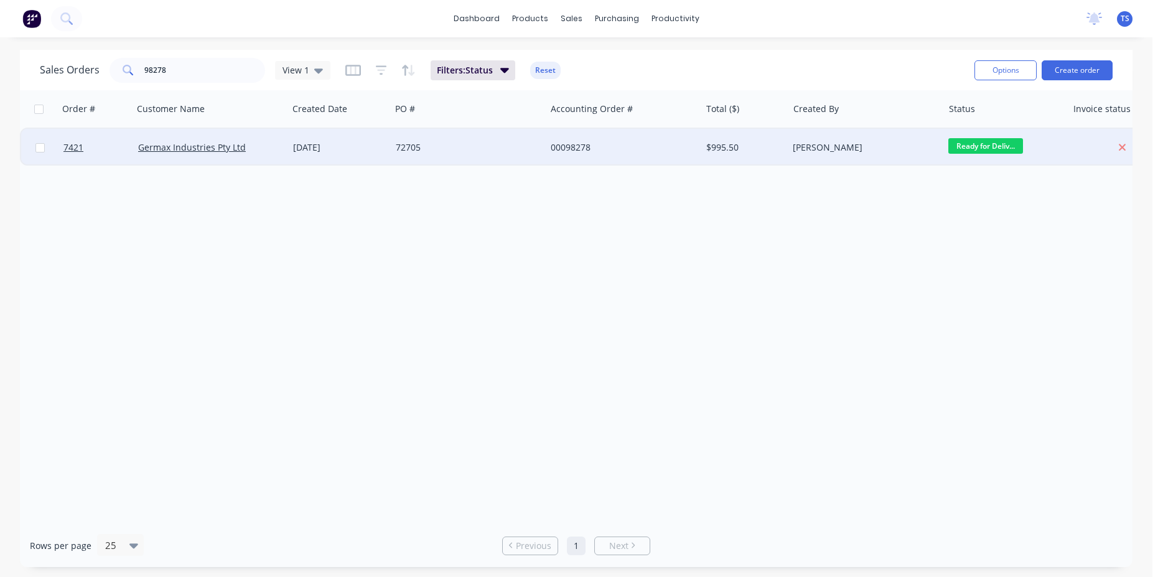
click at [988, 146] on span "Ready for Deliv..." at bounding box center [986, 146] width 75 height 16
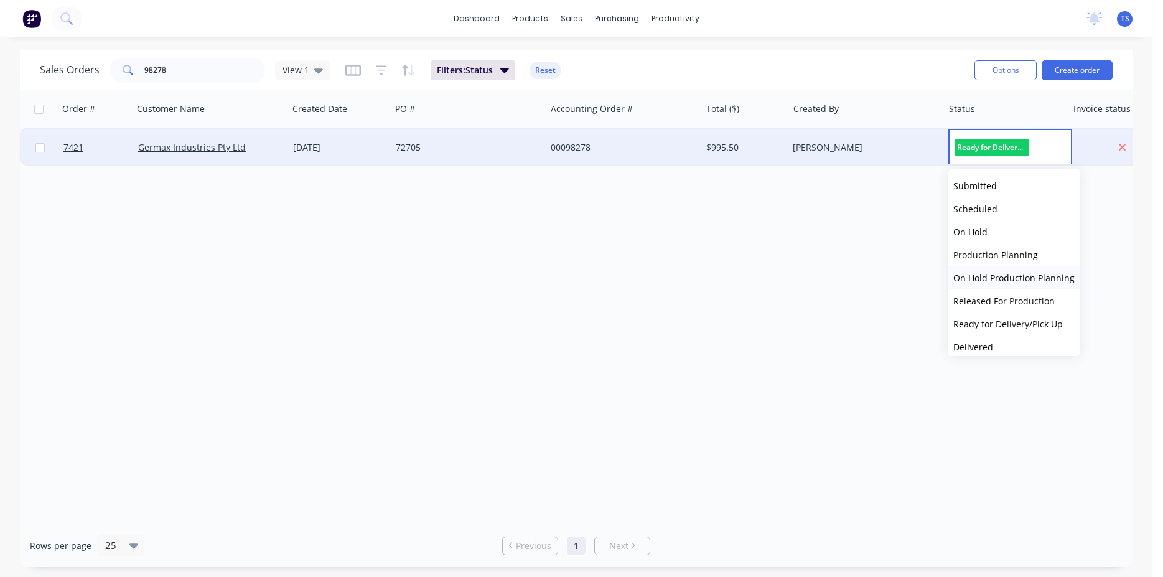
scroll to position [44, 0]
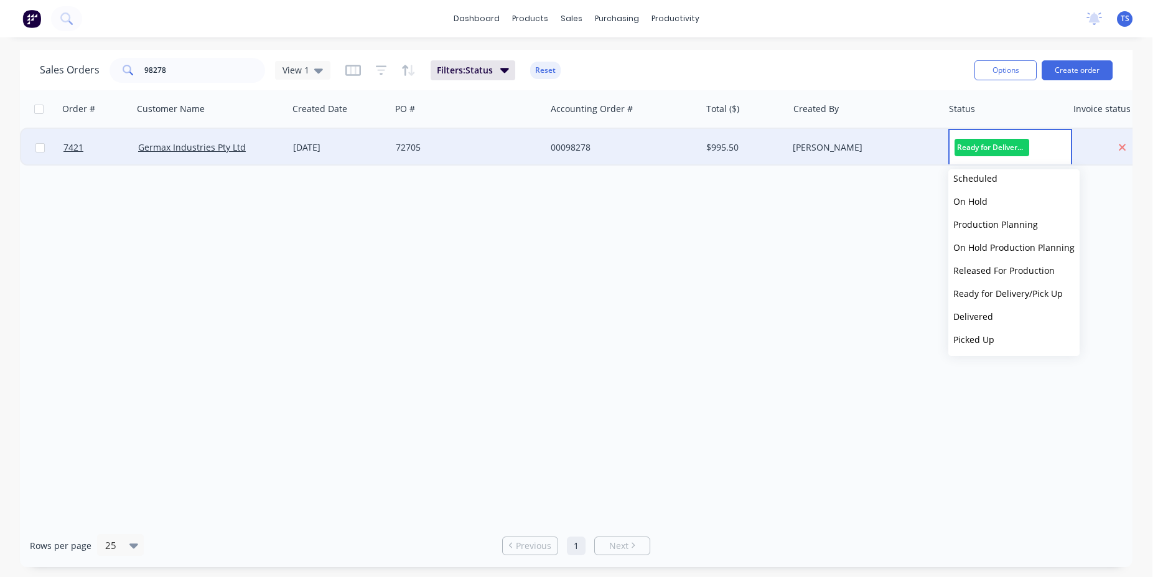
click at [987, 319] on span "Delivered" at bounding box center [974, 317] width 40 height 12
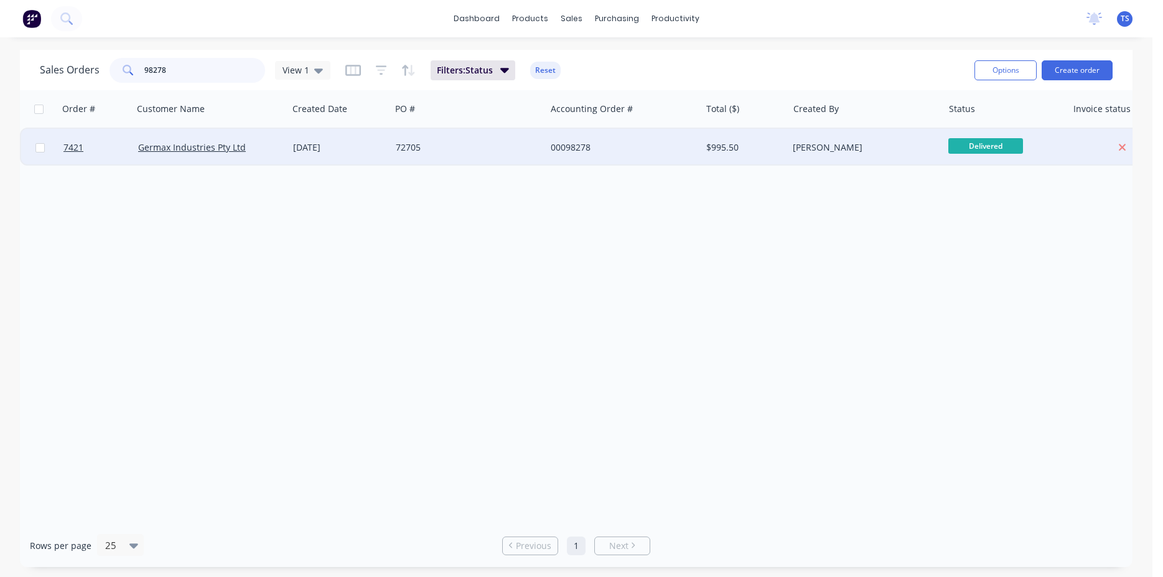
click at [182, 82] on input "98278" at bounding box center [204, 70] width 121 height 25
click at [181, 79] on input "98278" at bounding box center [204, 70] width 121 height 25
click at [183, 74] on input "98278" at bounding box center [204, 70] width 121 height 25
click at [961, 148] on span "Ready for Deliv..." at bounding box center [986, 146] width 75 height 16
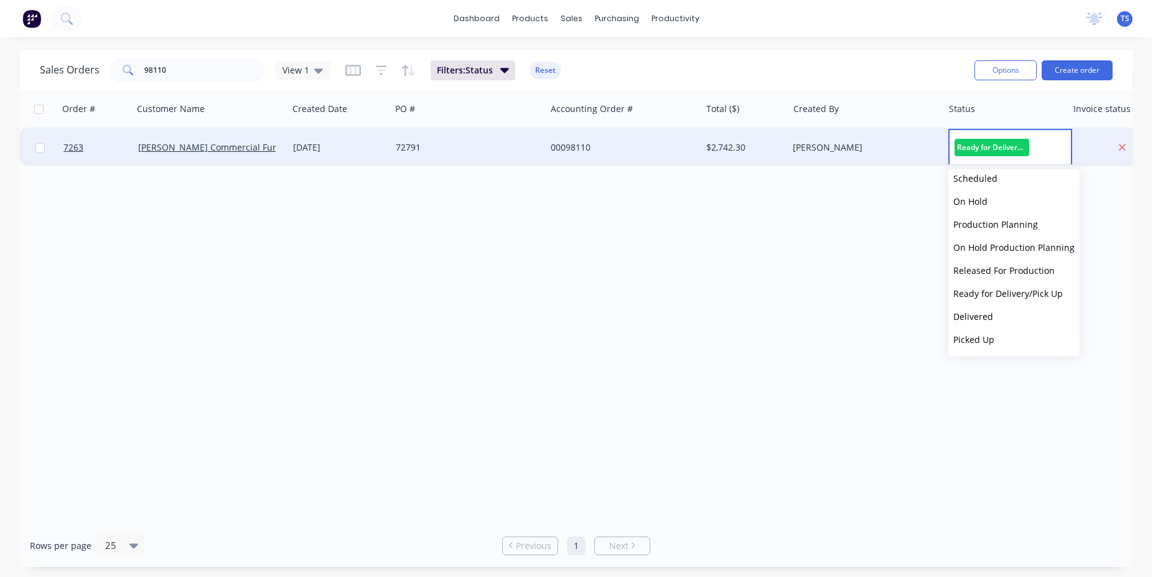
drag, startPoint x: 1003, startPoint y: 321, endPoint x: 995, endPoint y: 320, distance: 8.1
click at [1003, 321] on button "Delivered" at bounding box center [1014, 316] width 131 height 23
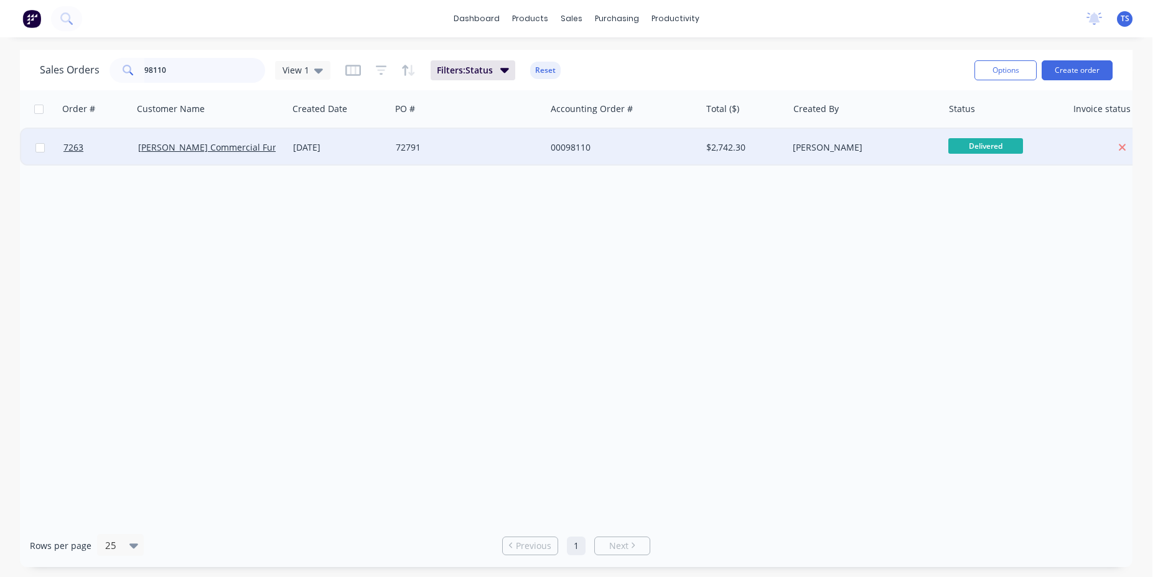
click at [235, 58] on input "98110" at bounding box center [204, 70] width 121 height 25
click at [207, 88] on div "Sales Orders 98110 View 1 Filters: Status Reset Options Create order" at bounding box center [576, 70] width 1113 height 40
click at [205, 77] on input "98110" at bounding box center [204, 70] width 121 height 25
click at [998, 145] on span "Ready for Deliv..." at bounding box center [986, 146] width 75 height 16
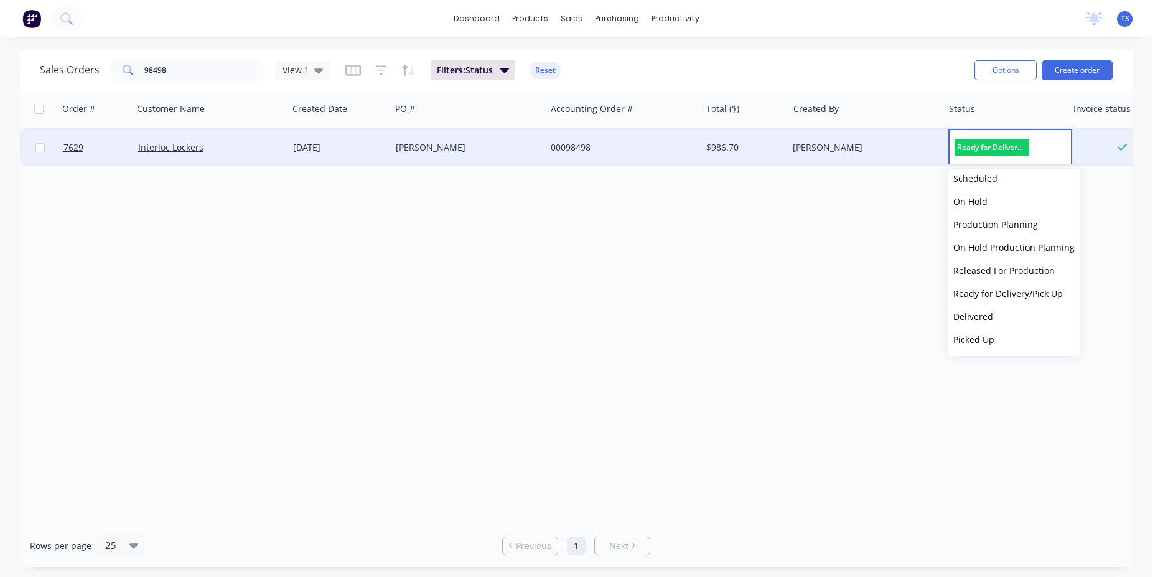
drag, startPoint x: 978, startPoint y: 338, endPoint x: 929, endPoint y: 288, distance: 70.0
click at [978, 338] on span "Picked Up" at bounding box center [974, 340] width 41 height 12
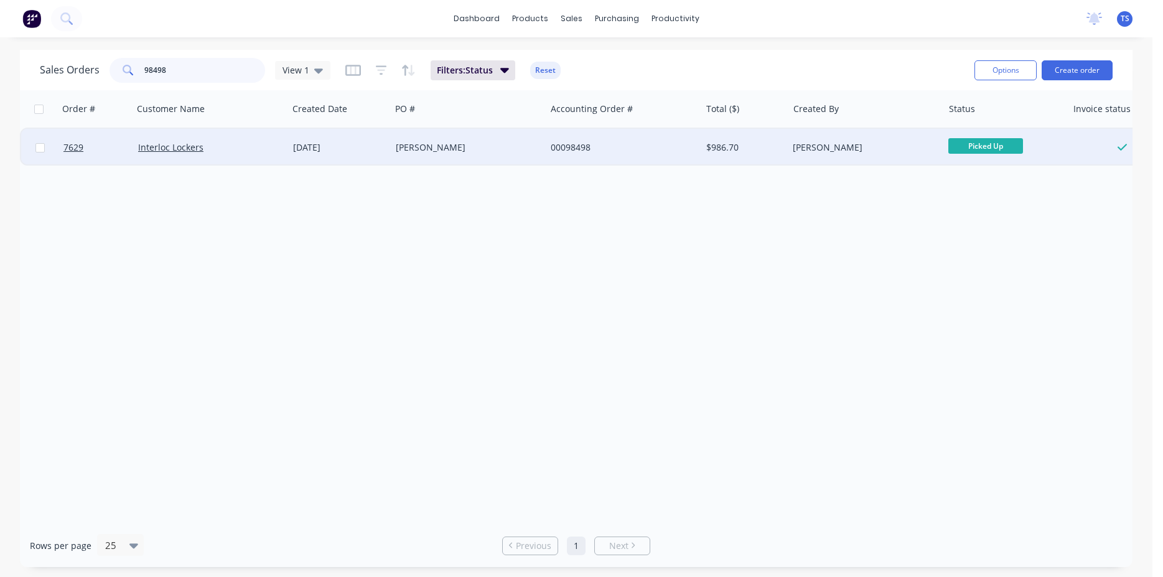
click at [204, 65] on input "98498" at bounding box center [204, 70] width 121 height 25
click at [973, 146] on span "Ready for Deliv..." at bounding box center [986, 146] width 75 height 16
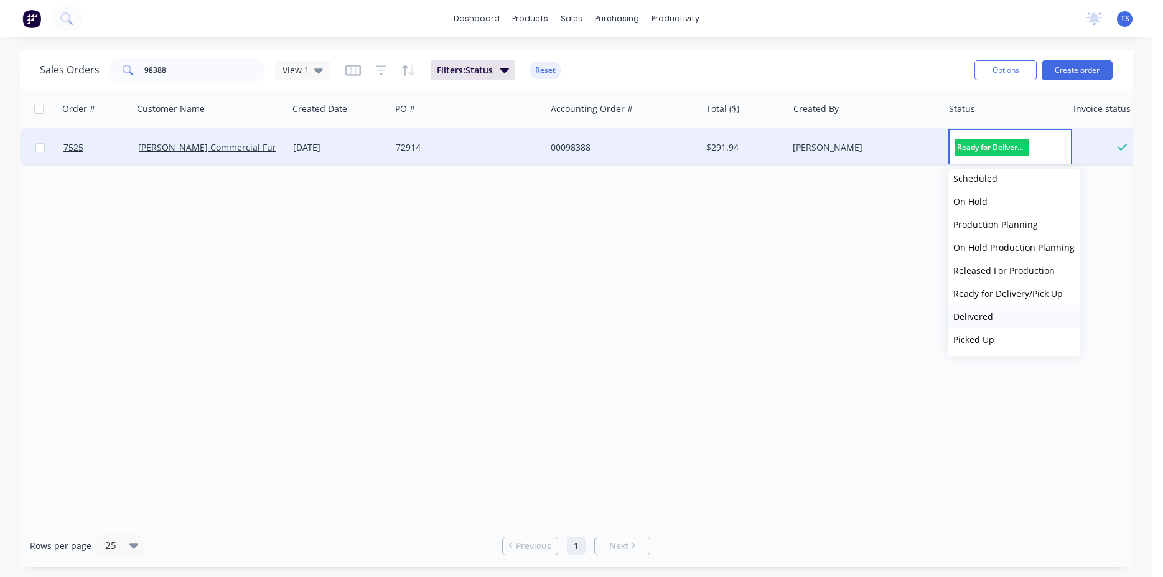
click at [999, 318] on button "Delivered" at bounding box center [1014, 316] width 131 height 23
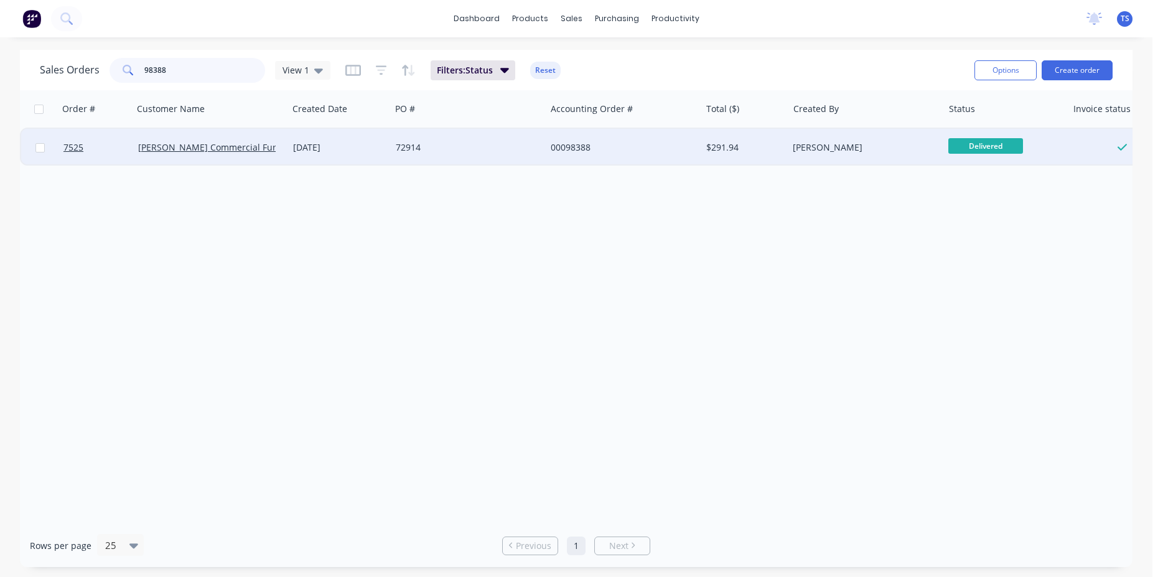
click at [202, 70] on input "98388" at bounding box center [204, 70] width 121 height 25
click at [1000, 143] on span "Ready for Deliv..." at bounding box center [986, 146] width 75 height 16
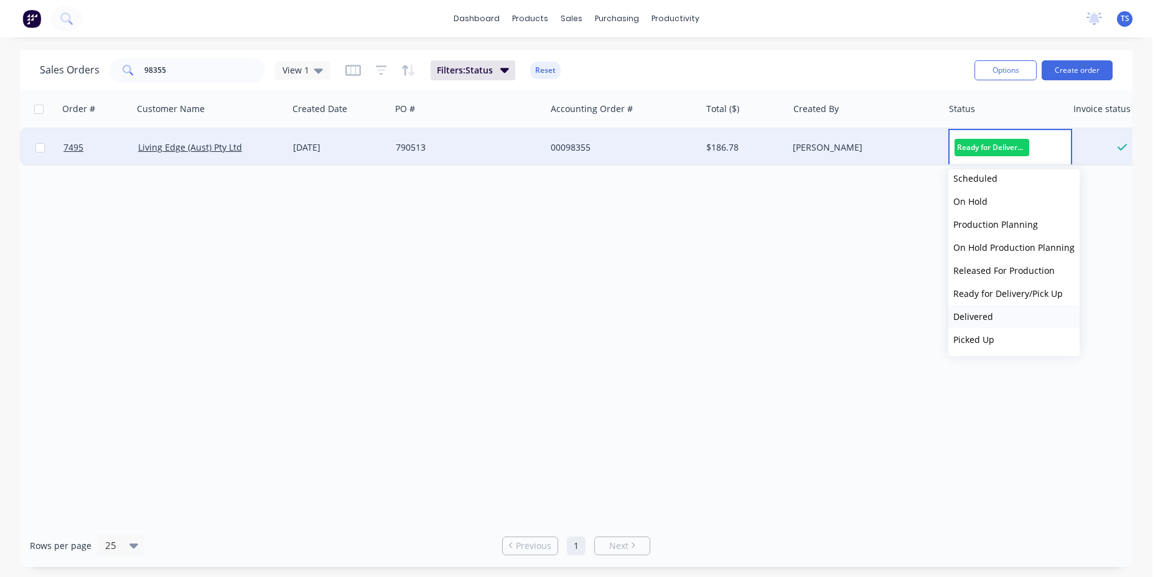
click at [1006, 314] on button "Delivered" at bounding box center [1014, 316] width 131 height 23
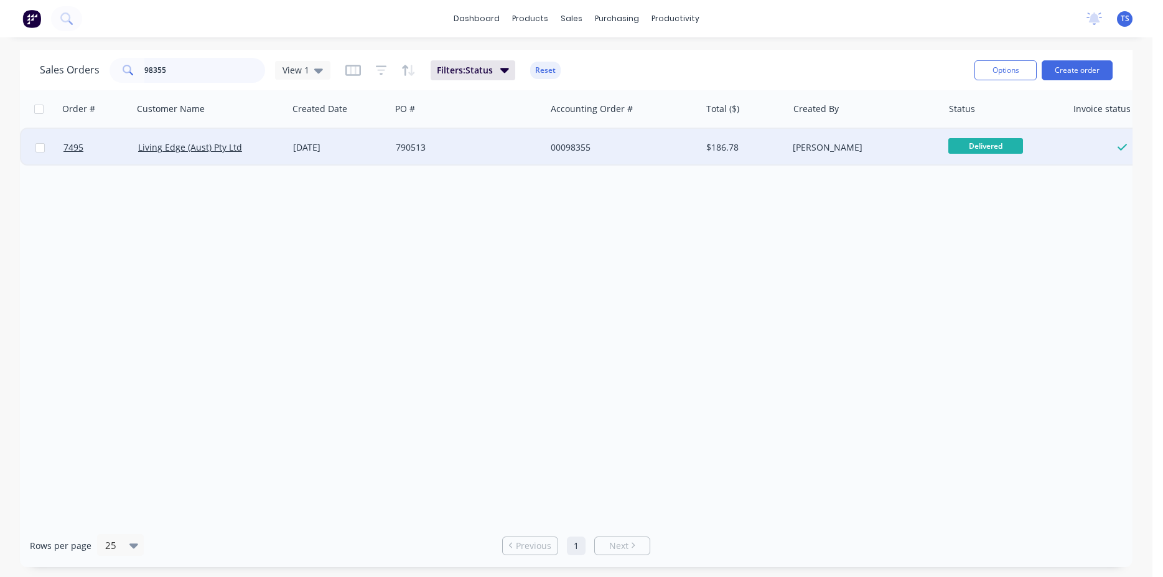
click at [207, 65] on input "98355" at bounding box center [204, 70] width 121 height 25
click at [992, 146] on span "Ready for Deliv..." at bounding box center [986, 146] width 75 height 16
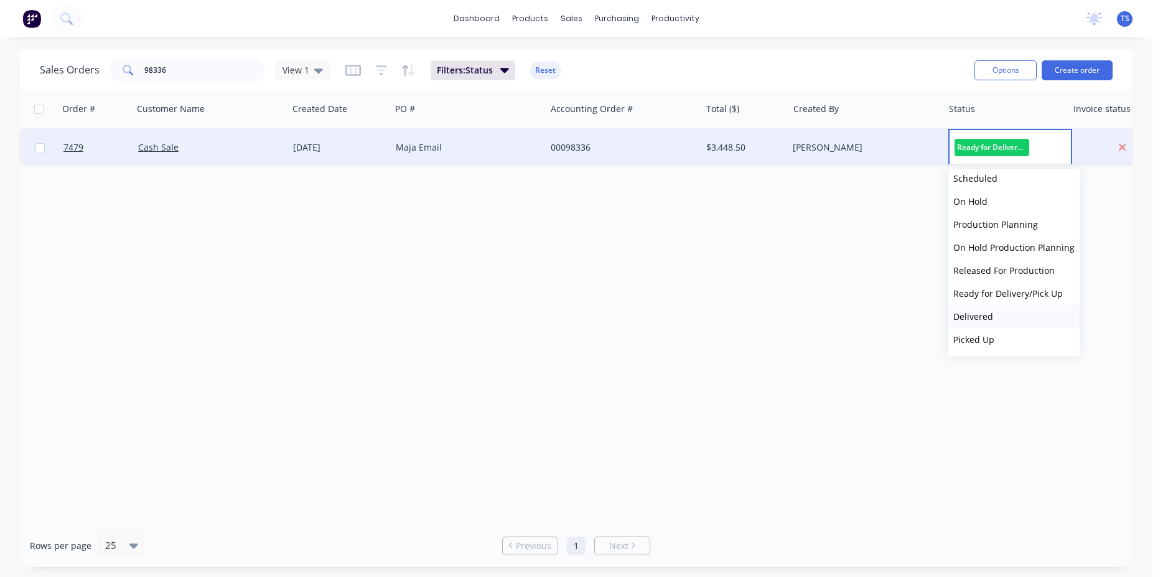
click at [1008, 319] on button "Delivered" at bounding box center [1014, 316] width 131 height 23
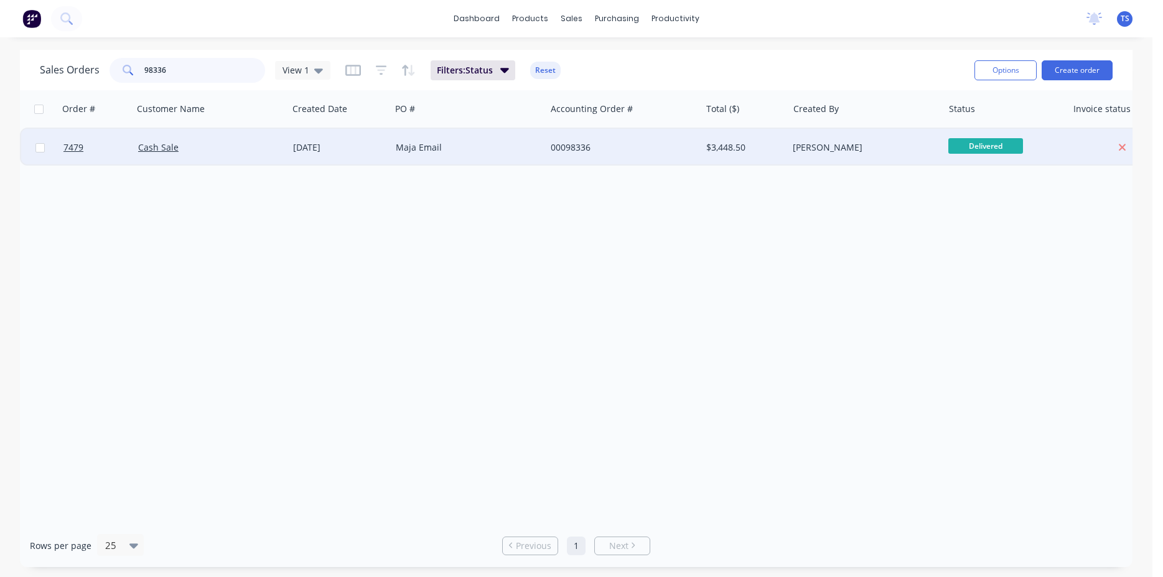
click at [205, 77] on input "98336" at bounding box center [204, 70] width 121 height 25
click at [984, 151] on span "Ready for Deliv..." at bounding box center [986, 146] width 75 height 16
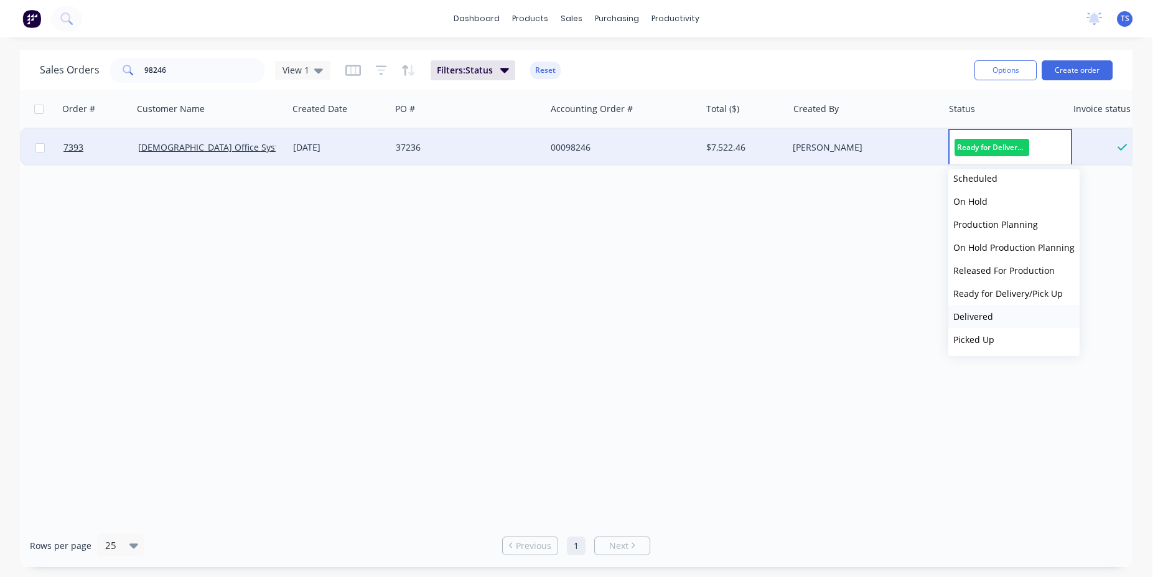
click at [1002, 319] on button "Delivered" at bounding box center [1014, 316] width 131 height 23
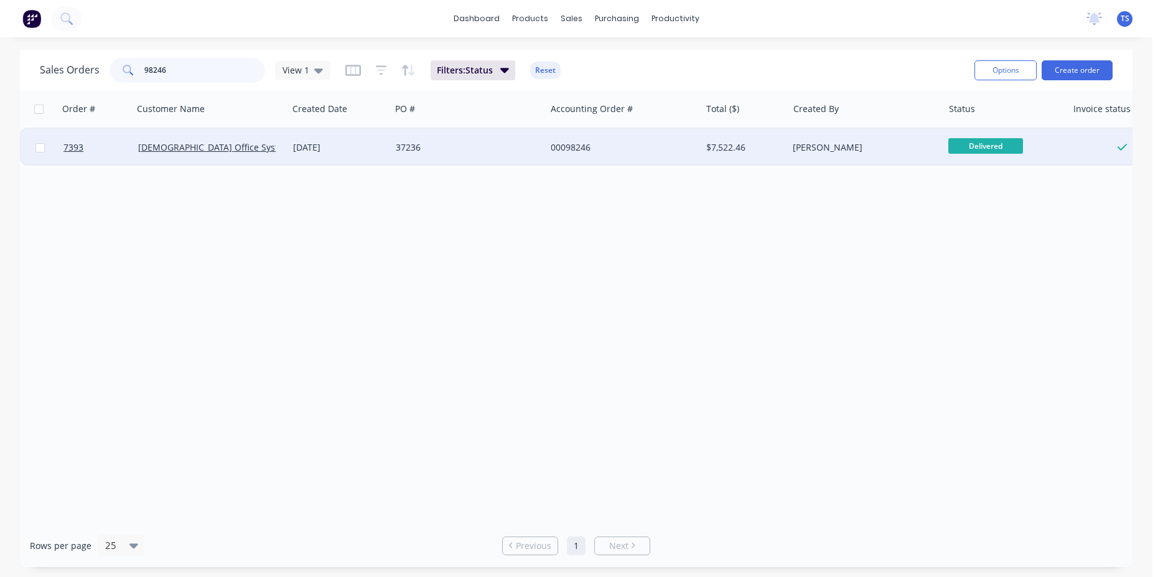
click at [213, 74] on input "98246" at bounding box center [204, 70] width 121 height 25
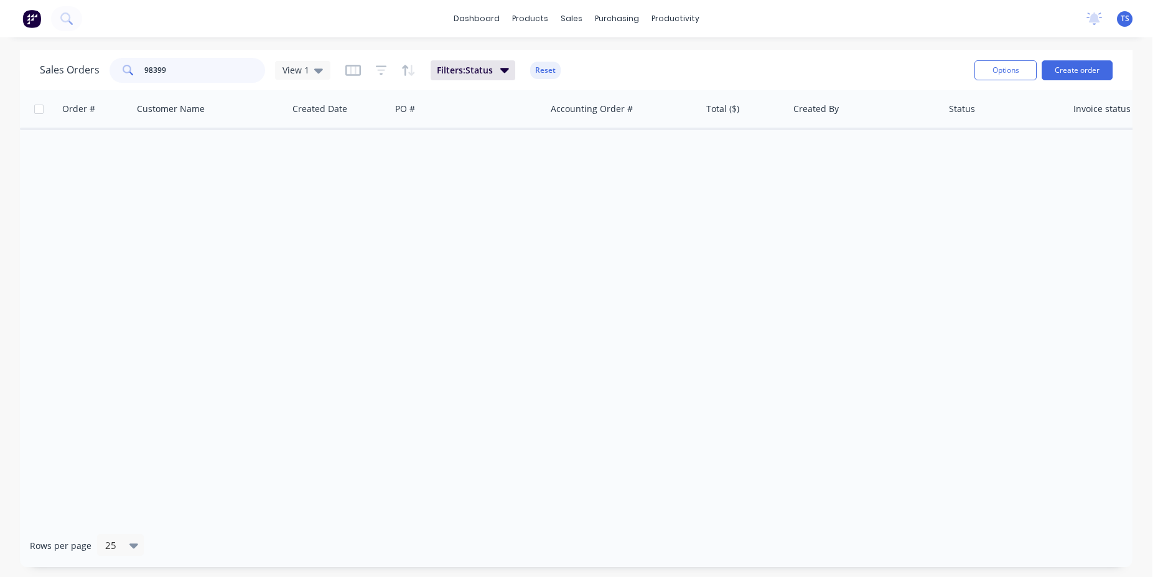
click at [202, 75] on input "98399" at bounding box center [204, 70] width 121 height 25
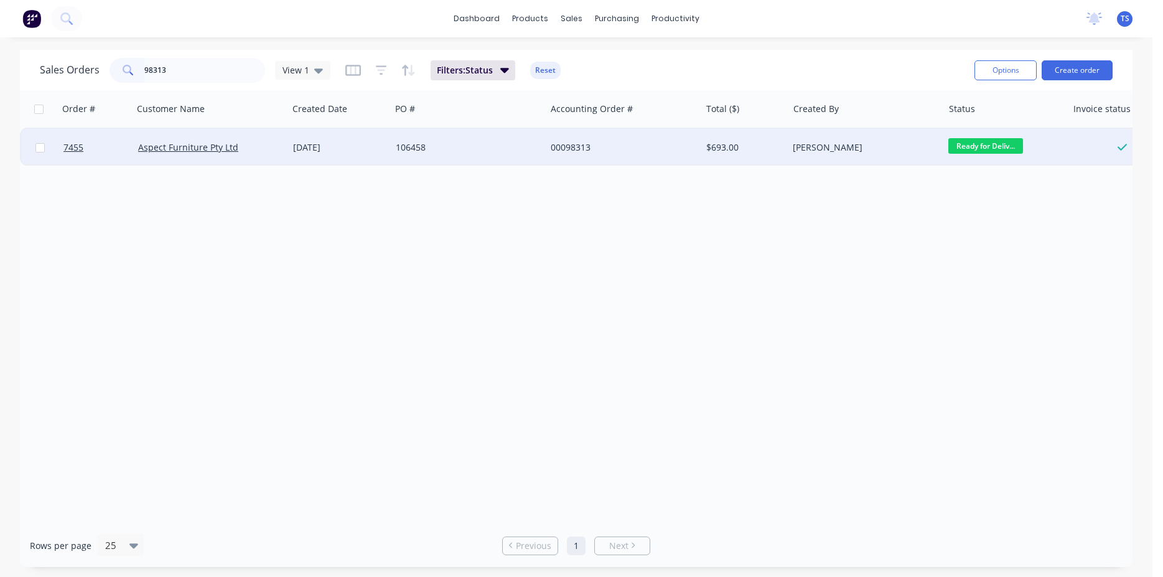
click at [1003, 151] on span "Ready for Deliv..." at bounding box center [986, 146] width 75 height 16
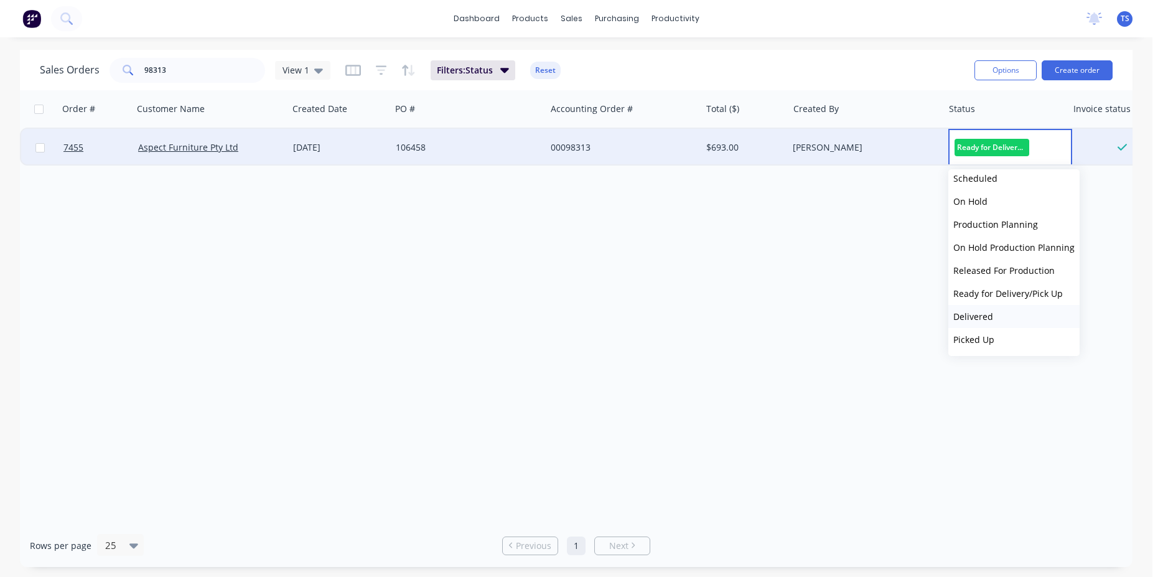
click at [1000, 315] on button "Delivered" at bounding box center [1014, 316] width 131 height 23
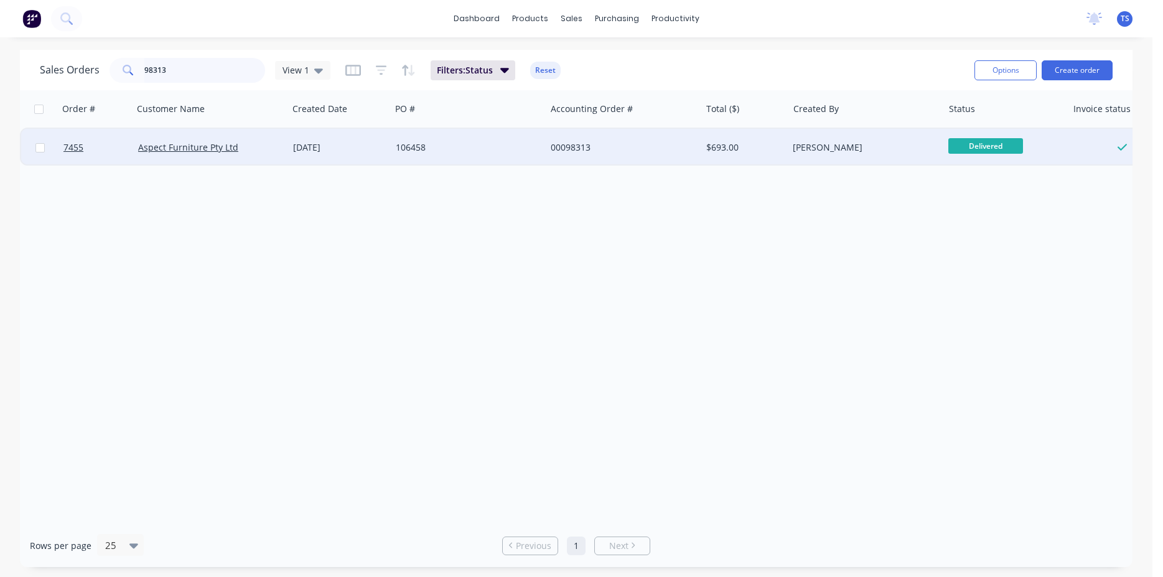
click at [212, 70] on input "98313" at bounding box center [204, 70] width 121 height 25
click at [991, 143] on span "Ready for Deliv..." at bounding box center [986, 146] width 75 height 16
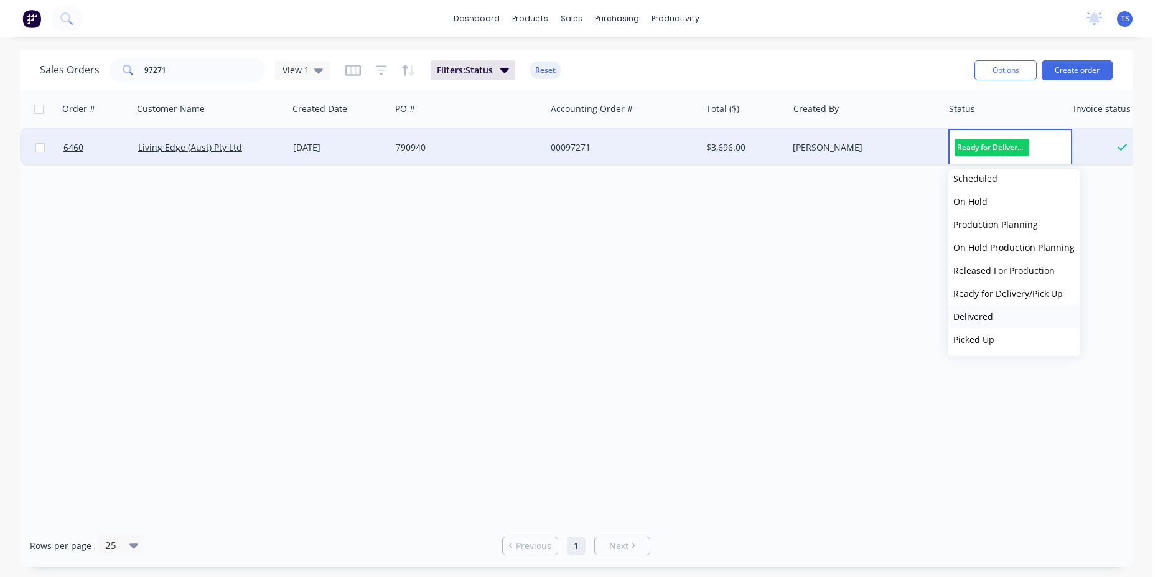
click at [1011, 312] on button "Delivered" at bounding box center [1014, 316] width 131 height 23
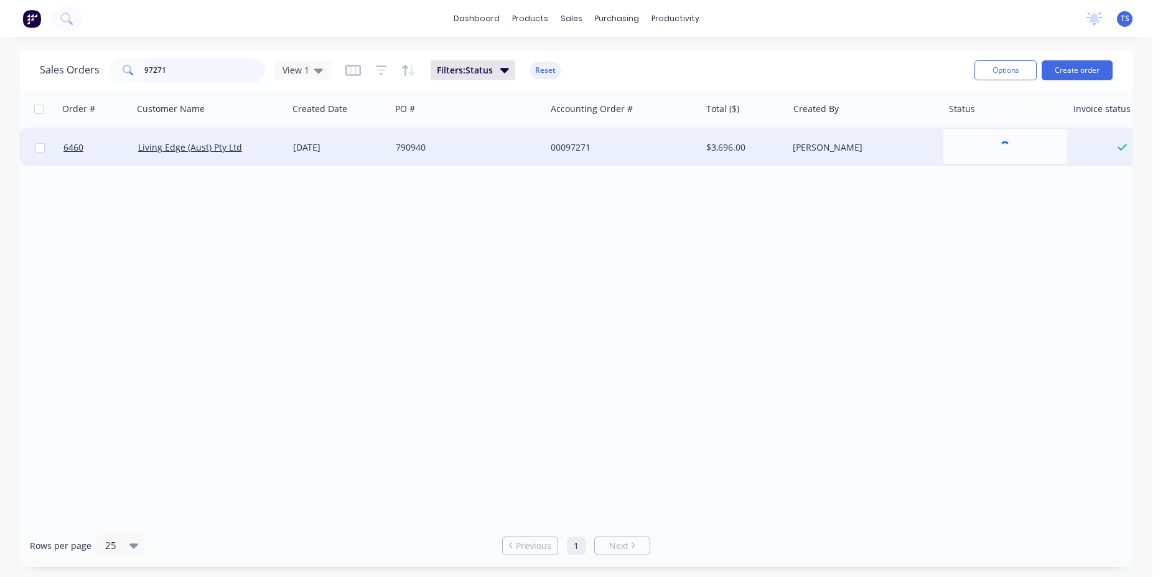
click at [182, 73] on input "97271" at bounding box center [204, 70] width 121 height 25
click at [980, 148] on span "Ready for Deliv..." at bounding box center [986, 146] width 75 height 16
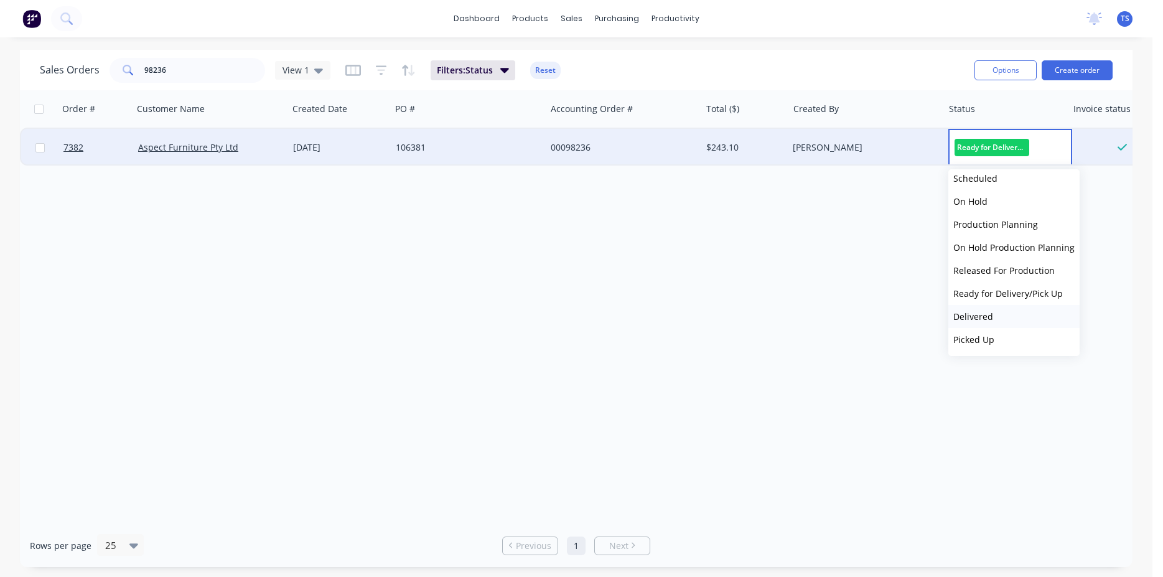
click at [1016, 318] on button "Delivered" at bounding box center [1014, 316] width 131 height 23
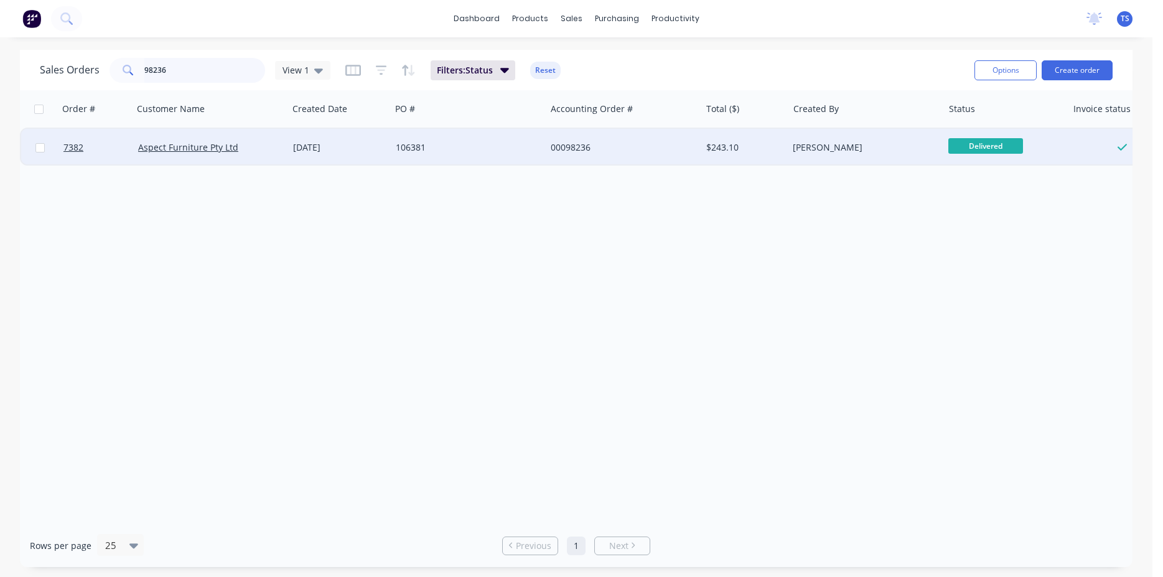
click at [210, 75] on input "98236" at bounding box center [204, 70] width 121 height 25
click at [985, 146] on span "Ready for Deliv..." at bounding box center [986, 146] width 75 height 16
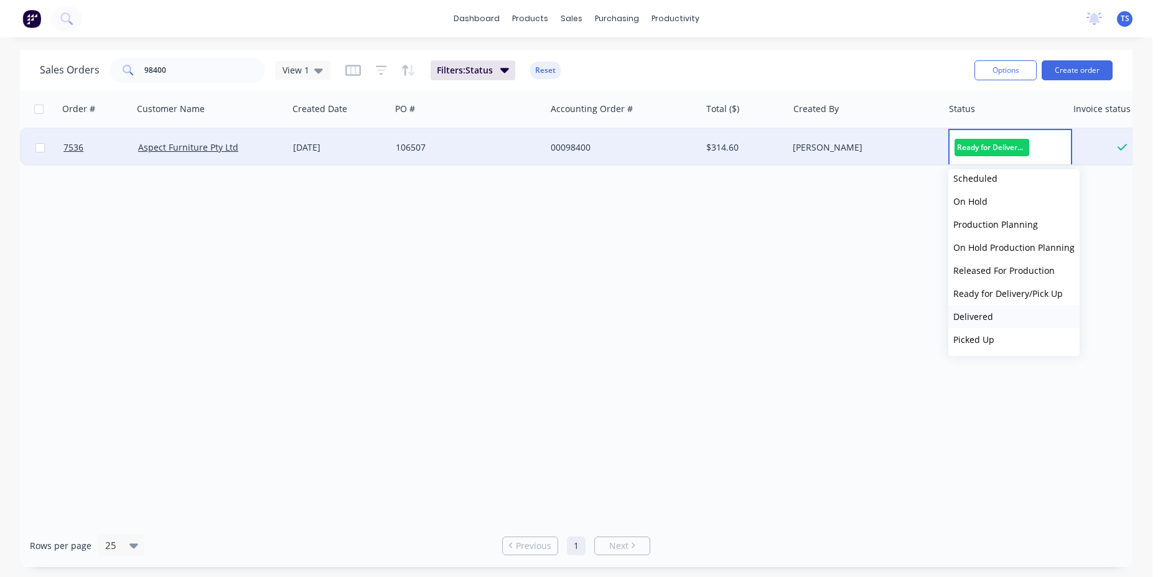
click at [996, 319] on button "Delivered" at bounding box center [1014, 316] width 131 height 23
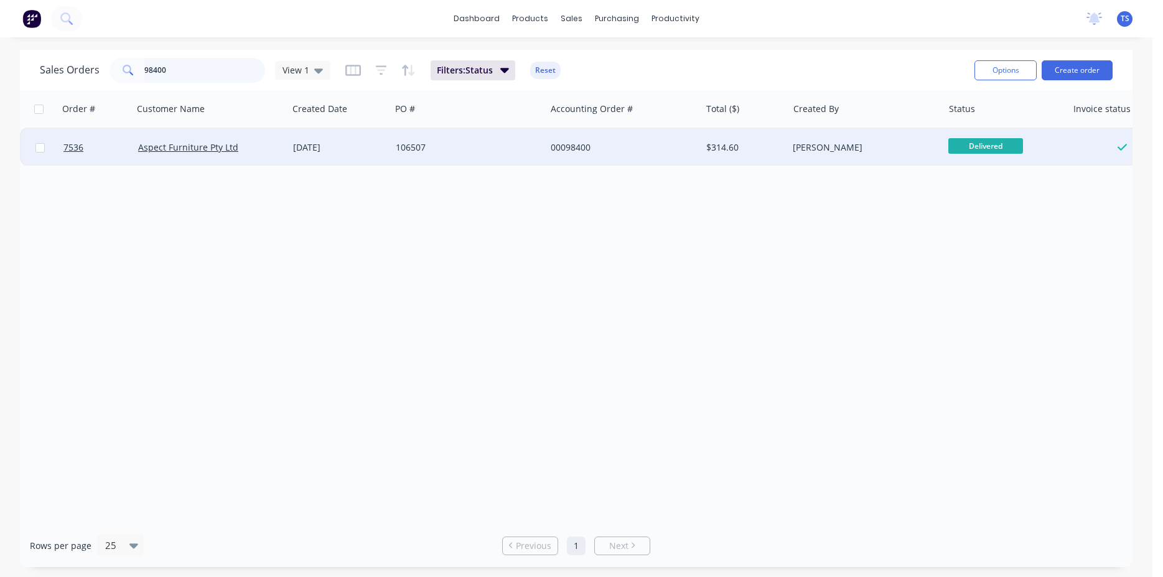
click at [213, 61] on input "98400" at bounding box center [204, 70] width 121 height 25
click at [978, 144] on span "Ready for Deliv..." at bounding box center [986, 146] width 75 height 16
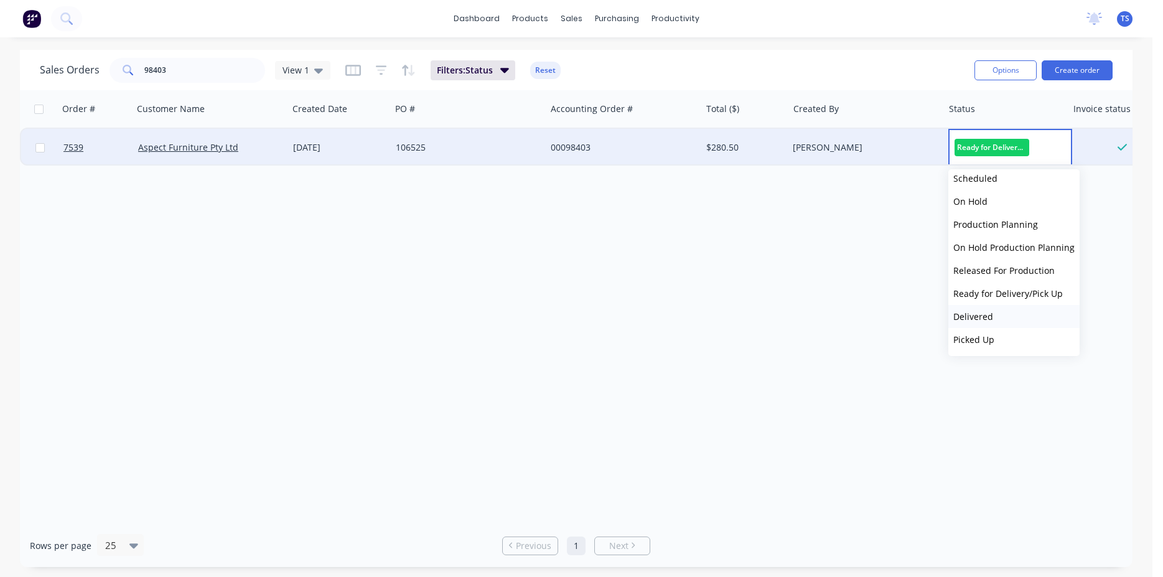
click at [989, 322] on span "Delivered" at bounding box center [974, 317] width 40 height 12
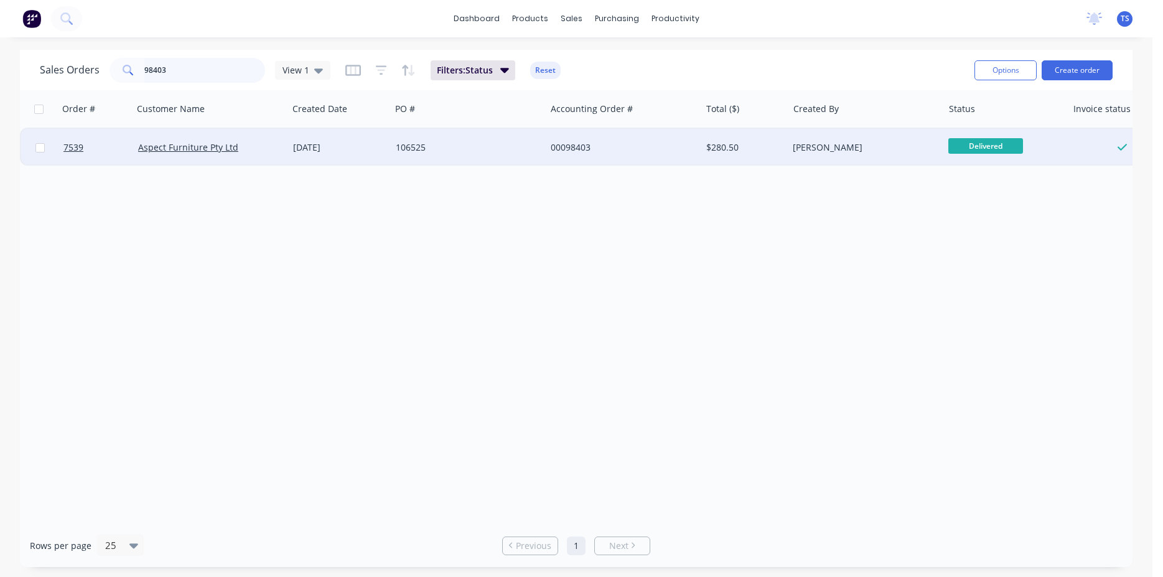
click at [199, 75] on input "98403" at bounding box center [204, 70] width 121 height 25
click at [997, 148] on span "Ready for Deliv..." at bounding box center [986, 146] width 75 height 16
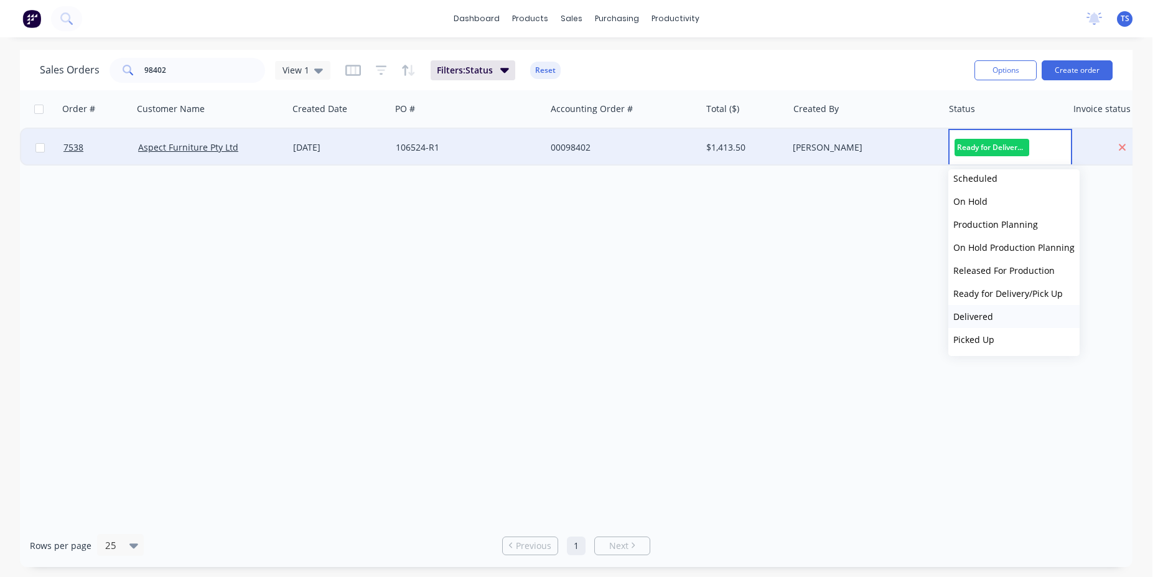
click at [1013, 325] on button "Delivered" at bounding box center [1014, 316] width 131 height 23
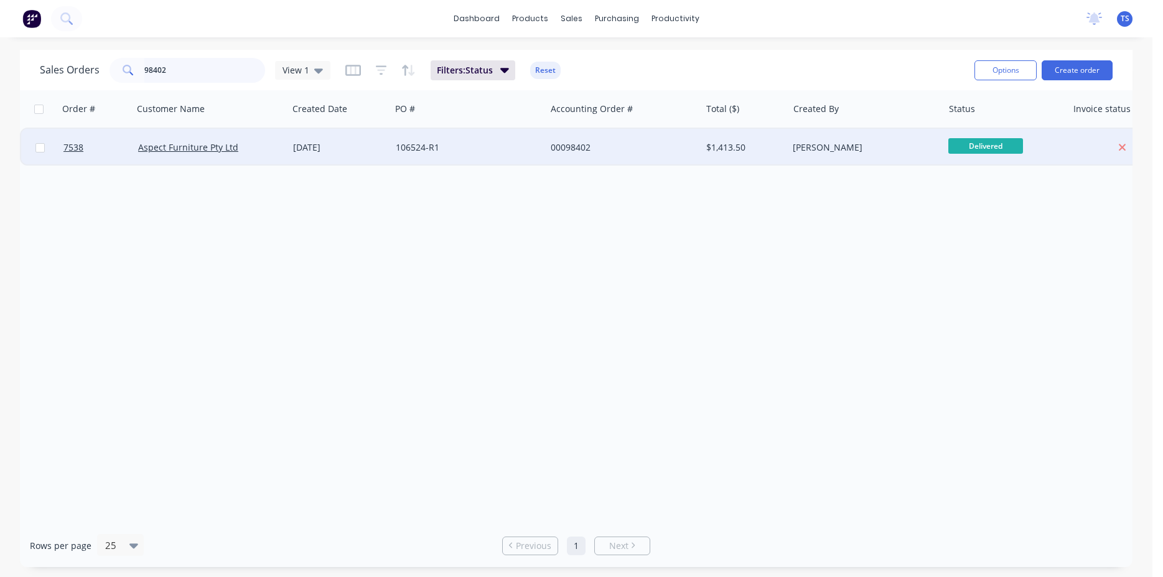
click at [199, 73] on input "98402" at bounding box center [204, 70] width 121 height 25
click at [986, 147] on span "Ready for Deliv..." at bounding box center [986, 146] width 75 height 16
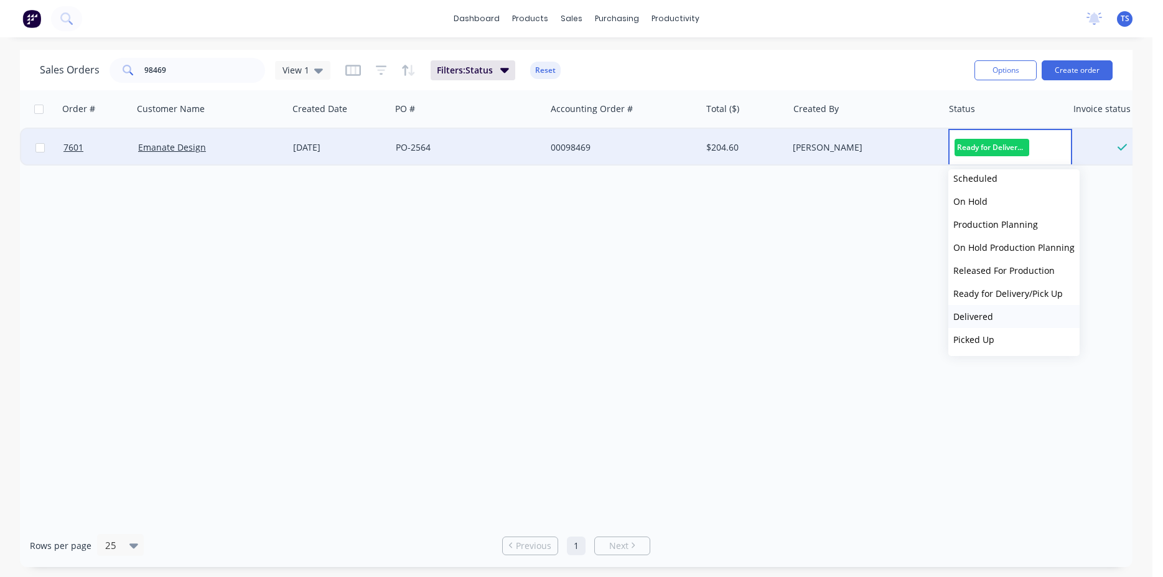
click at [1005, 317] on button "Delivered" at bounding box center [1014, 316] width 131 height 23
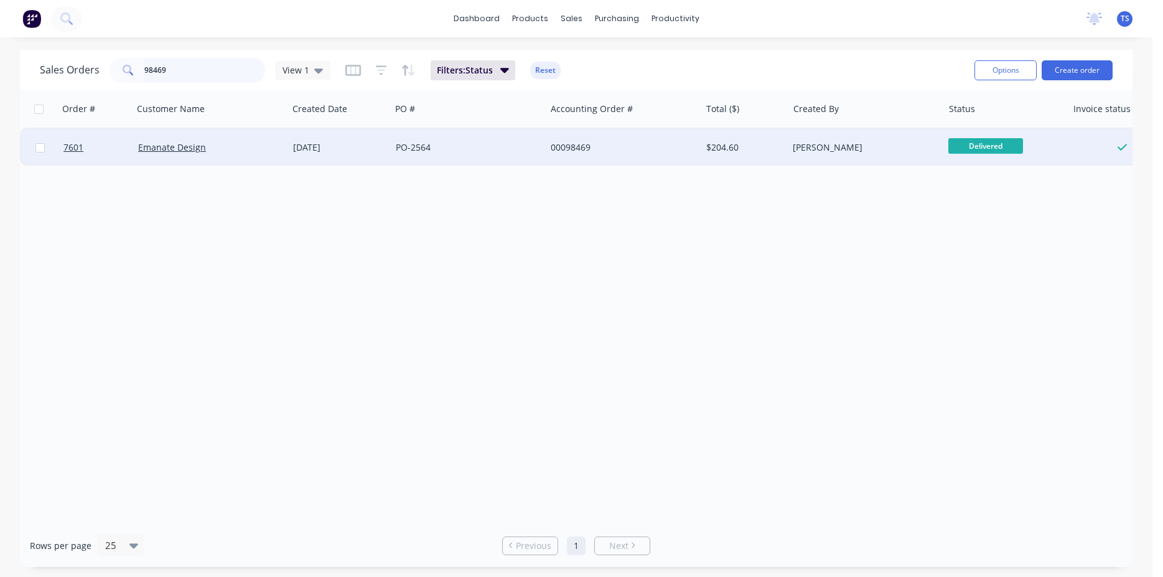
click at [199, 73] on input "98469" at bounding box center [204, 70] width 121 height 25
click at [199, 72] on input "98469" at bounding box center [204, 70] width 121 height 25
click at [991, 144] on span "Ready for Deliv..." at bounding box center [986, 146] width 75 height 16
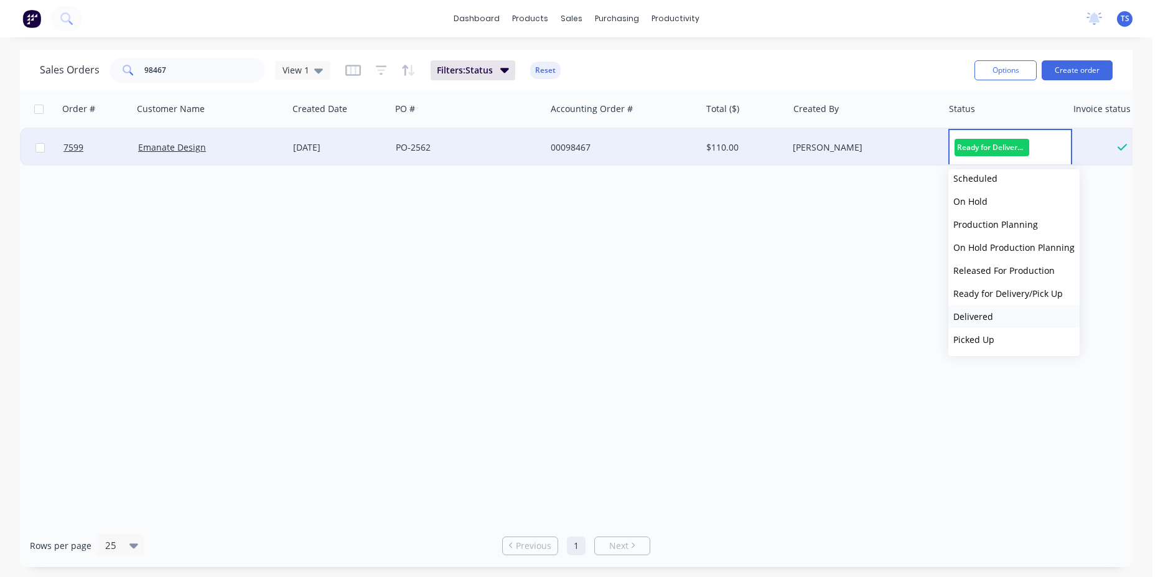
click at [1009, 322] on button "Delivered" at bounding box center [1014, 316] width 131 height 23
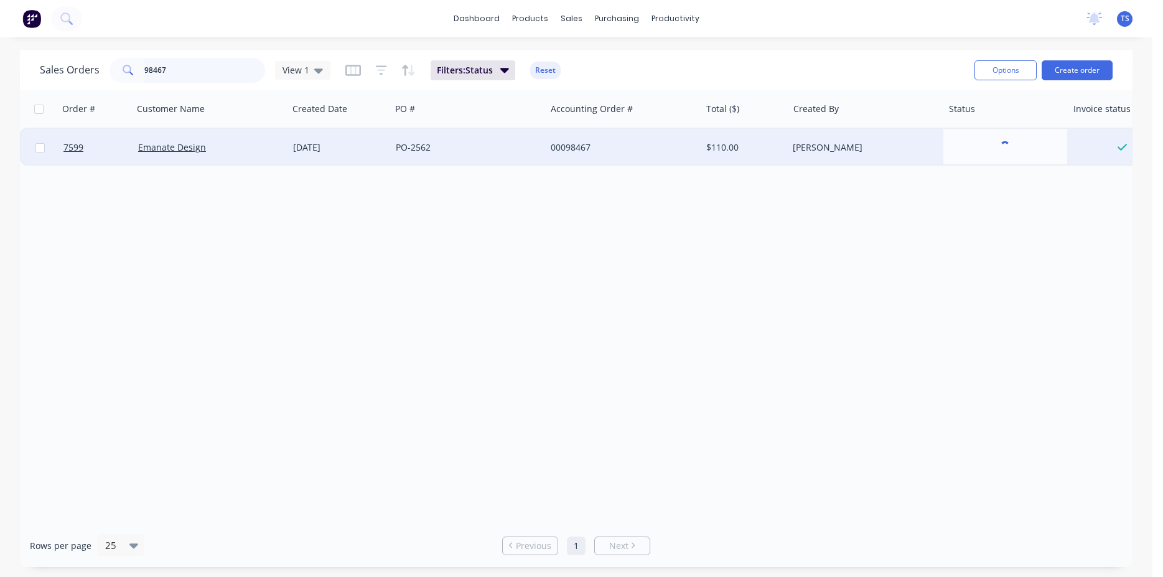
click at [193, 74] on input "98467" at bounding box center [204, 70] width 121 height 25
click at [995, 139] on span "Ready for Deliv..." at bounding box center [986, 146] width 75 height 16
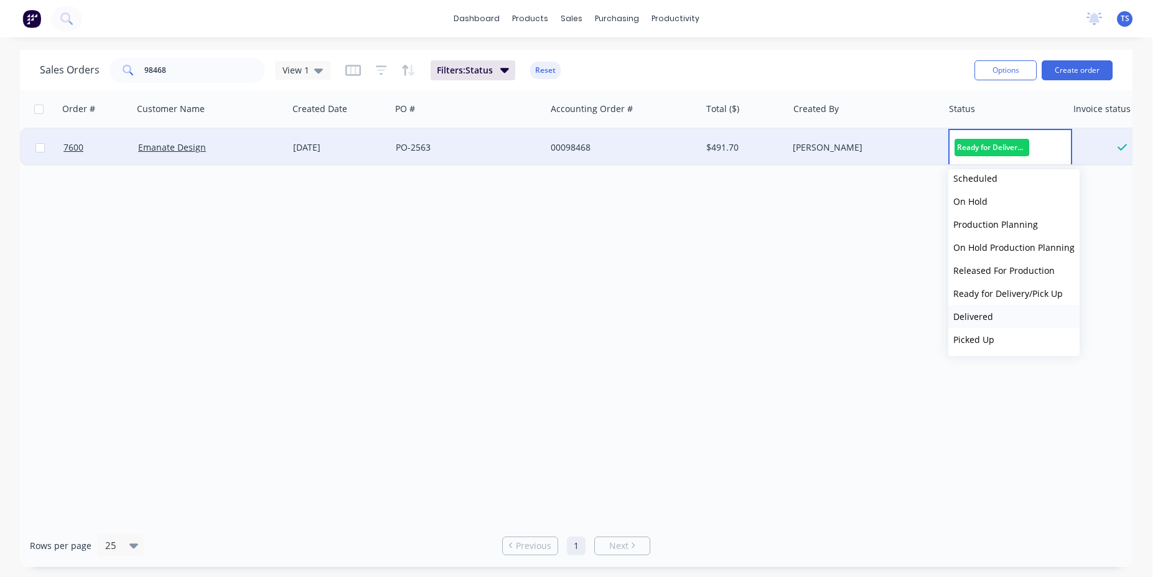
click at [1030, 316] on button "Delivered" at bounding box center [1014, 316] width 131 height 23
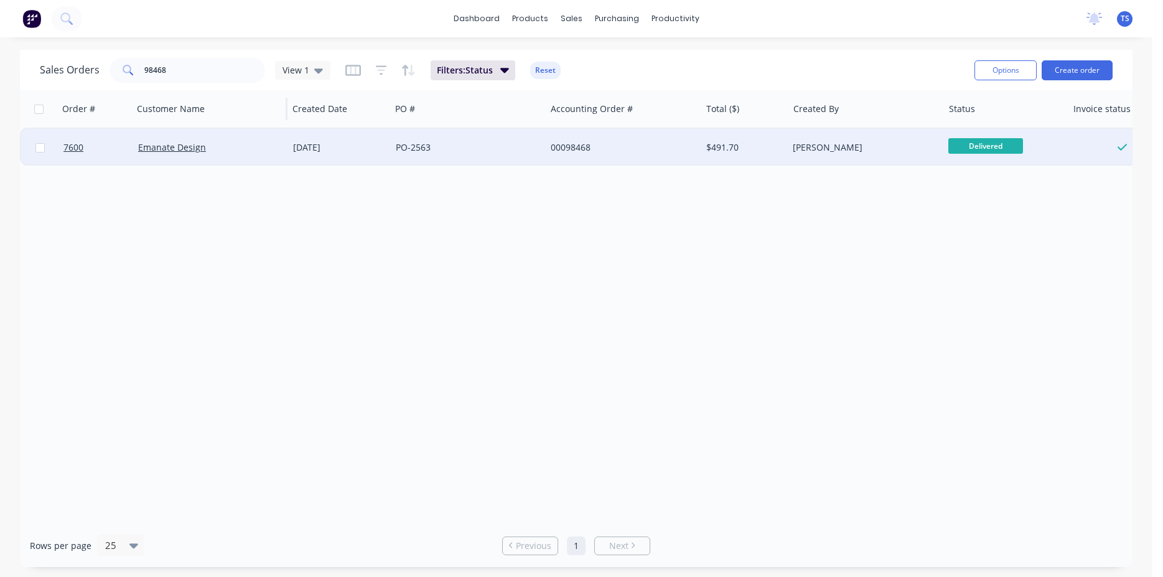
click at [198, 91] on div "Customer Name" at bounding box center [210, 108] width 156 height 37
click at [196, 73] on input "98468" at bounding box center [204, 70] width 121 height 25
click at [988, 156] on div "Ready for Deliv..." at bounding box center [1003, 147] width 108 height 19
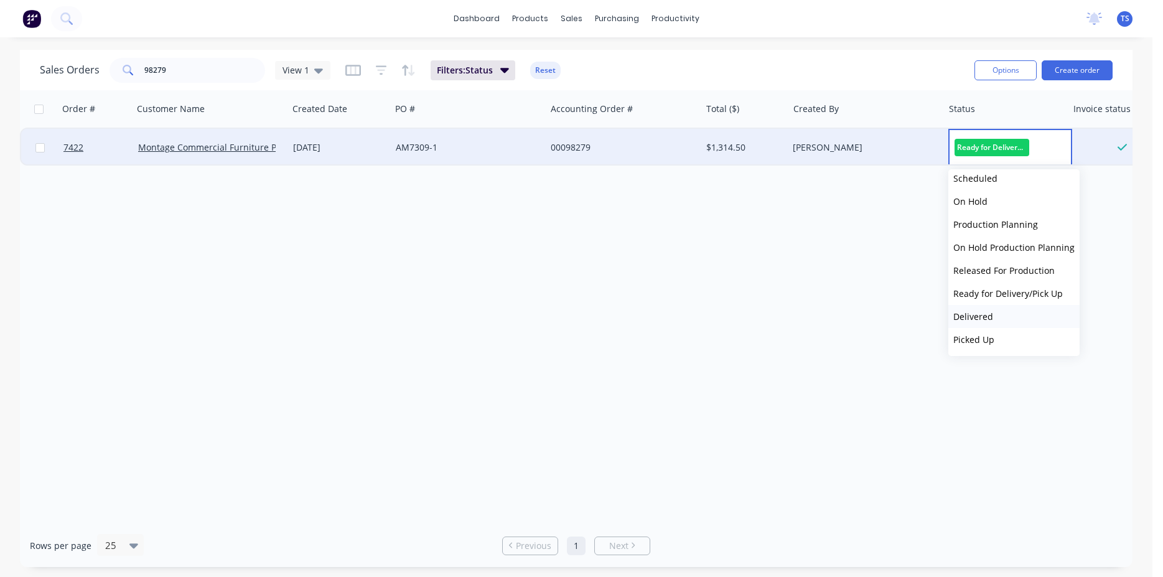
click at [1020, 321] on button "Delivered" at bounding box center [1014, 316] width 131 height 23
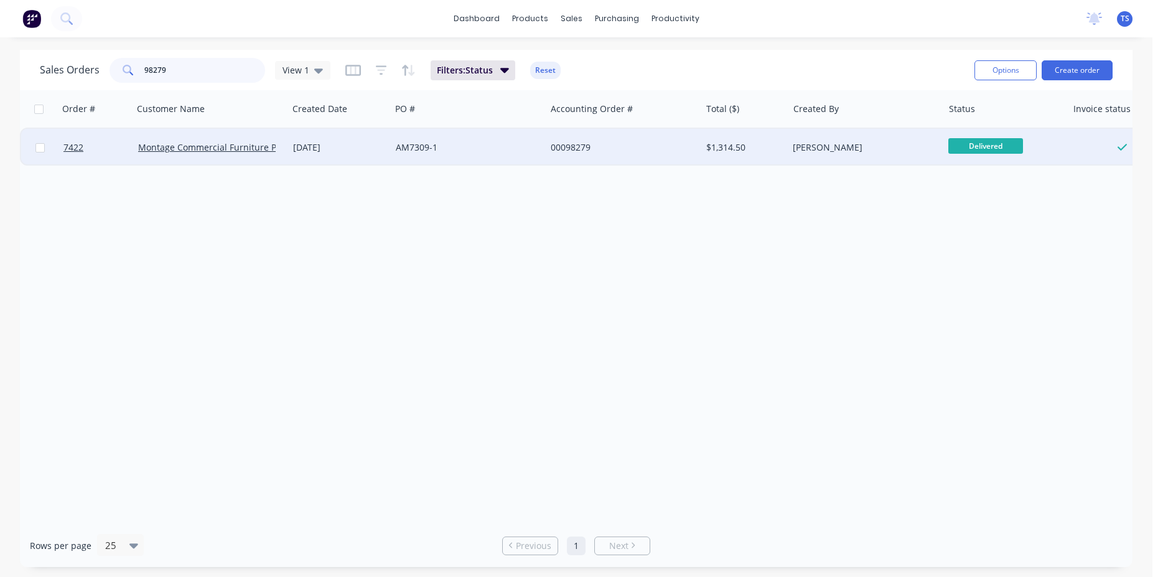
click at [173, 70] on input "98279" at bounding box center [204, 70] width 121 height 25
click at [973, 144] on span "Ready for Deliv..." at bounding box center [986, 146] width 75 height 16
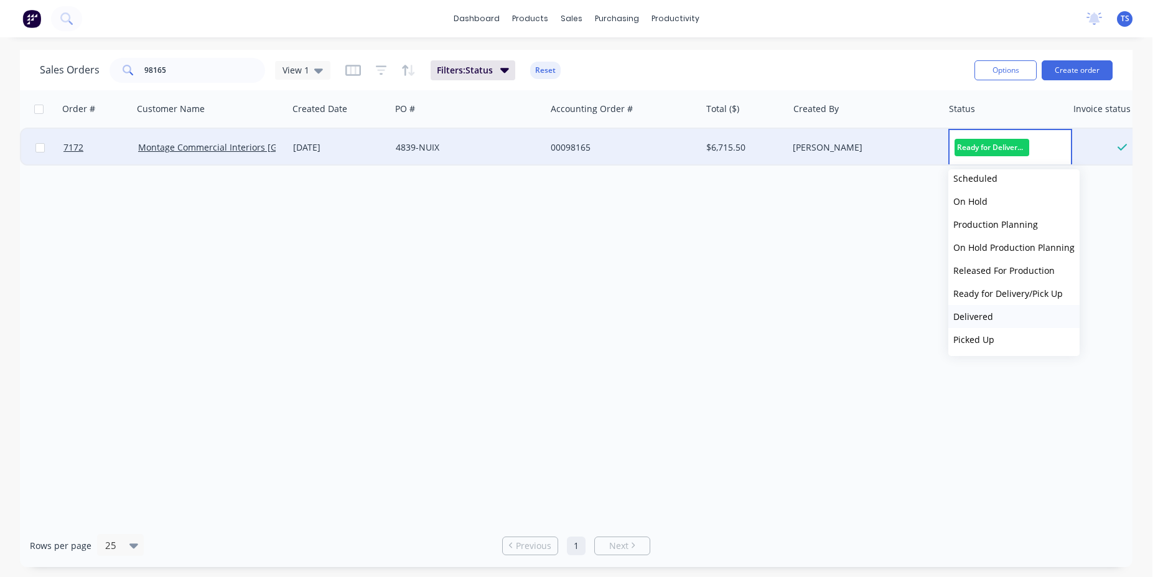
click at [1020, 321] on button "Delivered" at bounding box center [1014, 316] width 131 height 23
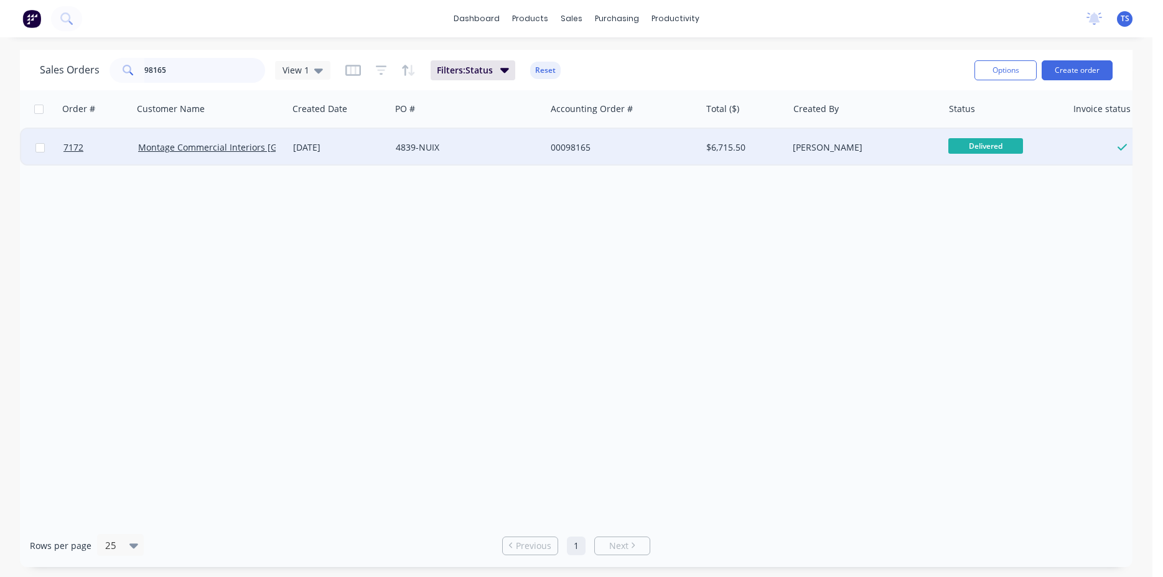
click at [189, 78] on input "98165" at bounding box center [204, 70] width 121 height 25
click at [995, 150] on span "Ready for Deliv..." at bounding box center [986, 146] width 75 height 16
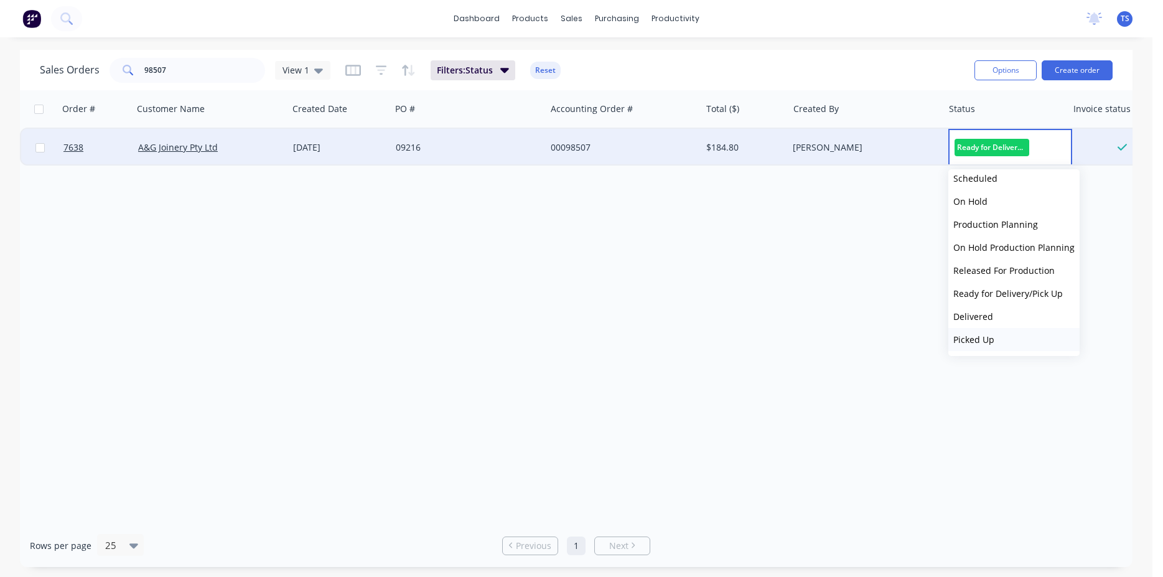
click at [1007, 344] on button "Picked Up" at bounding box center [1014, 339] width 131 height 23
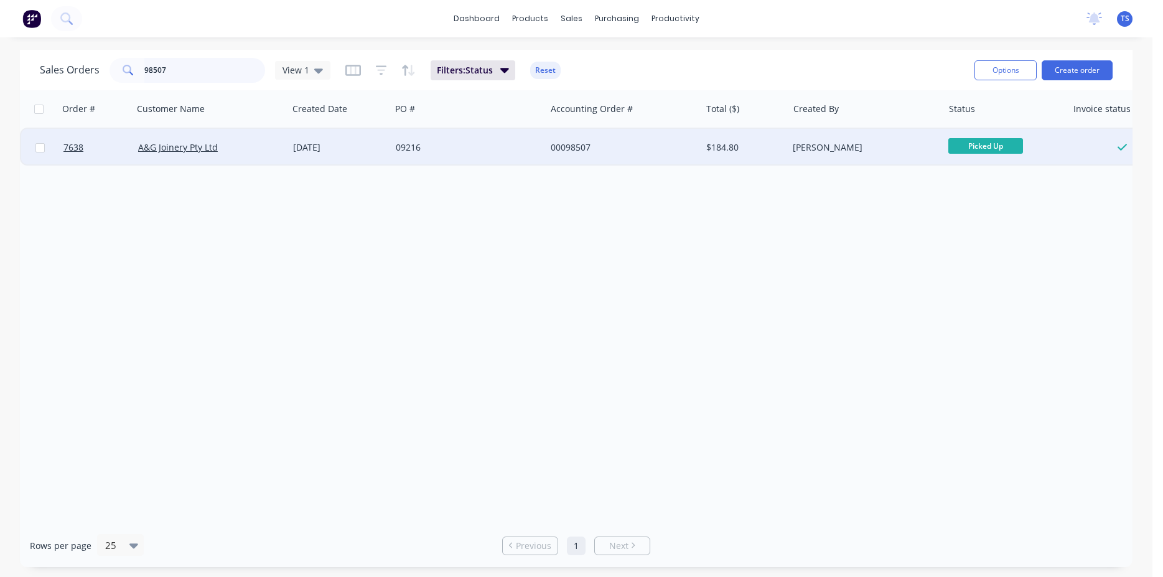
click at [179, 62] on input "98507" at bounding box center [204, 70] width 121 height 25
click at [967, 152] on span "Ready for Deliv..." at bounding box center [986, 146] width 75 height 16
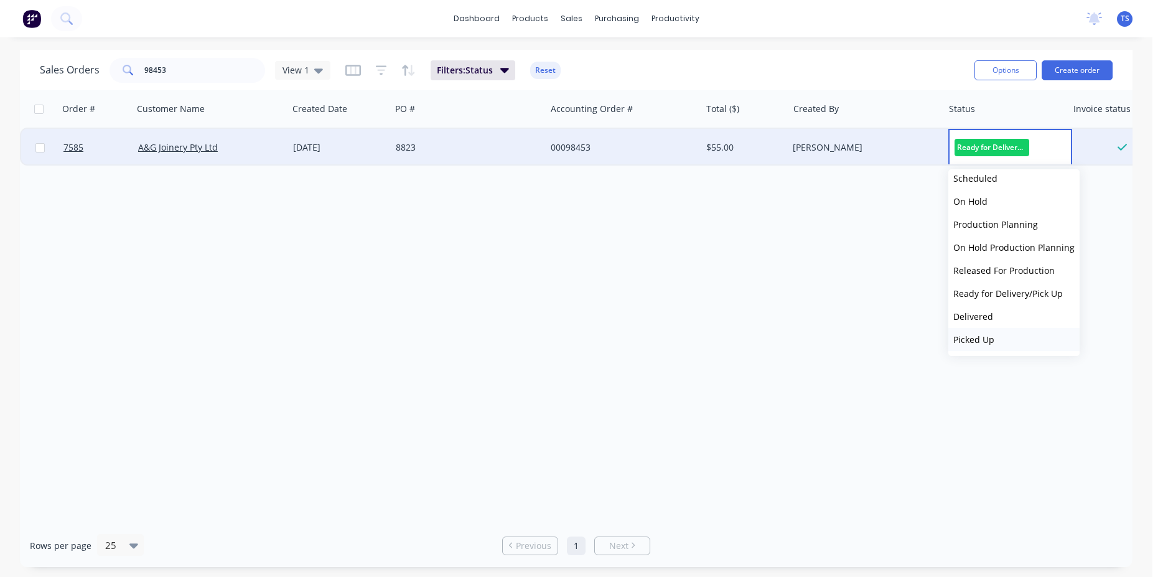
click at [1000, 345] on button "Picked Up" at bounding box center [1014, 339] width 131 height 23
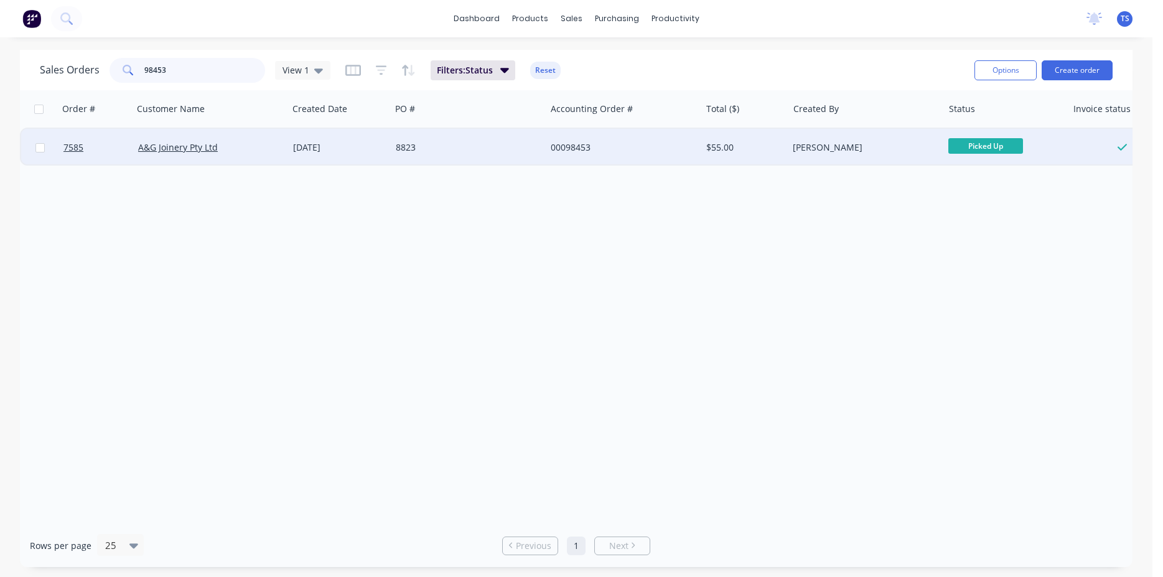
click at [164, 59] on input "98453" at bounding box center [204, 70] width 121 height 25
click at [193, 68] on input "98453" at bounding box center [204, 70] width 121 height 25
click at [166, 78] on input "98453" at bounding box center [204, 70] width 121 height 25
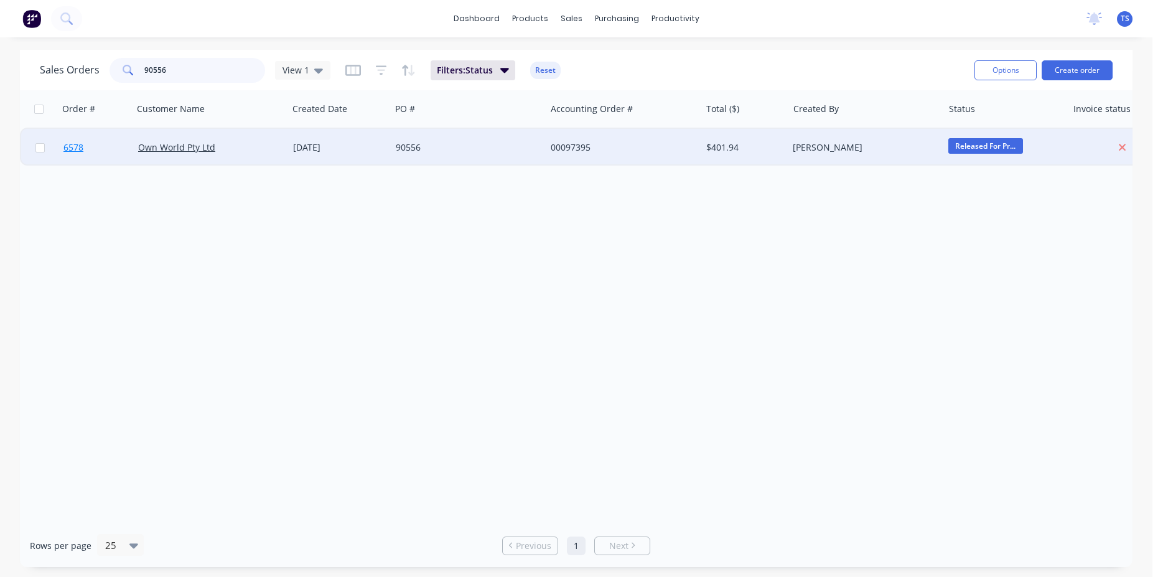
type input "90556"
click at [90, 158] on link "6578" at bounding box center [100, 147] width 75 height 37
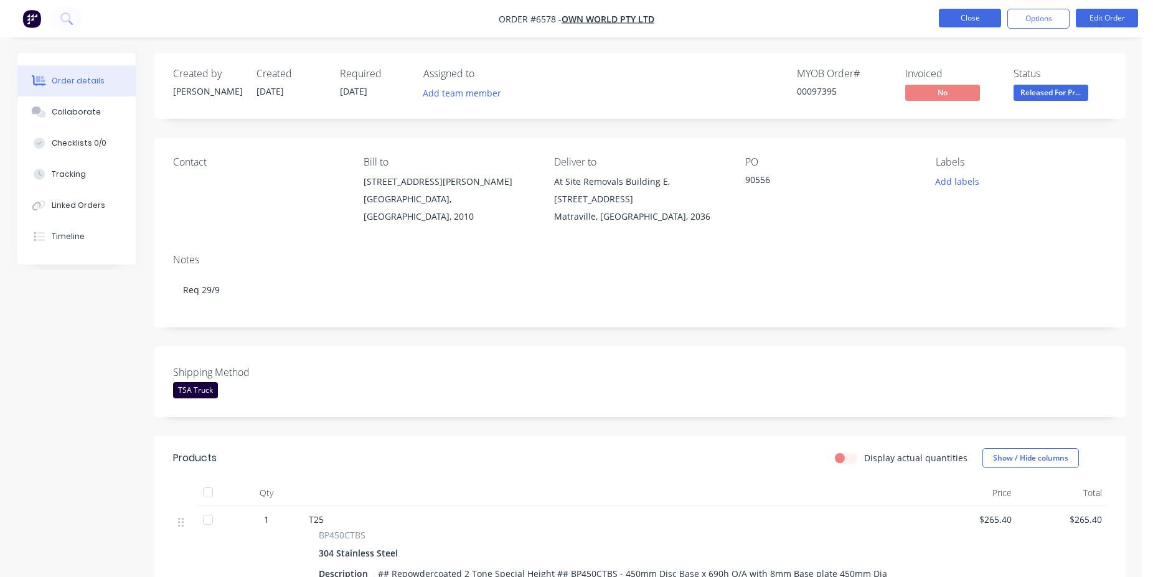
click at [961, 12] on button "Close" at bounding box center [970, 18] width 62 height 19
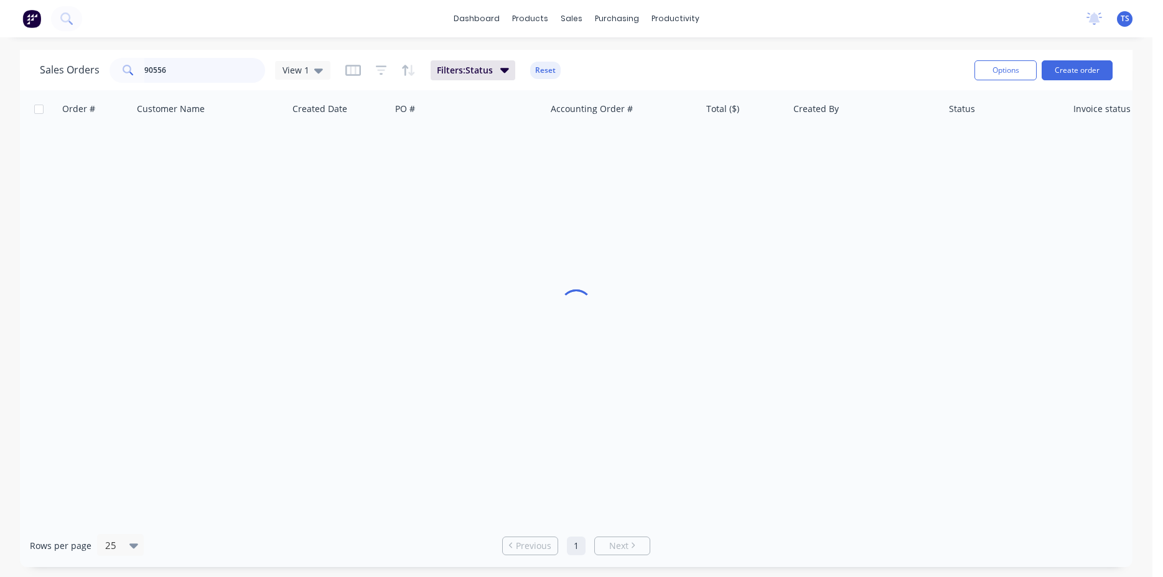
click at [209, 60] on input "90556" at bounding box center [204, 70] width 121 height 25
